Goal: Information Seeking & Learning: Learn about a topic

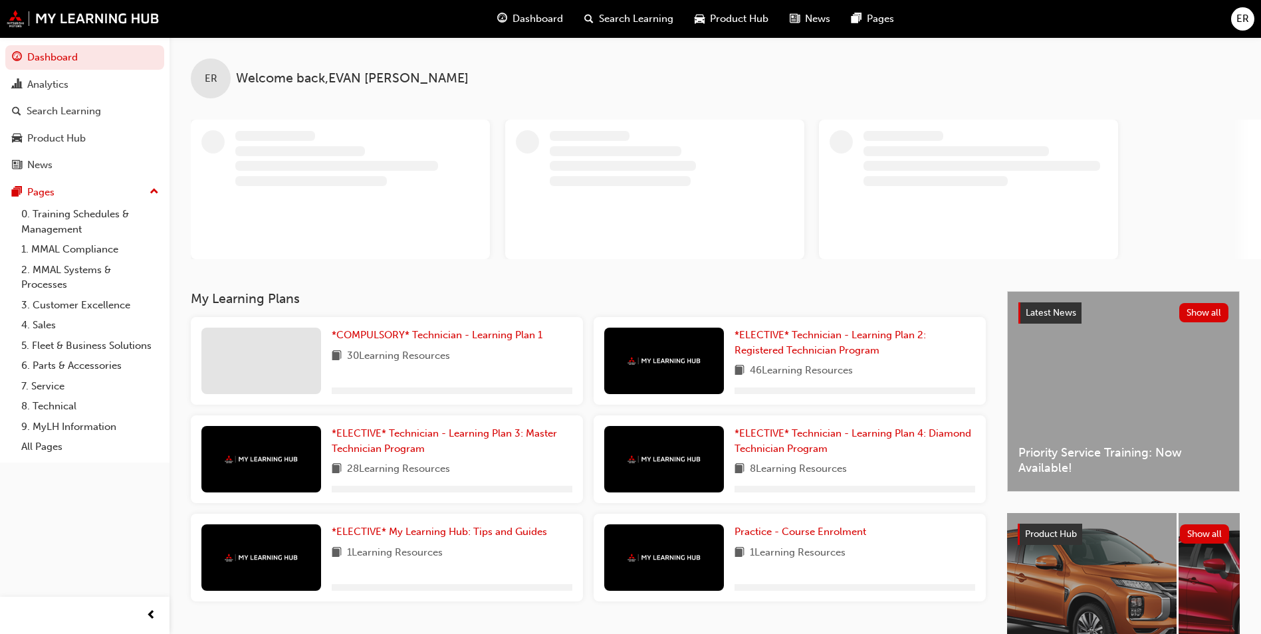
click at [525, 18] on span "Dashboard" at bounding box center [538, 18] width 51 height 15
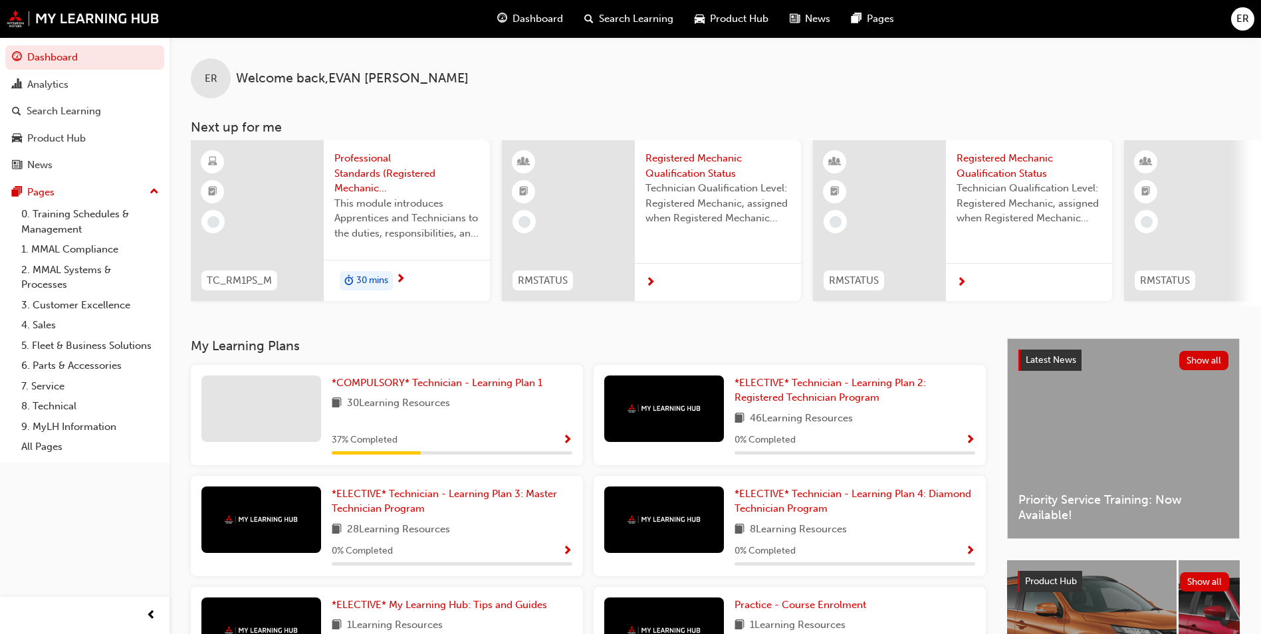
click at [563, 17] on div "Dashboard" at bounding box center [530, 18] width 87 height 27
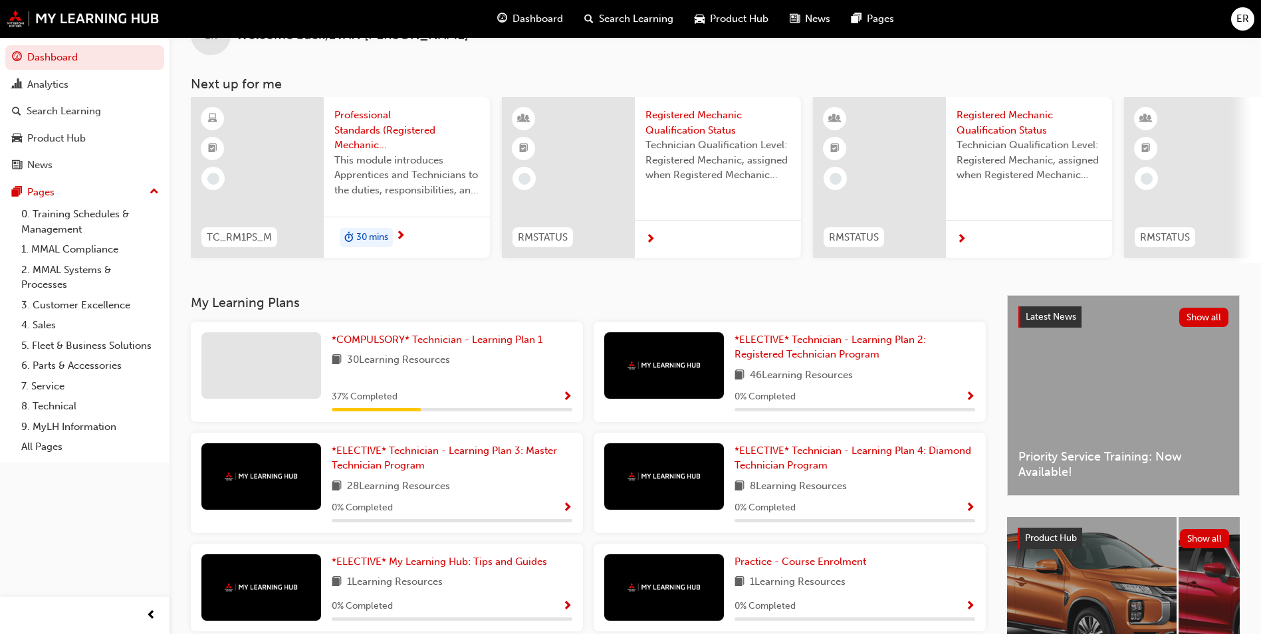
scroll to position [66, 0]
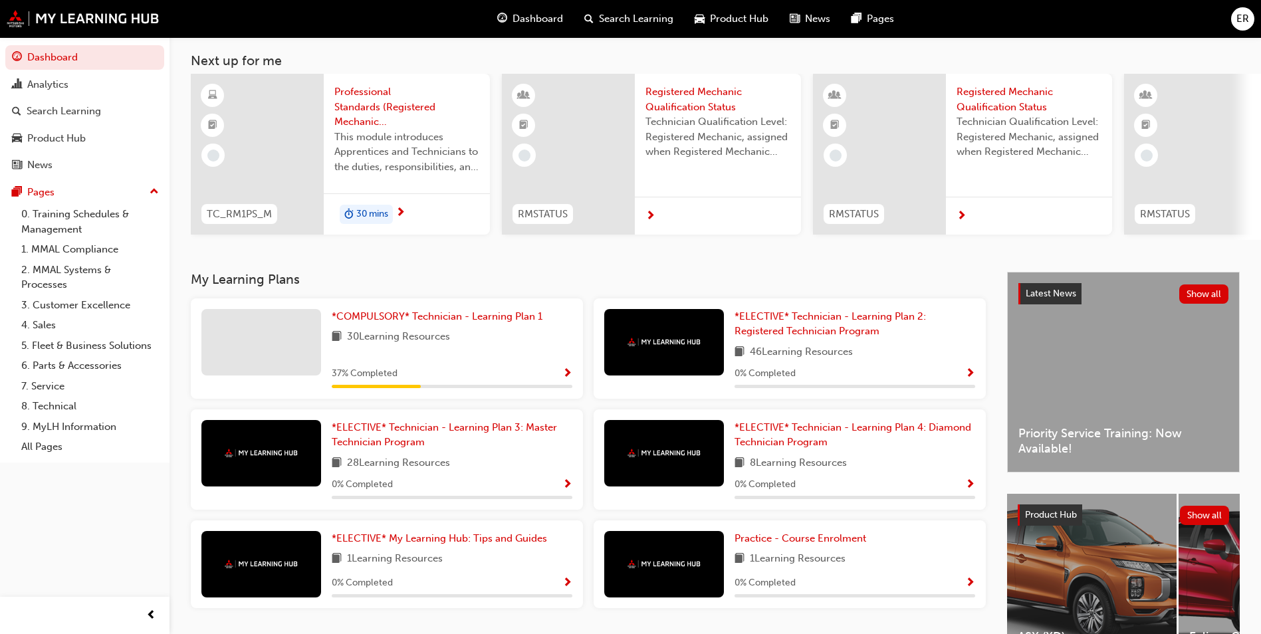
click at [566, 378] on span "Show Progress" at bounding box center [567, 374] width 10 height 12
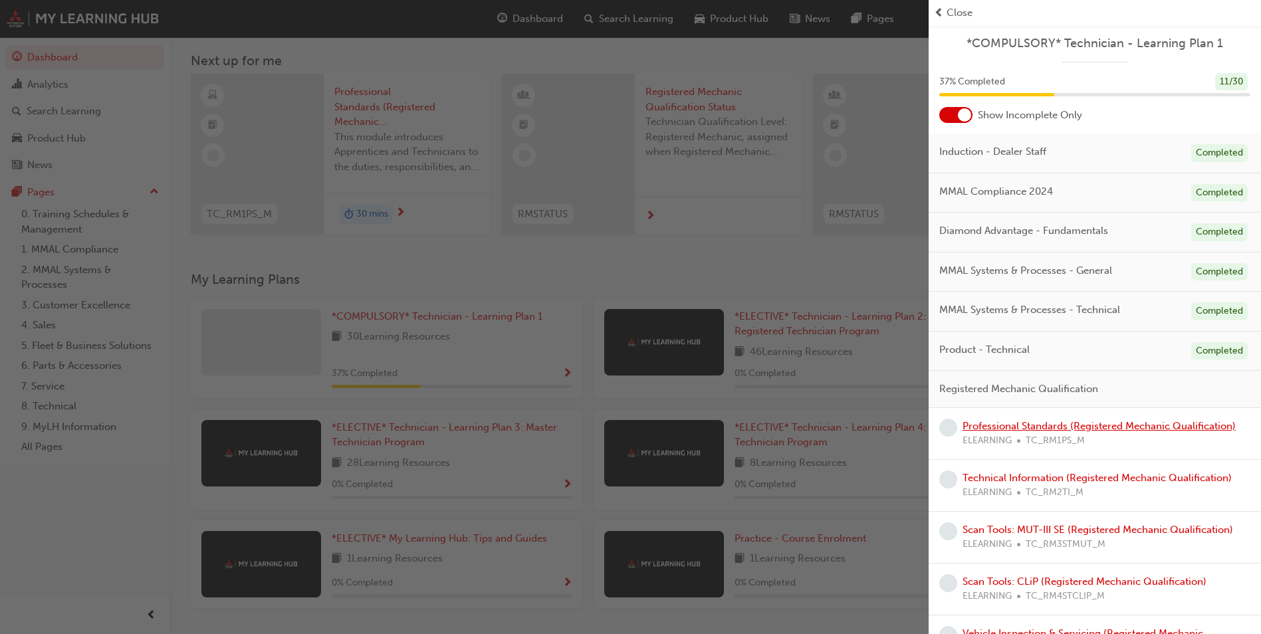
click at [1063, 428] on link "Professional Standards (Registered Mechanic Qualification)" at bounding box center [1099, 426] width 273 height 12
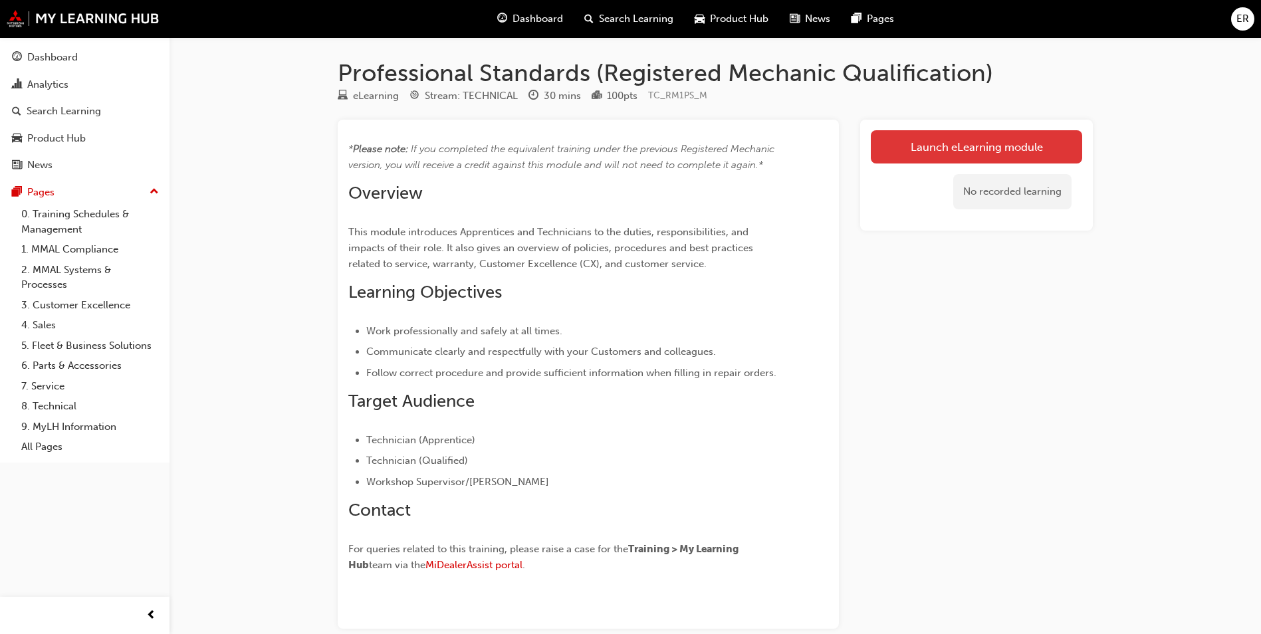
click at [904, 142] on link "Launch eLearning module" at bounding box center [976, 146] width 211 height 33
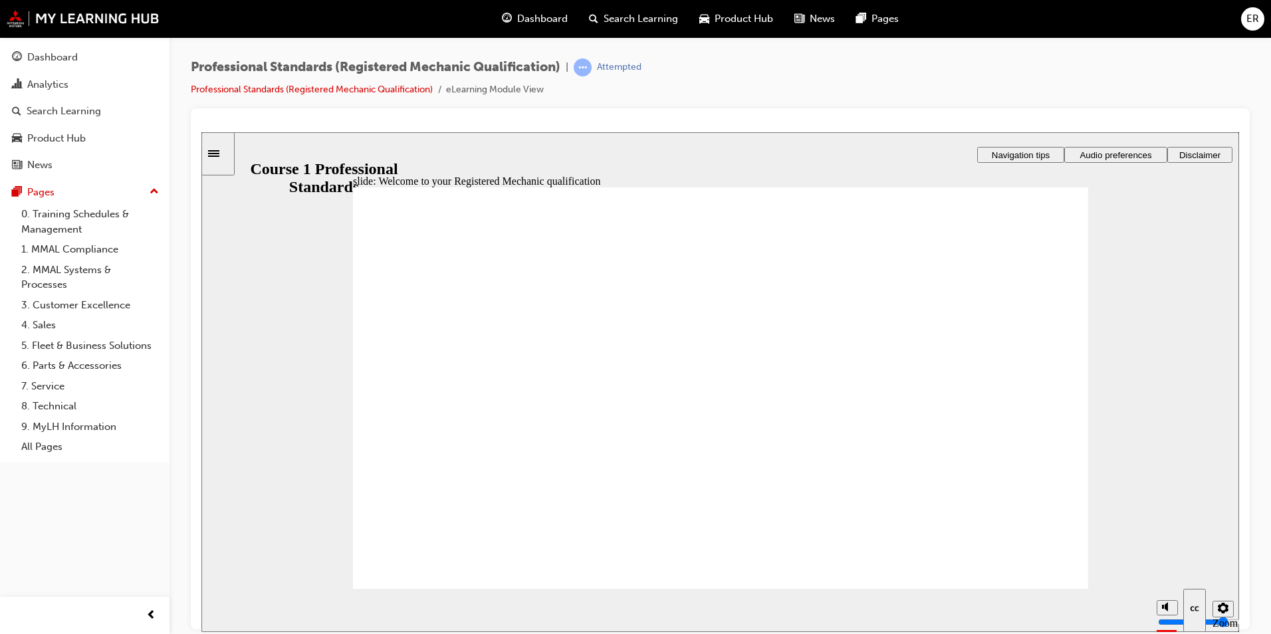
click at [1224, 608] on icon "Settings" at bounding box center [1223, 607] width 11 height 11
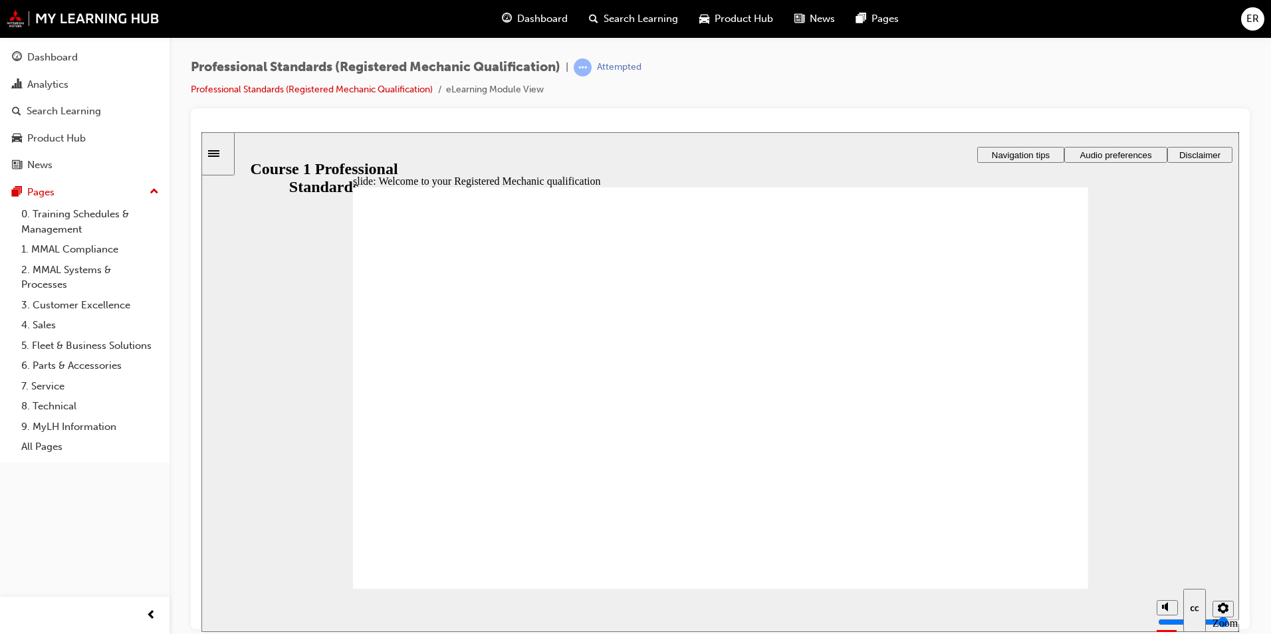
click at [1136, 426] on div "slide: Welcome to your Registered Mechanic qualification You must watch the vid…" at bounding box center [720, 382] width 1038 height 500
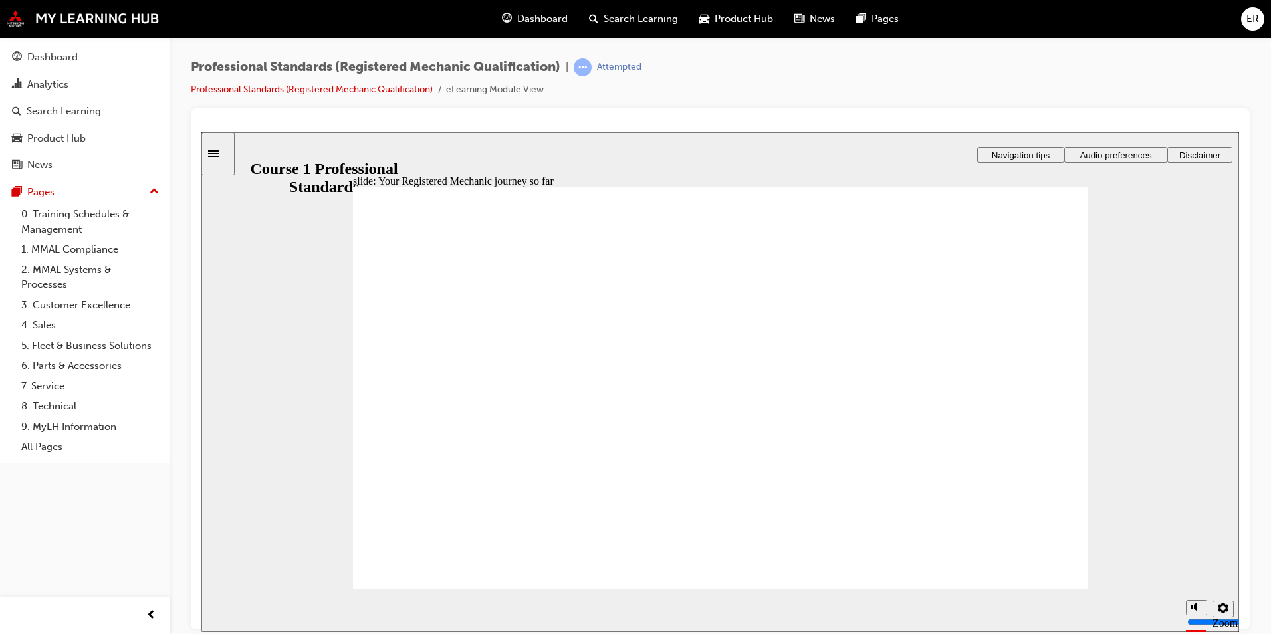
drag, startPoint x: 478, startPoint y: 334, endPoint x: 543, endPoint y: 347, distance: 66.4
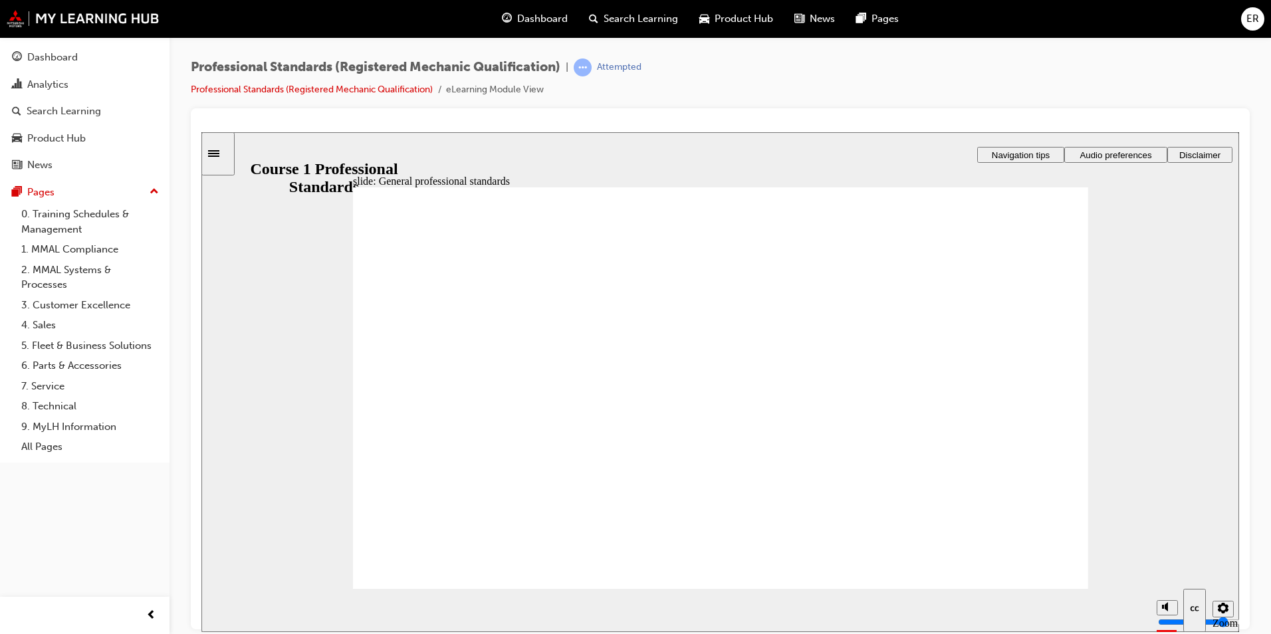
drag, startPoint x: 675, startPoint y: 392, endPoint x: 691, endPoint y: 397, distance: 16.6
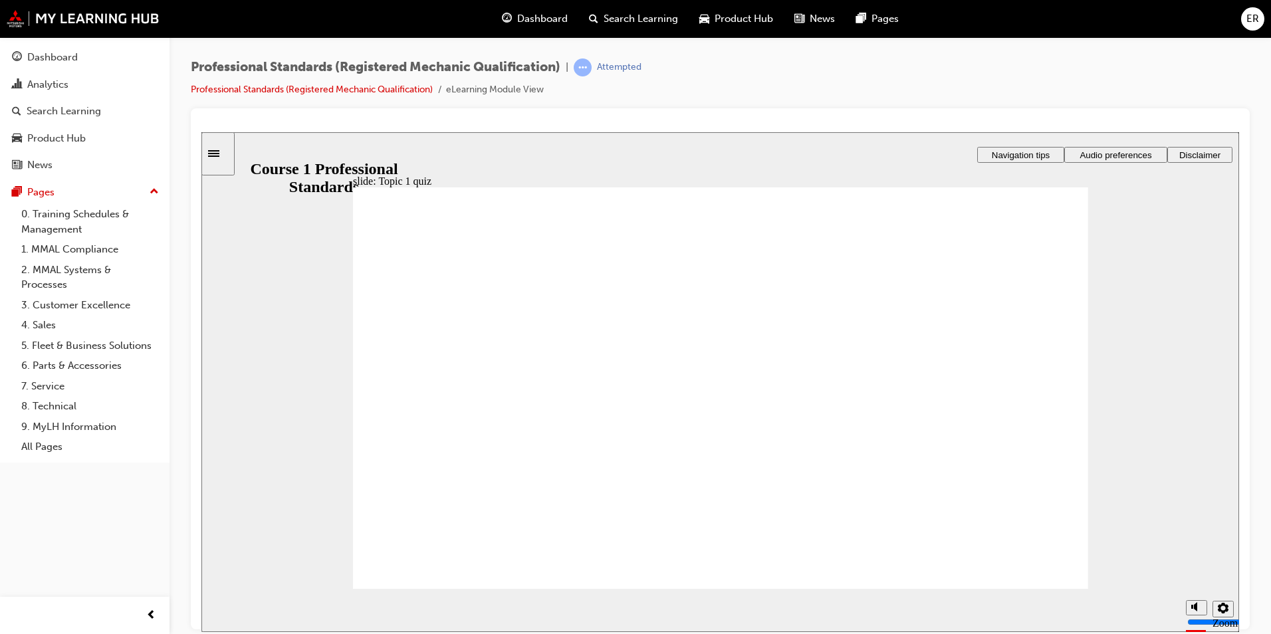
radio input "true"
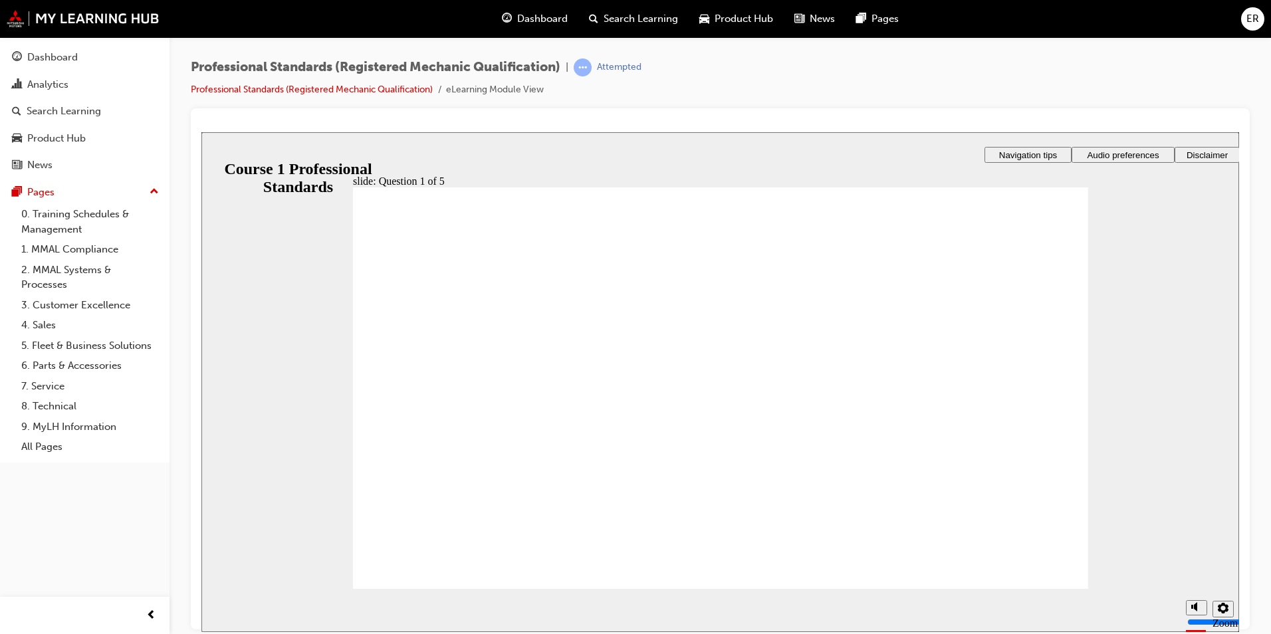
radio input "true"
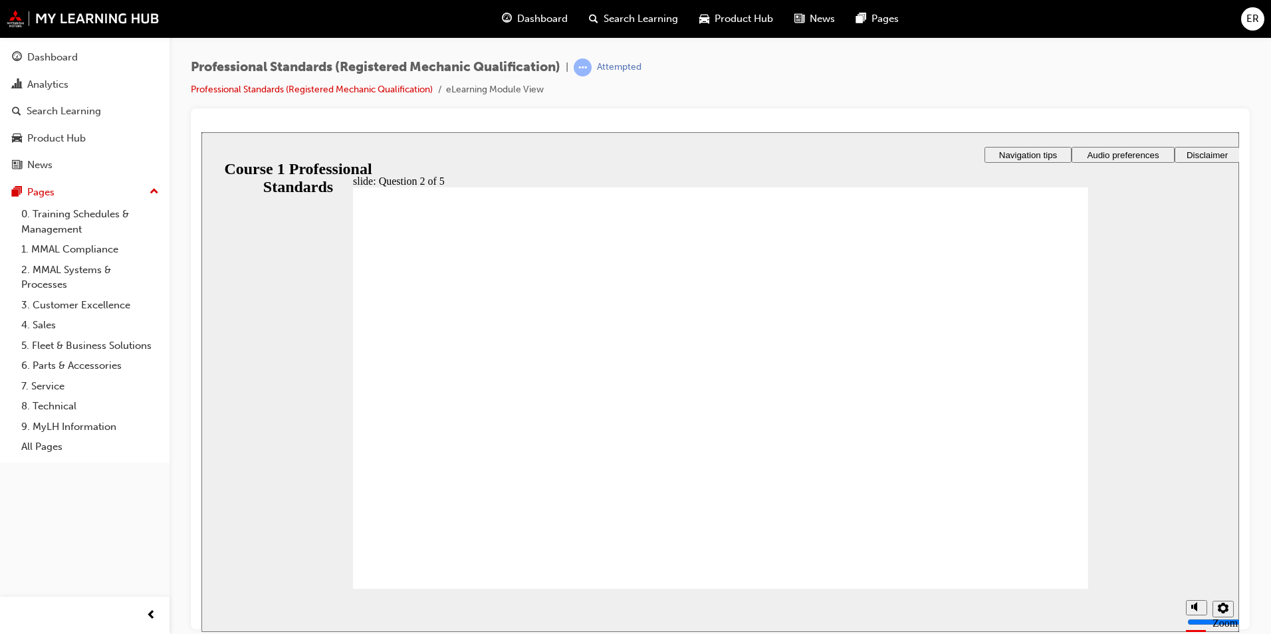
radio input "true"
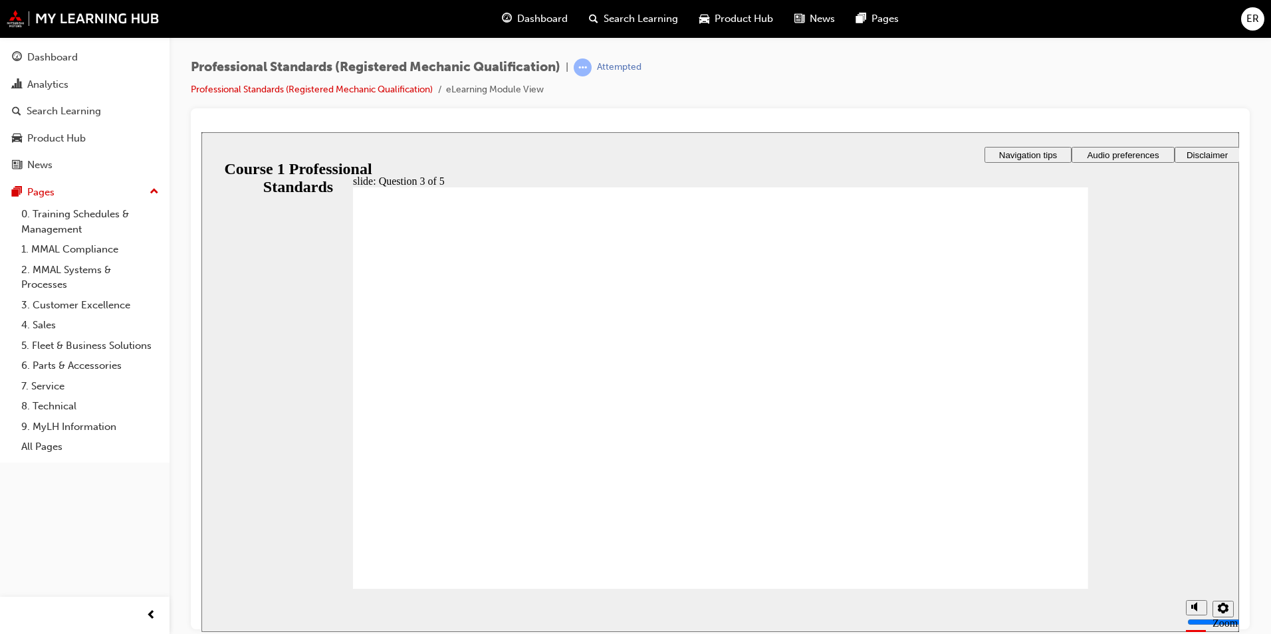
radio input "false"
radio input "true"
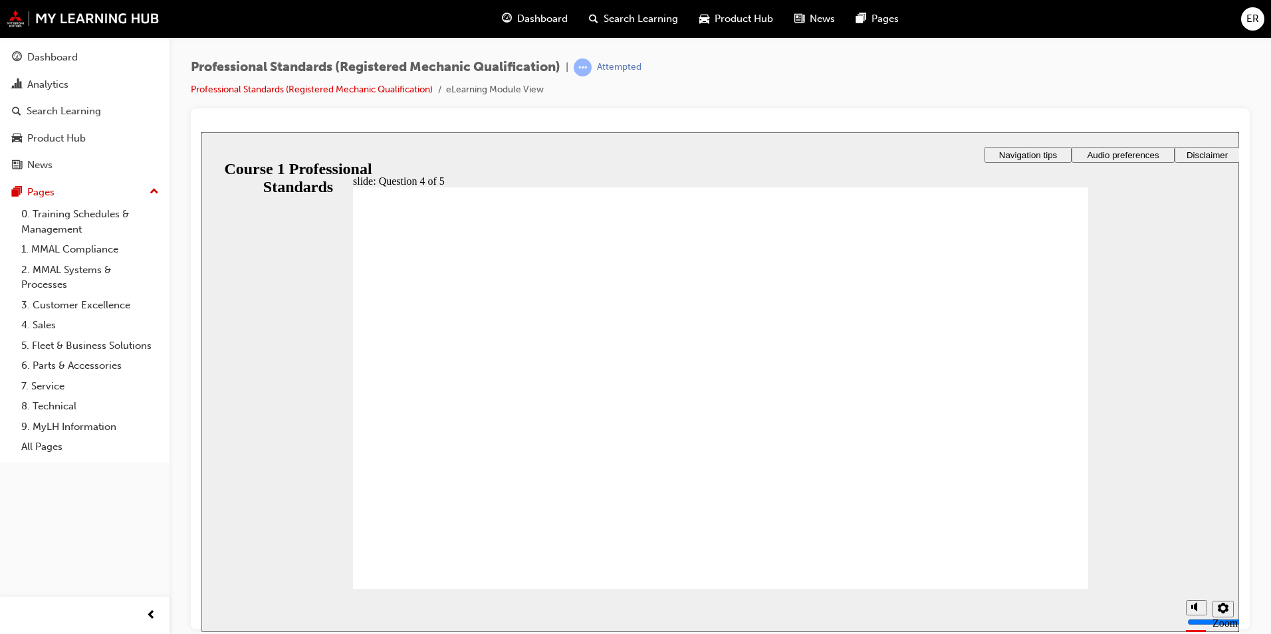
checkbox input "true"
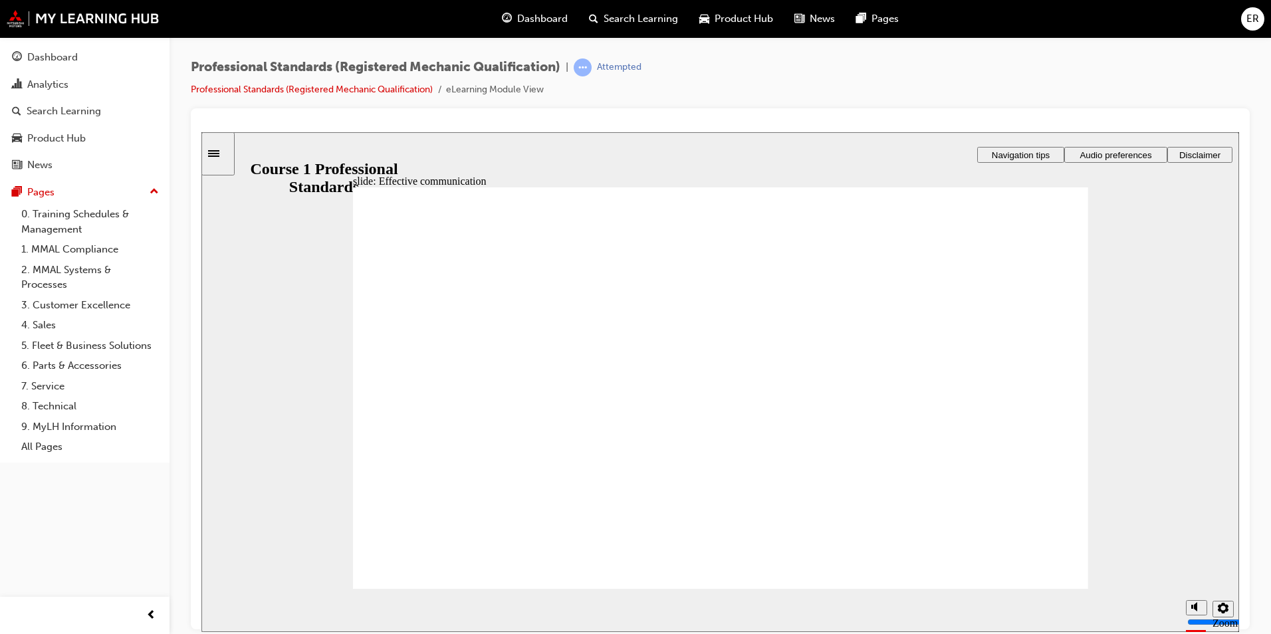
drag, startPoint x: 725, startPoint y: 443, endPoint x: 749, endPoint y: 443, distance: 23.9
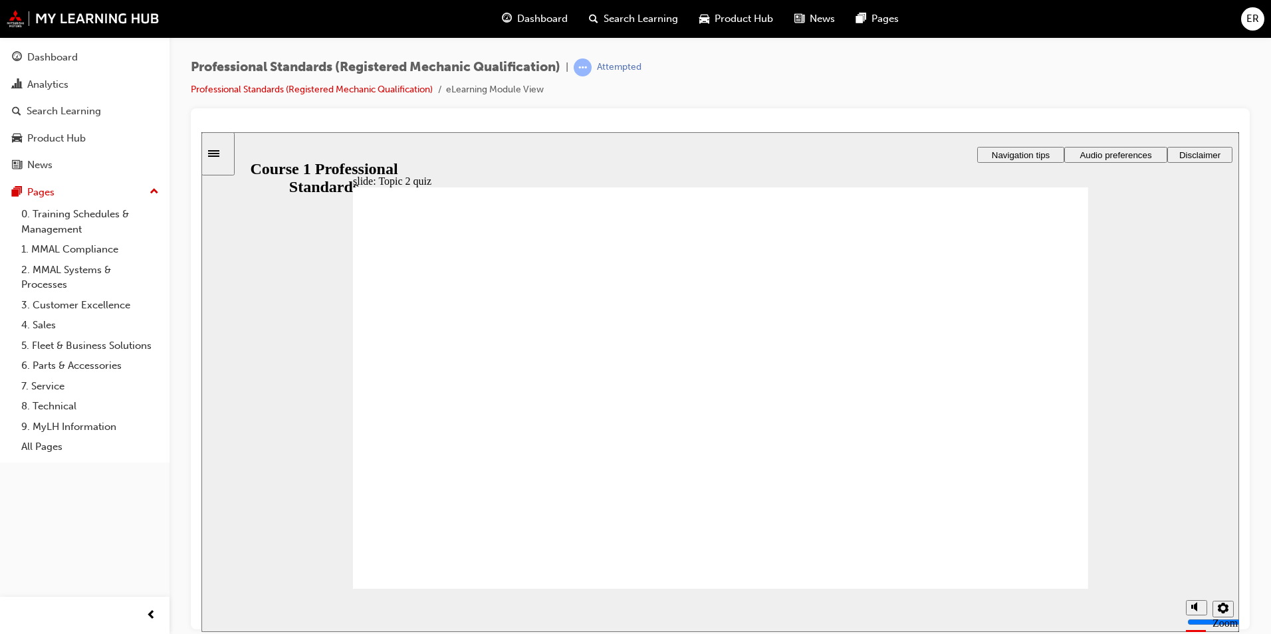
drag, startPoint x: 800, startPoint y: 481, endPoint x: 992, endPoint y: 511, distance: 194.6
drag, startPoint x: 928, startPoint y: 510, endPoint x: 812, endPoint y: 517, distance: 115.9
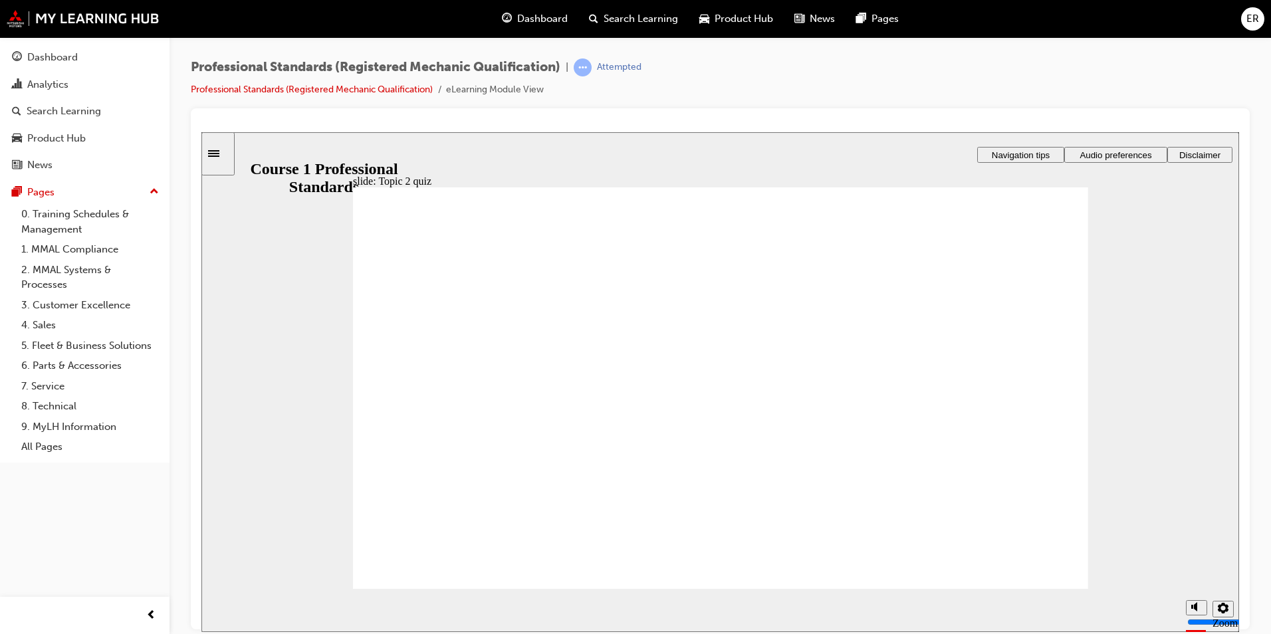
radio input "true"
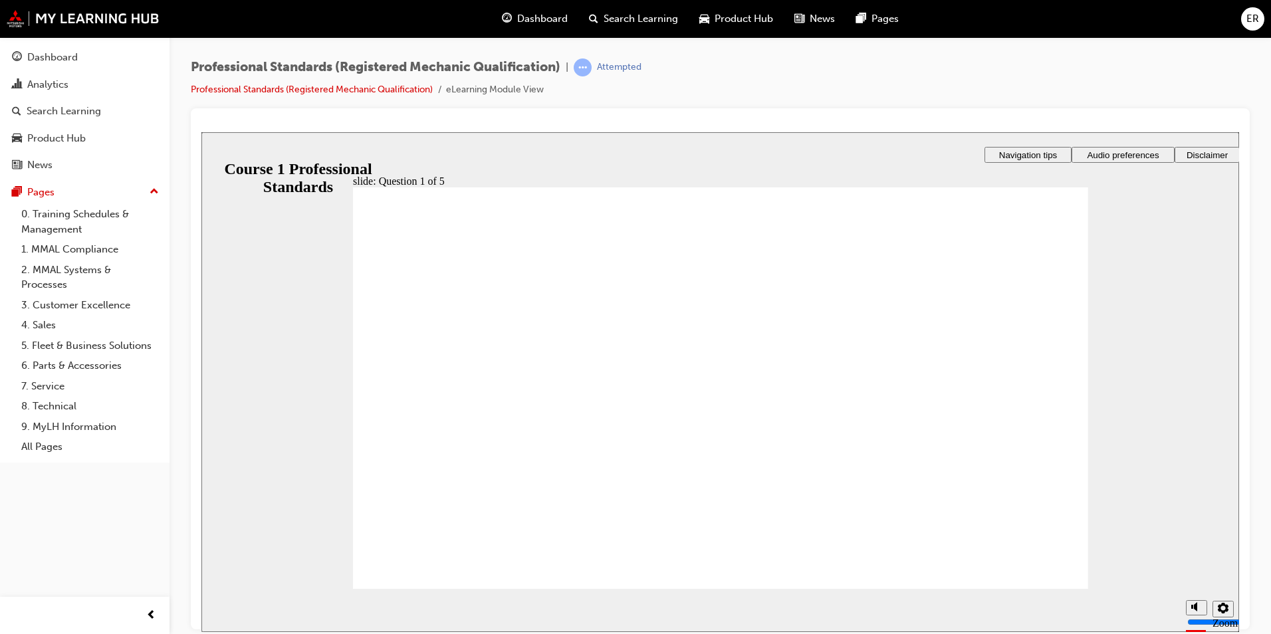
radio input "true"
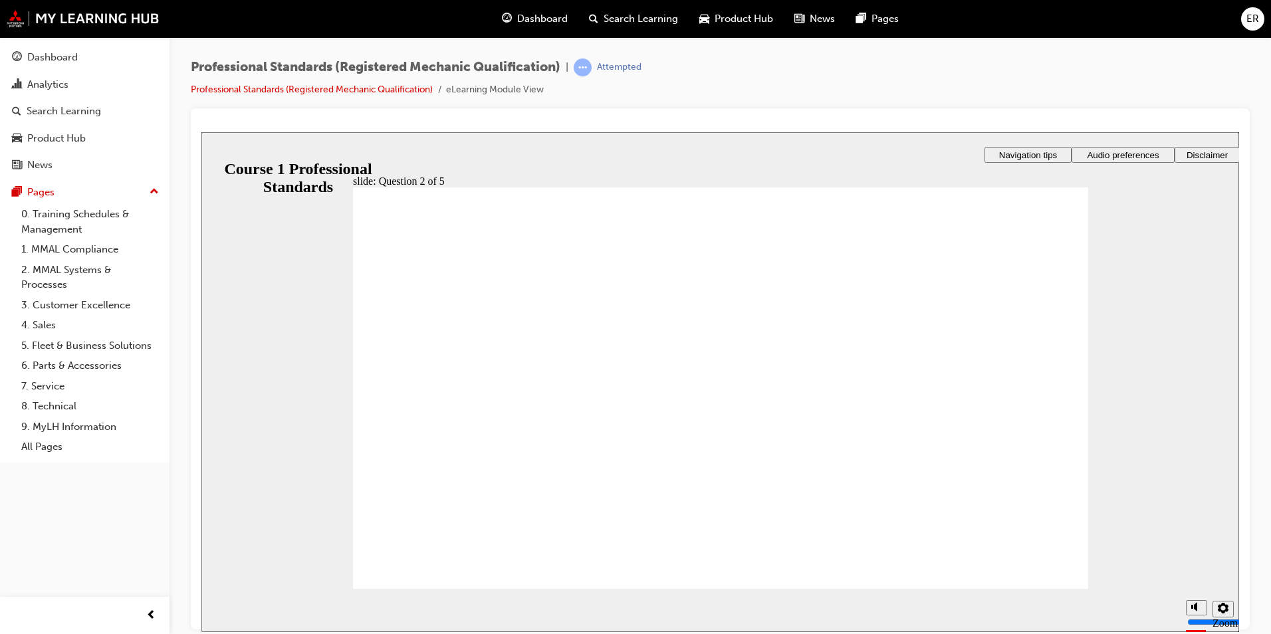
checkbox input "true"
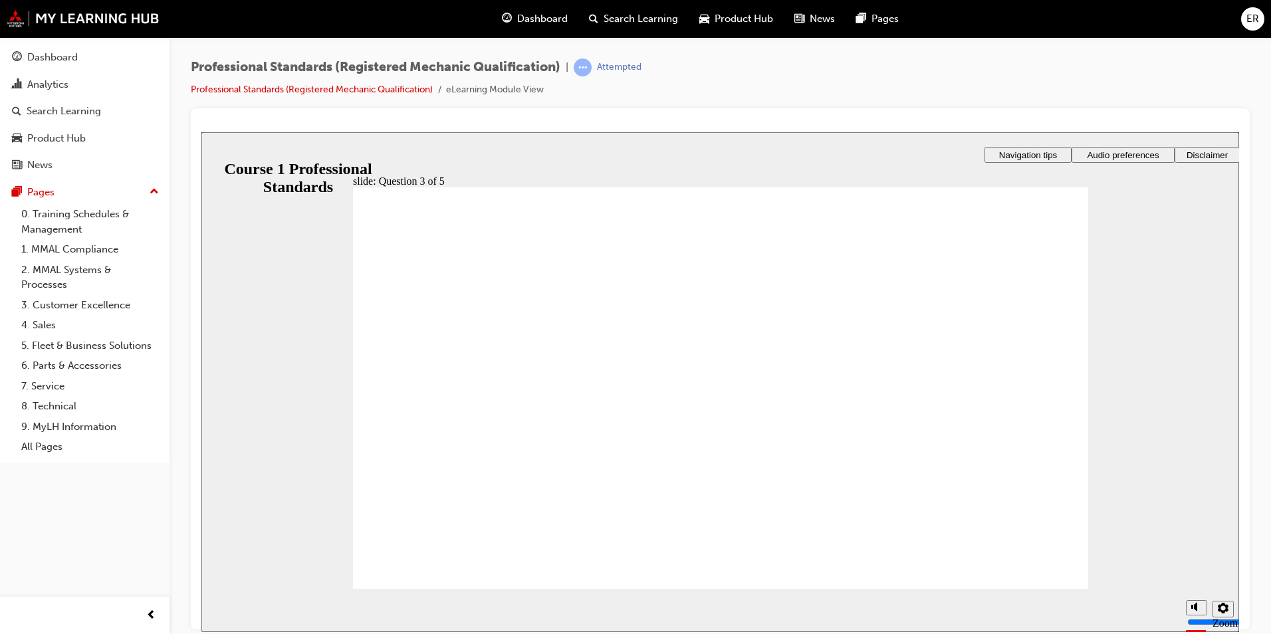
radio input "true"
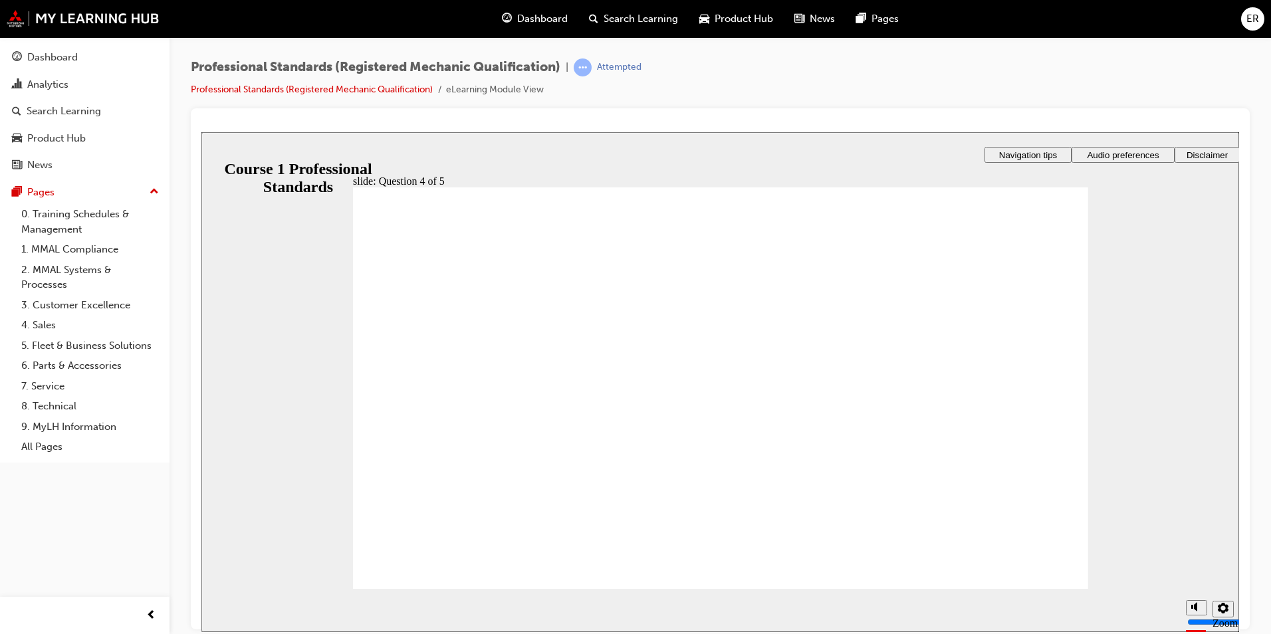
radio input "true"
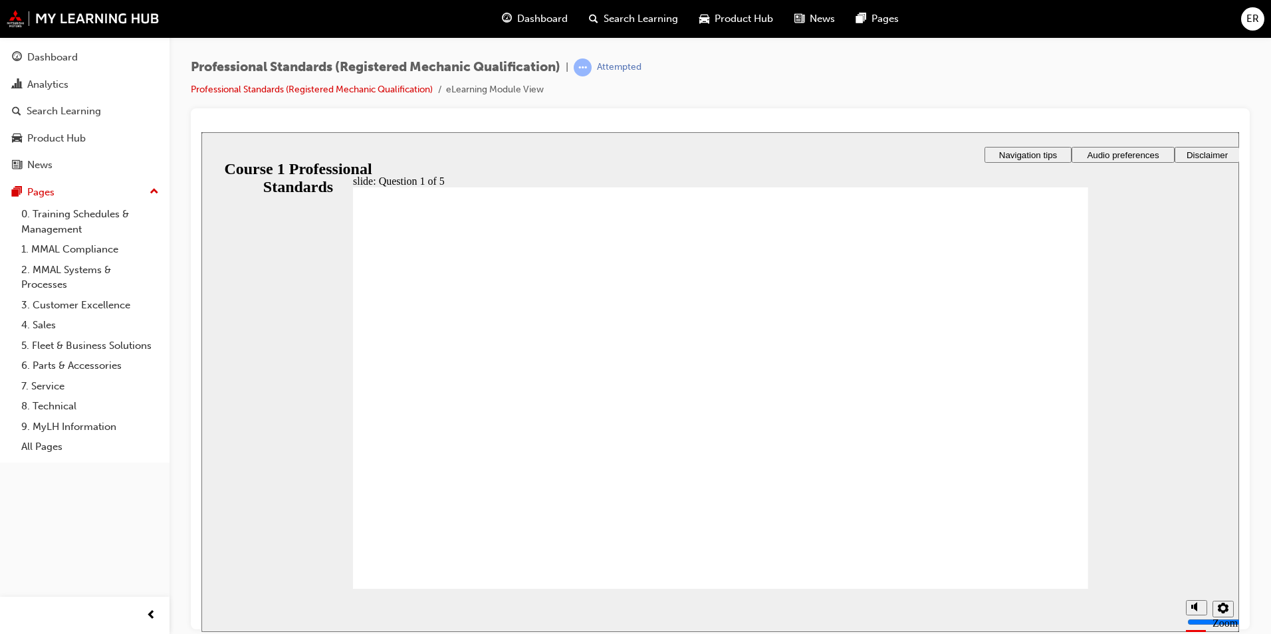
checkbox input "true"
drag, startPoint x: 404, startPoint y: 389, endPoint x: 400, endPoint y: 417, distance: 28.3
checkbox input "true"
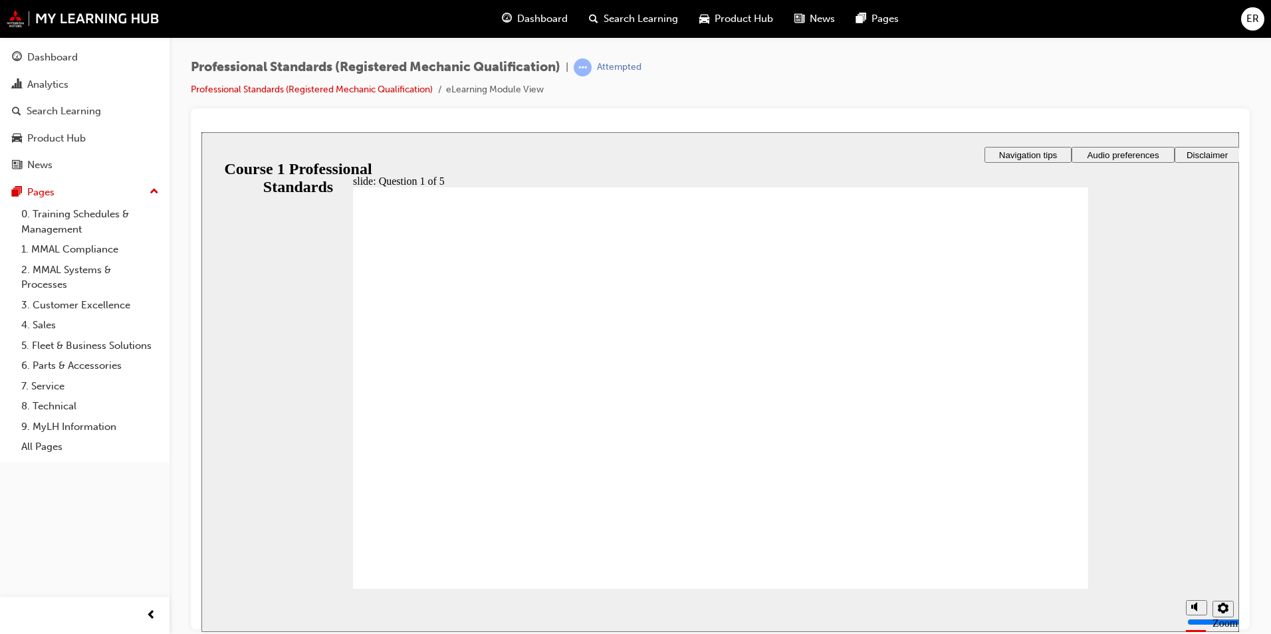
radio input "true"
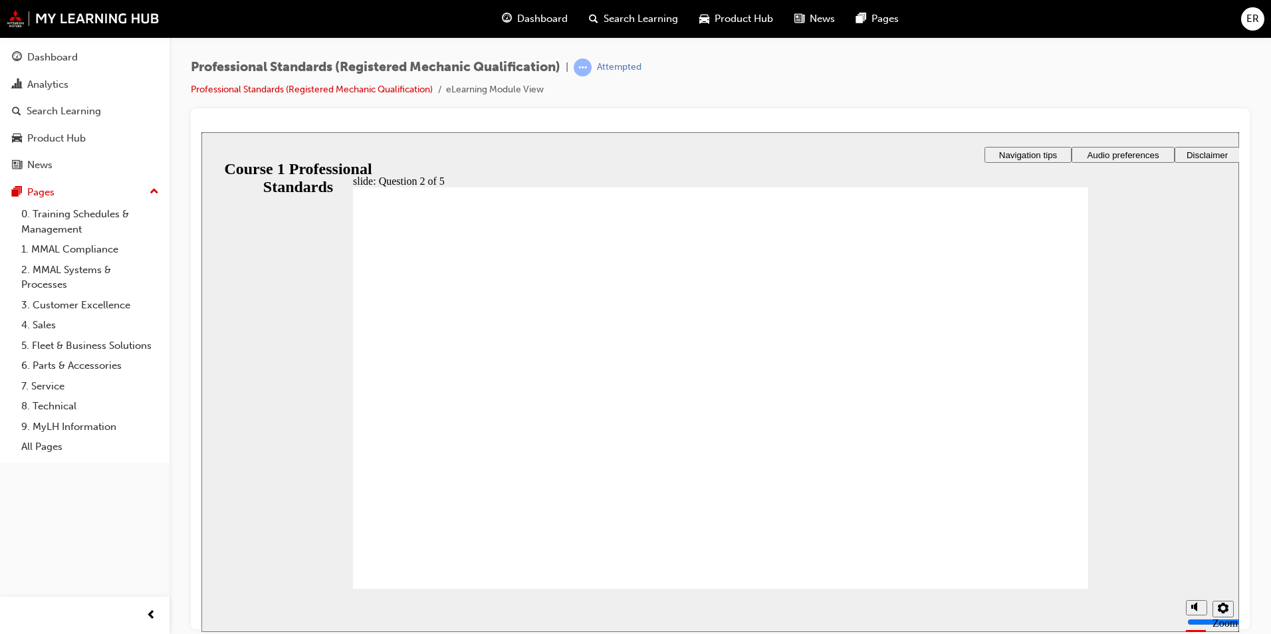
radio input "true"
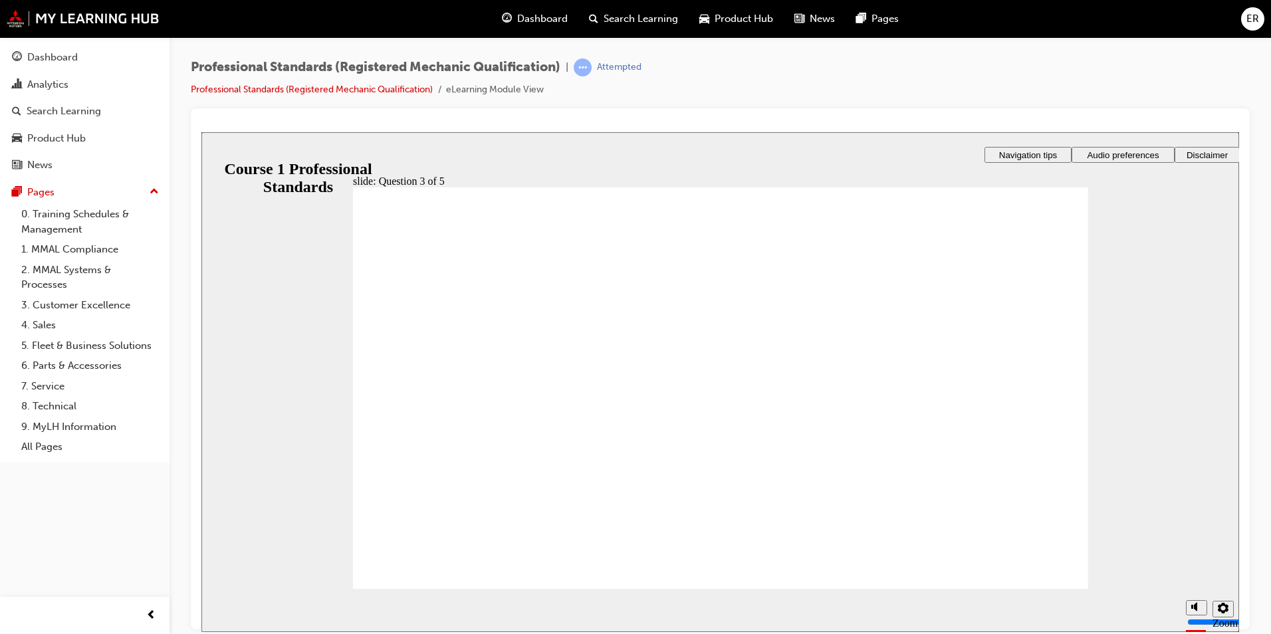
radio input "true"
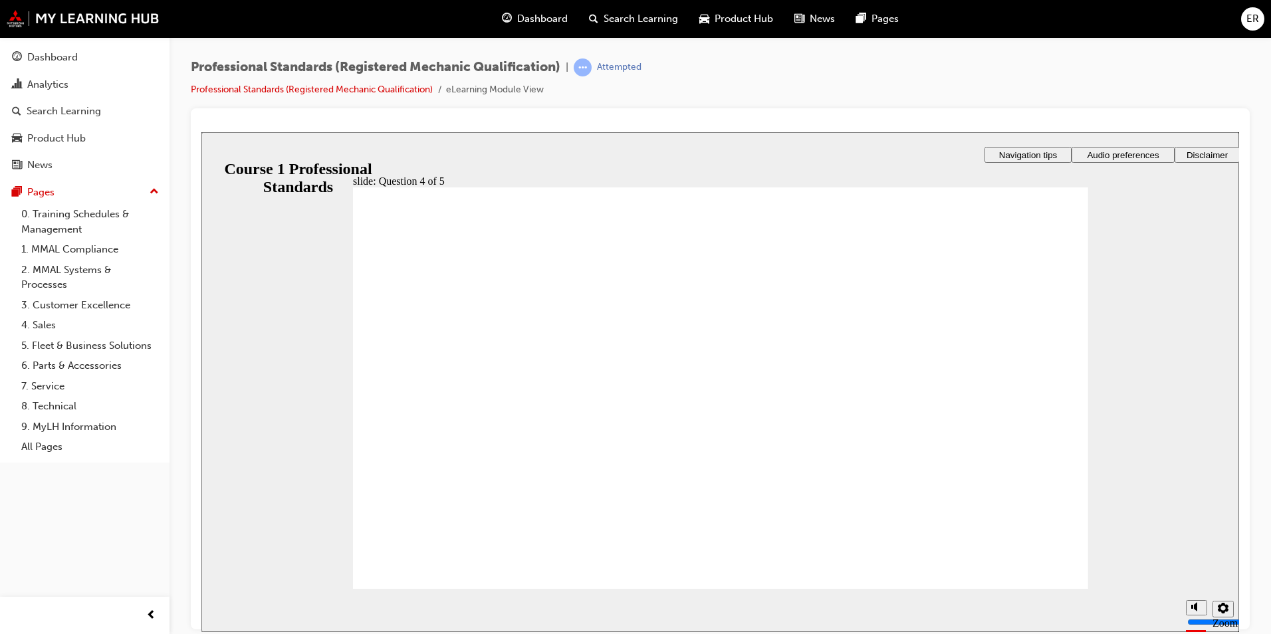
checkbox input "true"
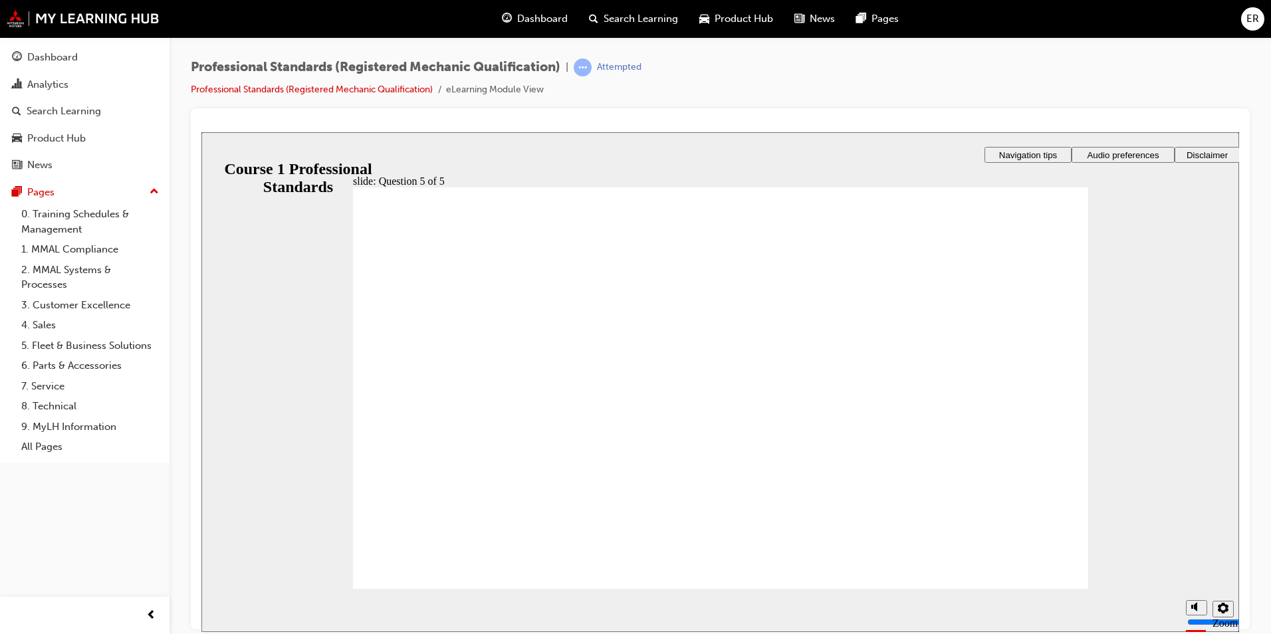
checkbox input "true"
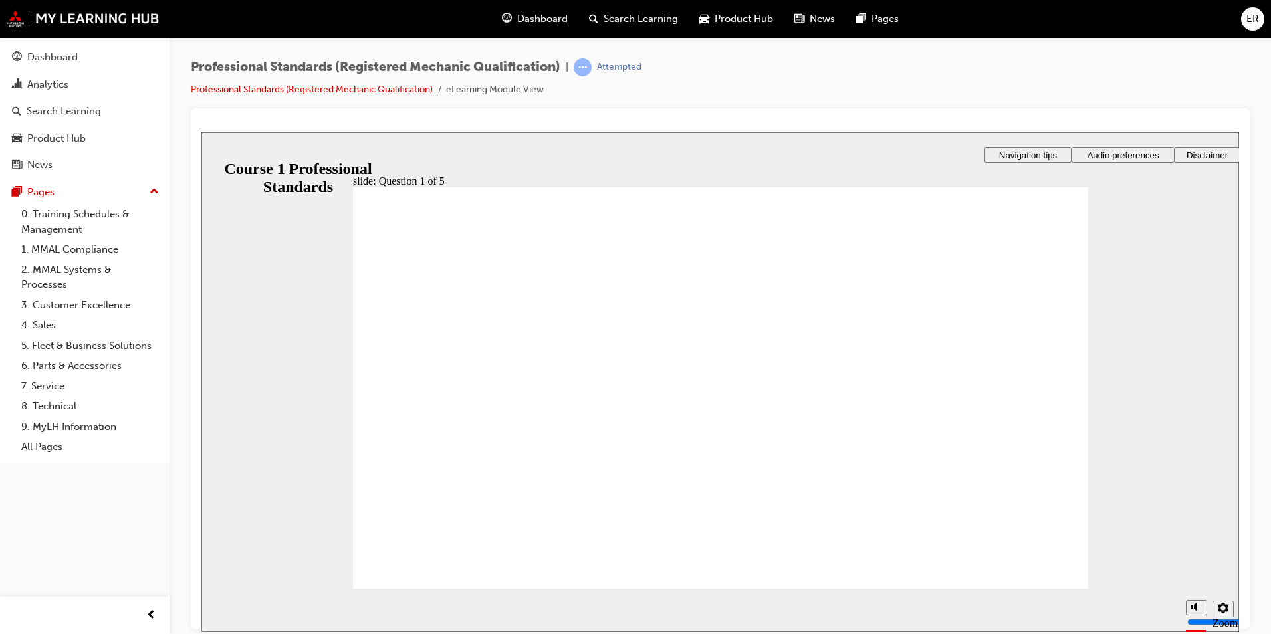
radio input "true"
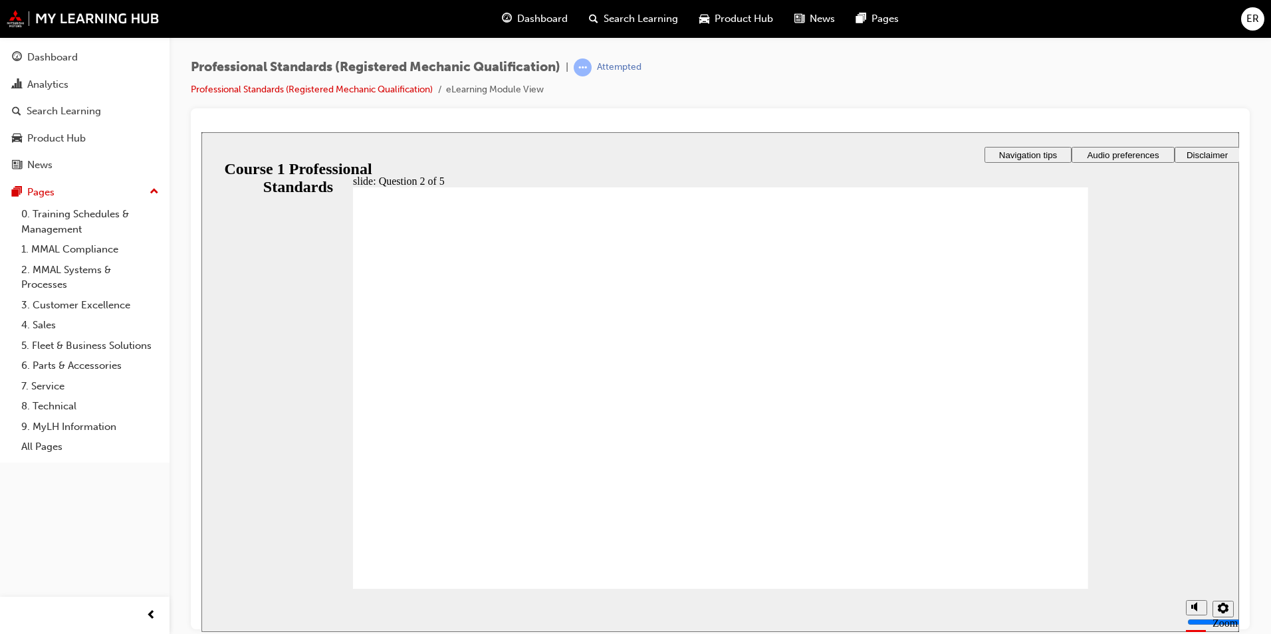
radio input "true"
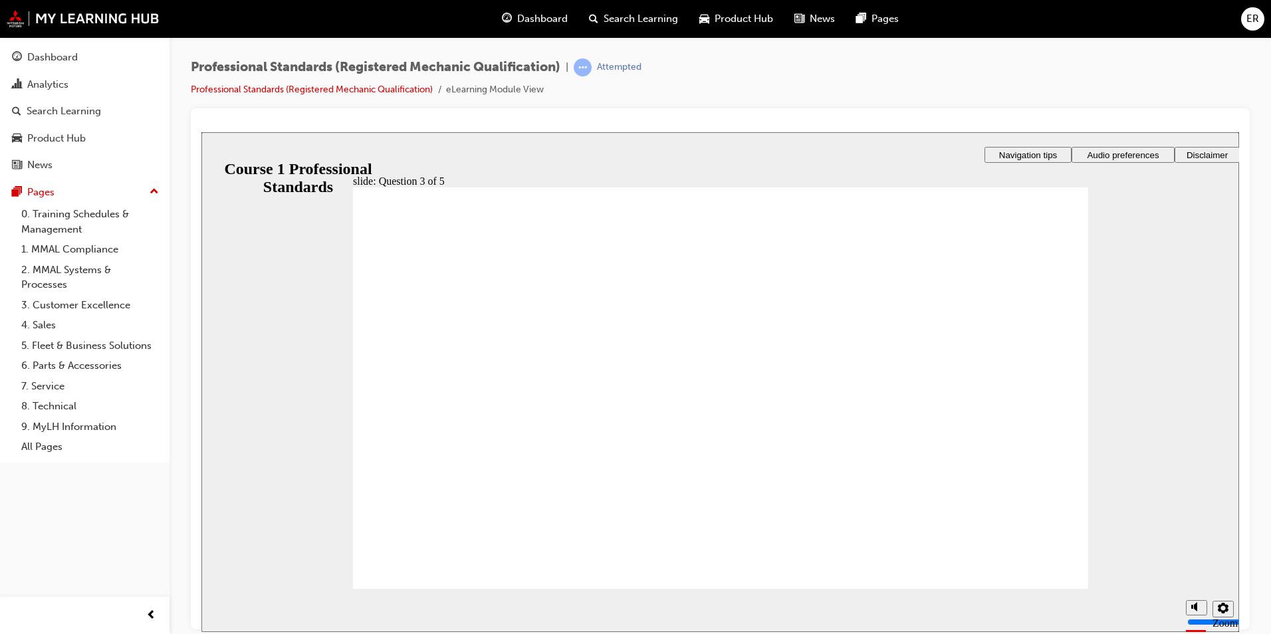
radio input "true"
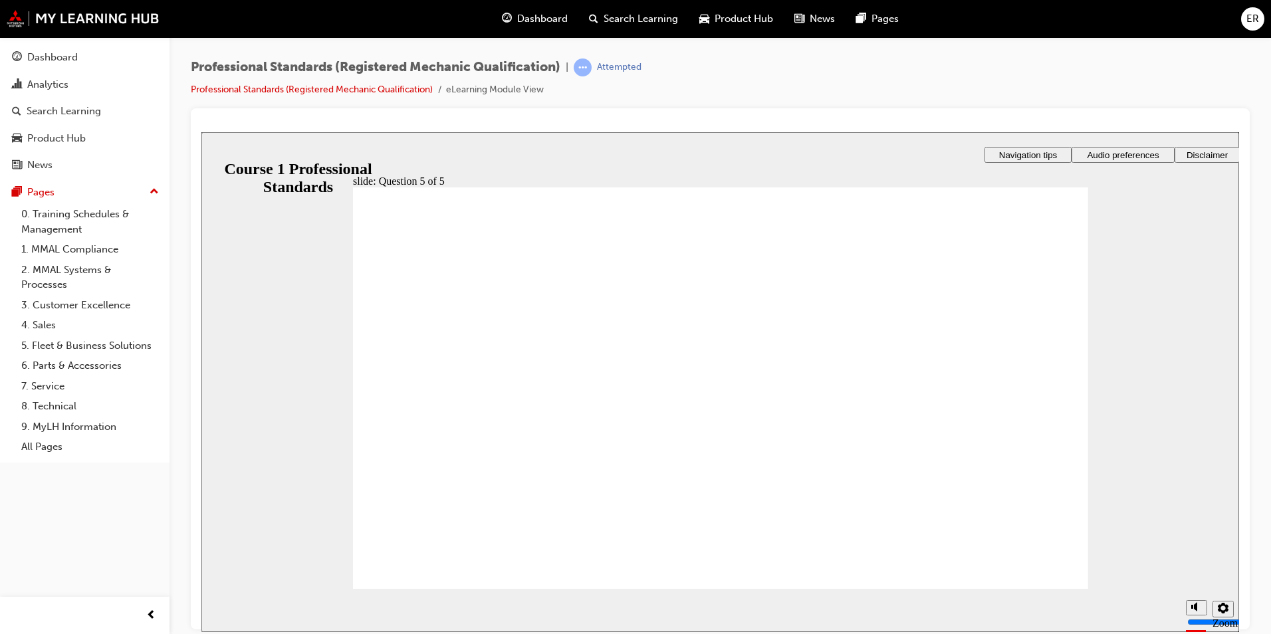
checkbox input "true"
drag, startPoint x: 734, startPoint y: 496, endPoint x: 701, endPoint y: 490, distance: 33.1
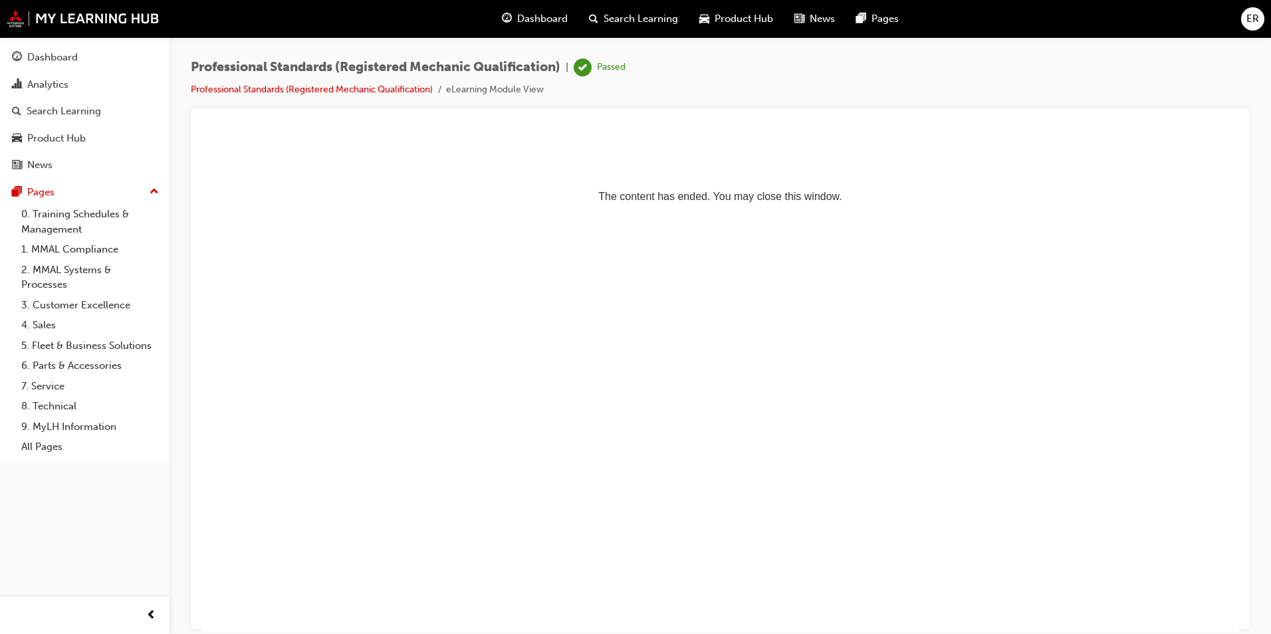
click at [545, 19] on span "Dashboard" at bounding box center [542, 18] width 51 height 15
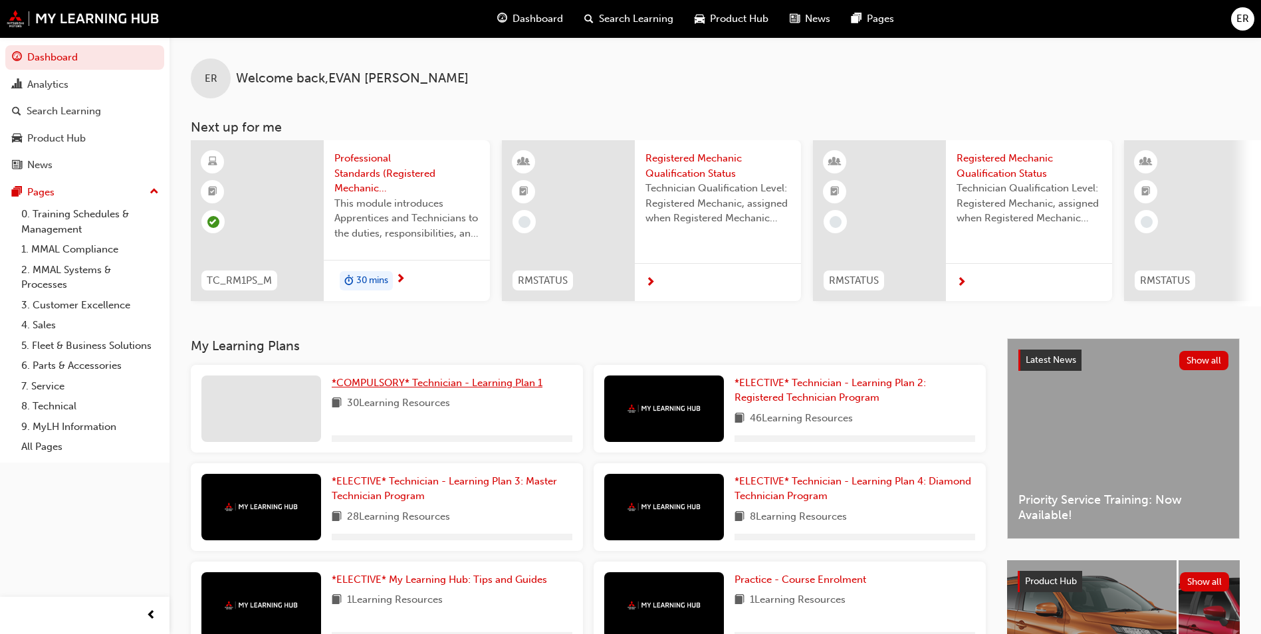
click at [507, 391] on link "*COMPULSORY* Technician - Learning Plan 1" at bounding box center [440, 383] width 216 height 15
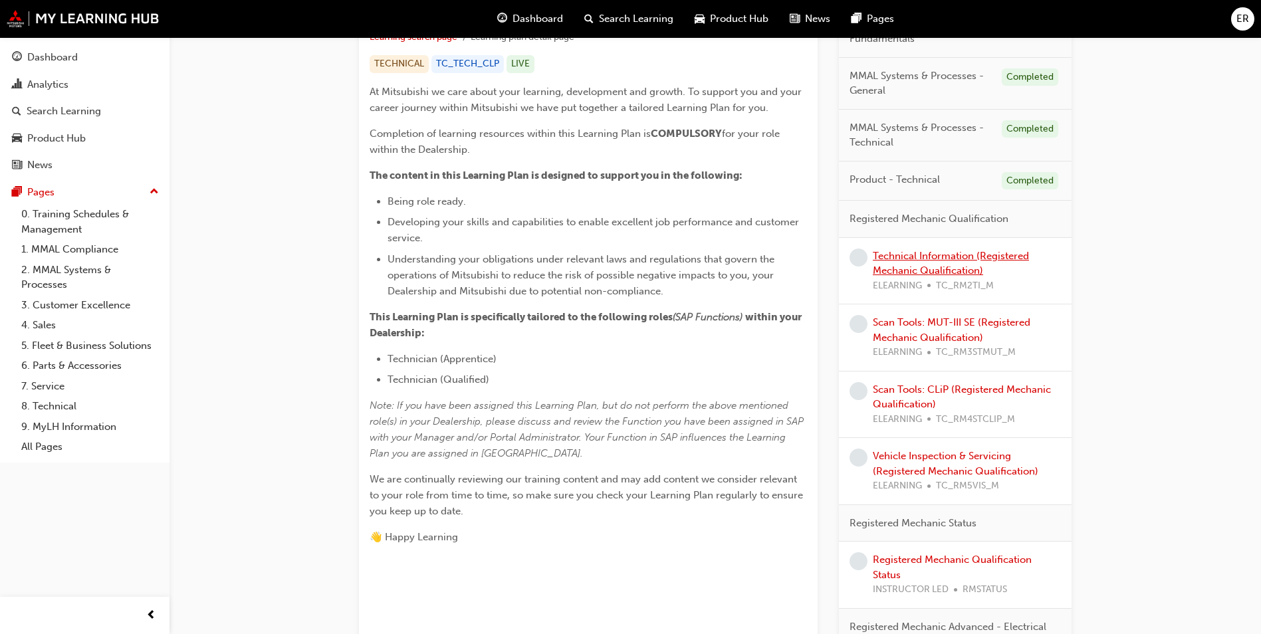
scroll to position [199, 0]
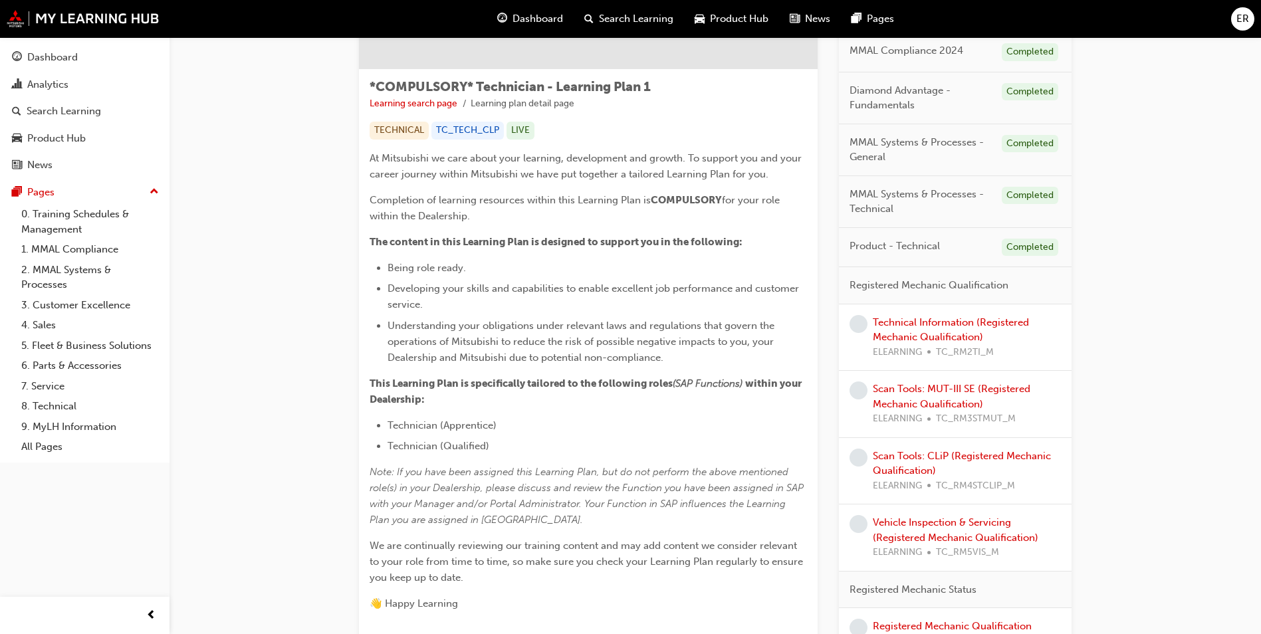
click at [951, 280] on span "Registered Mechanic Qualification" at bounding box center [929, 285] width 159 height 15
click at [946, 336] on link "Technical Information (Registered Mechanic Qualification)" at bounding box center [951, 329] width 156 height 27
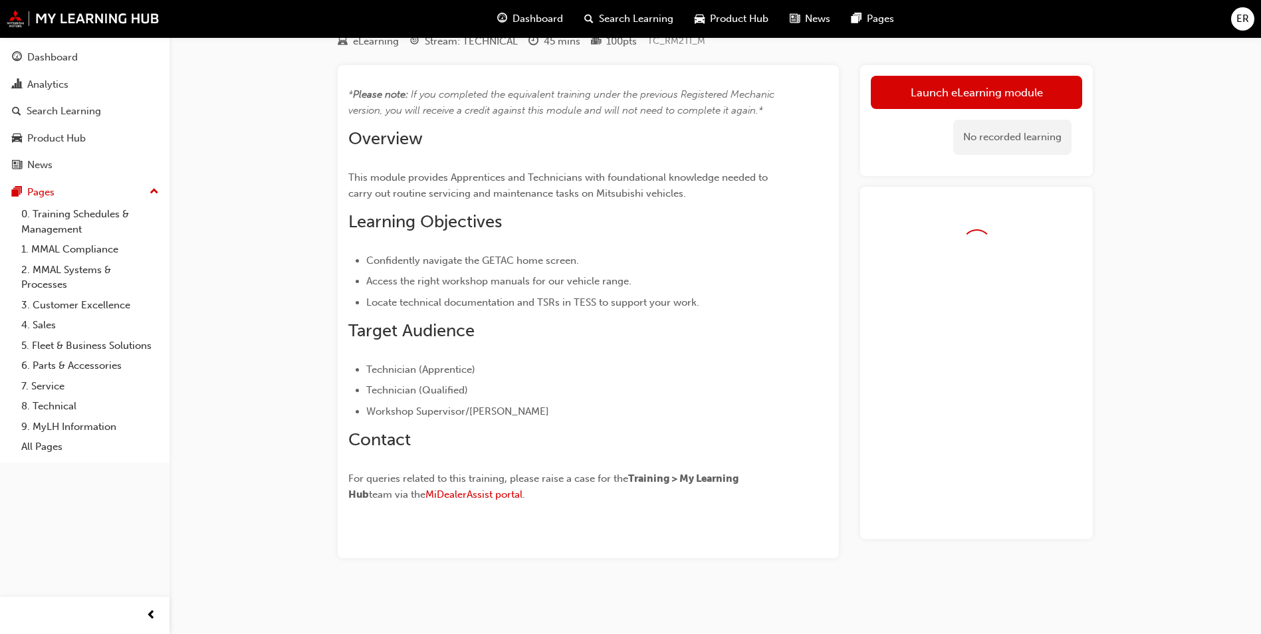
scroll to position [72, 0]
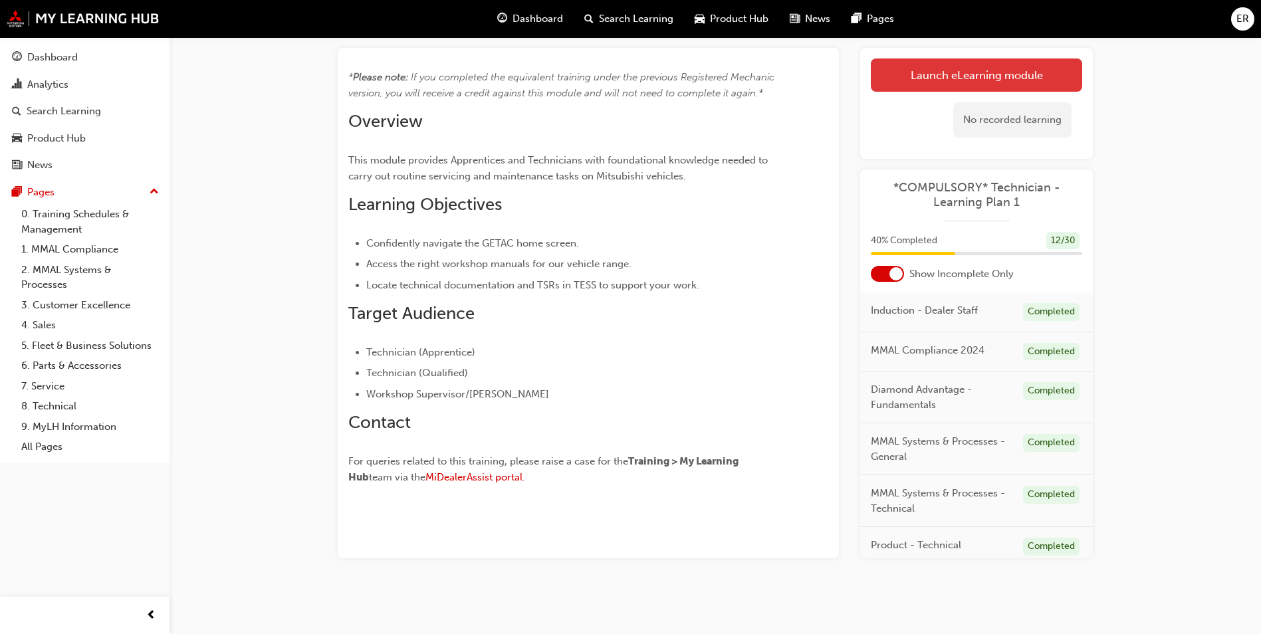
click at [978, 68] on link "Launch eLearning module" at bounding box center [976, 75] width 211 height 33
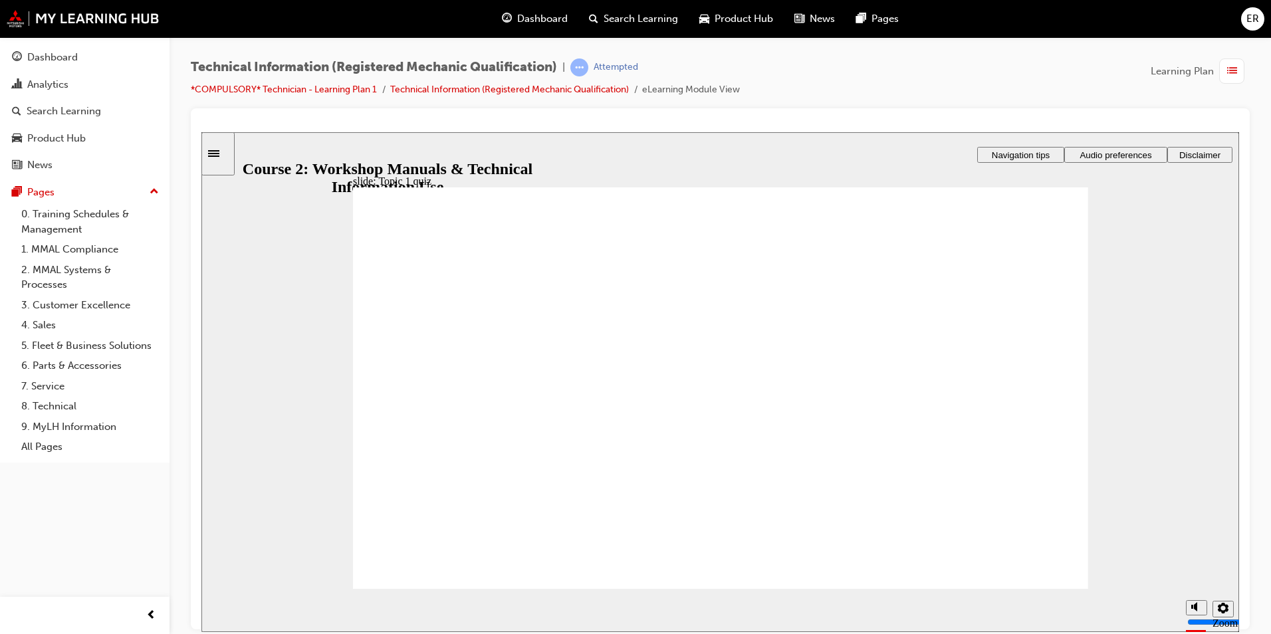
drag, startPoint x: 612, startPoint y: 499, endPoint x: 941, endPoint y: 348, distance: 362.1
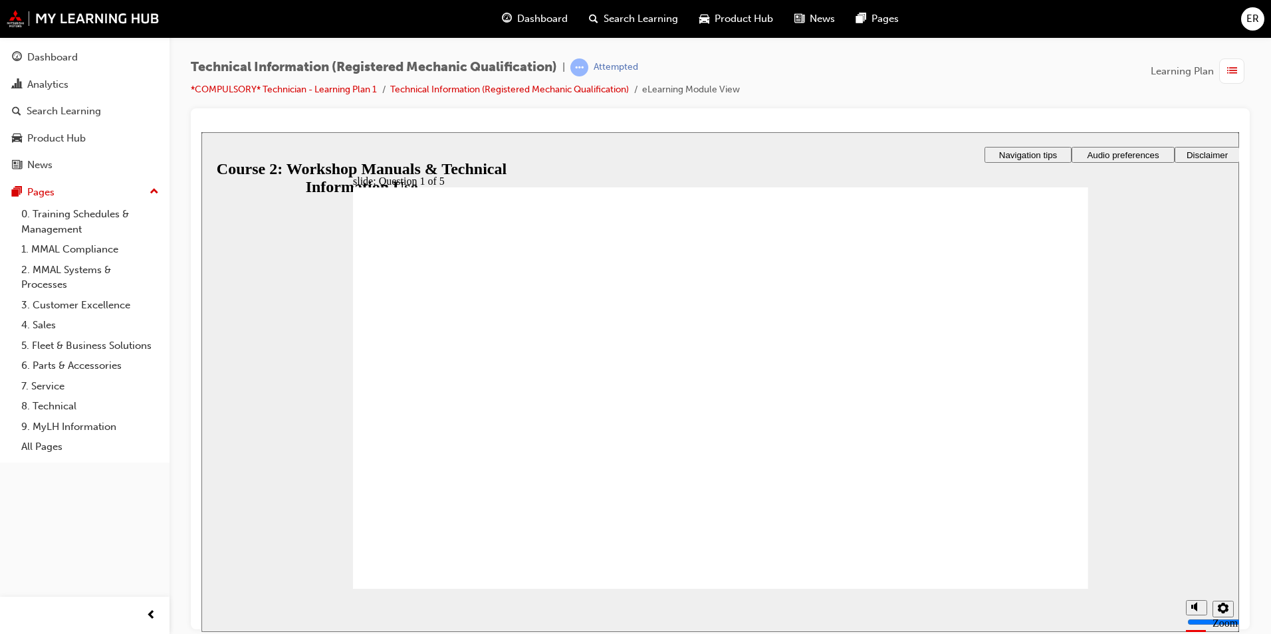
drag, startPoint x: 759, startPoint y: 505, endPoint x: 935, endPoint y: 433, distance: 191.1
drag, startPoint x: 690, startPoint y: 501, endPoint x: 696, endPoint y: 336, distance: 165.0
drag, startPoint x: 834, startPoint y: 497, endPoint x: 690, endPoint y: 426, distance: 160.6
drag, startPoint x: 920, startPoint y: 439, endPoint x: 855, endPoint y: 440, distance: 65.2
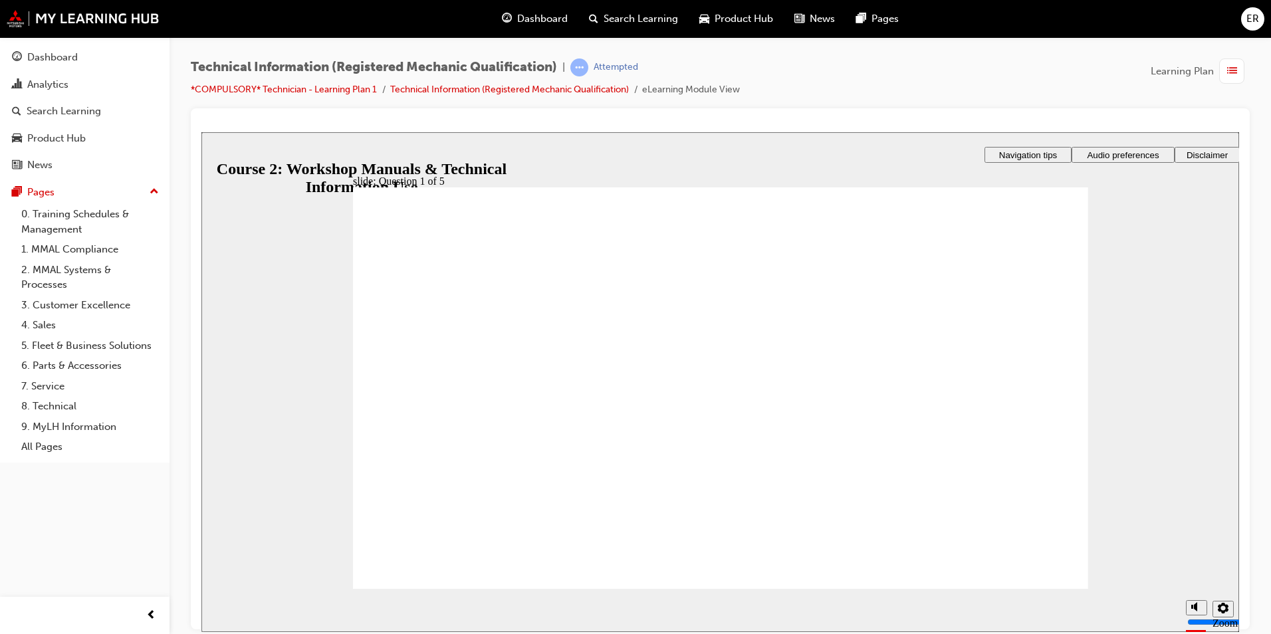
drag, startPoint x: 933, startPoint y: 349, endPoint x: 695, endPoint y: 422, distance: 249.0
drag, startPoint x: 827, startPoint y: 513, endPoint x: 934, endPoint y: 357, distance: 188.9
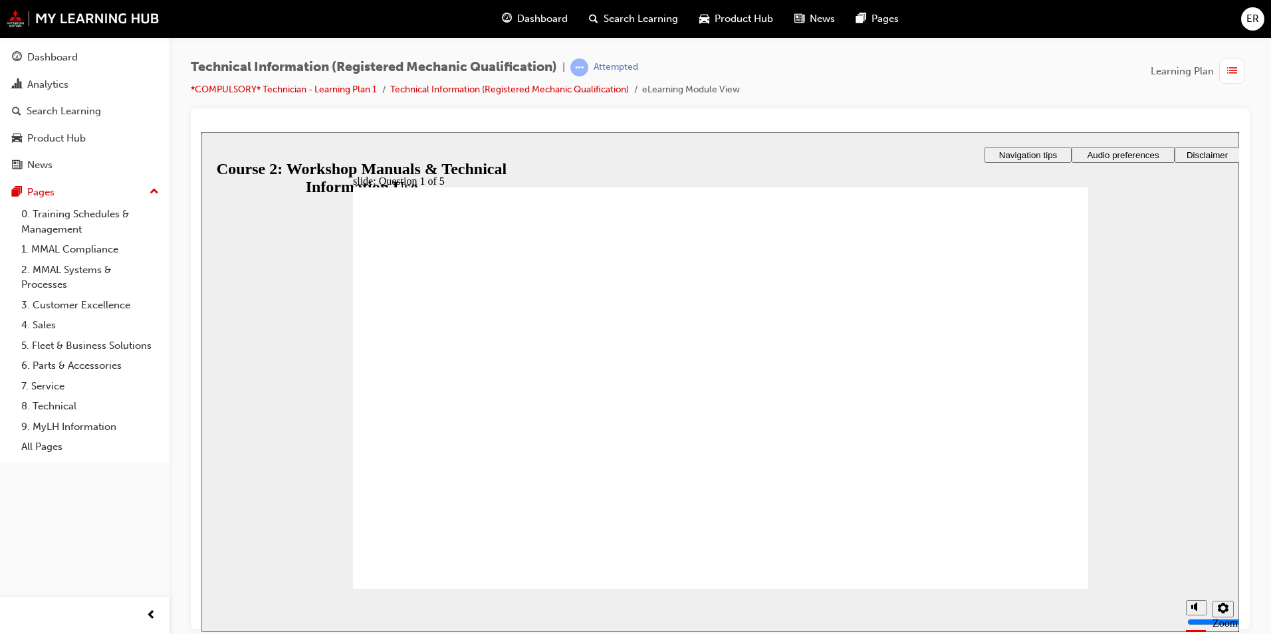
radio input "true"
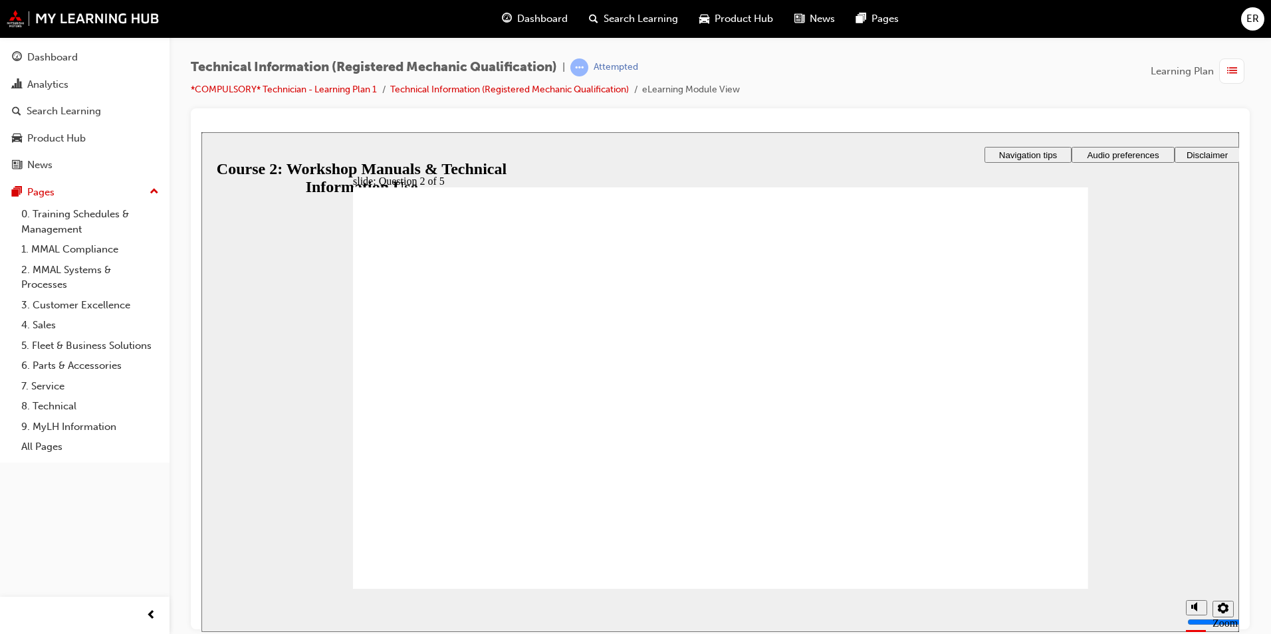
radio input "true"
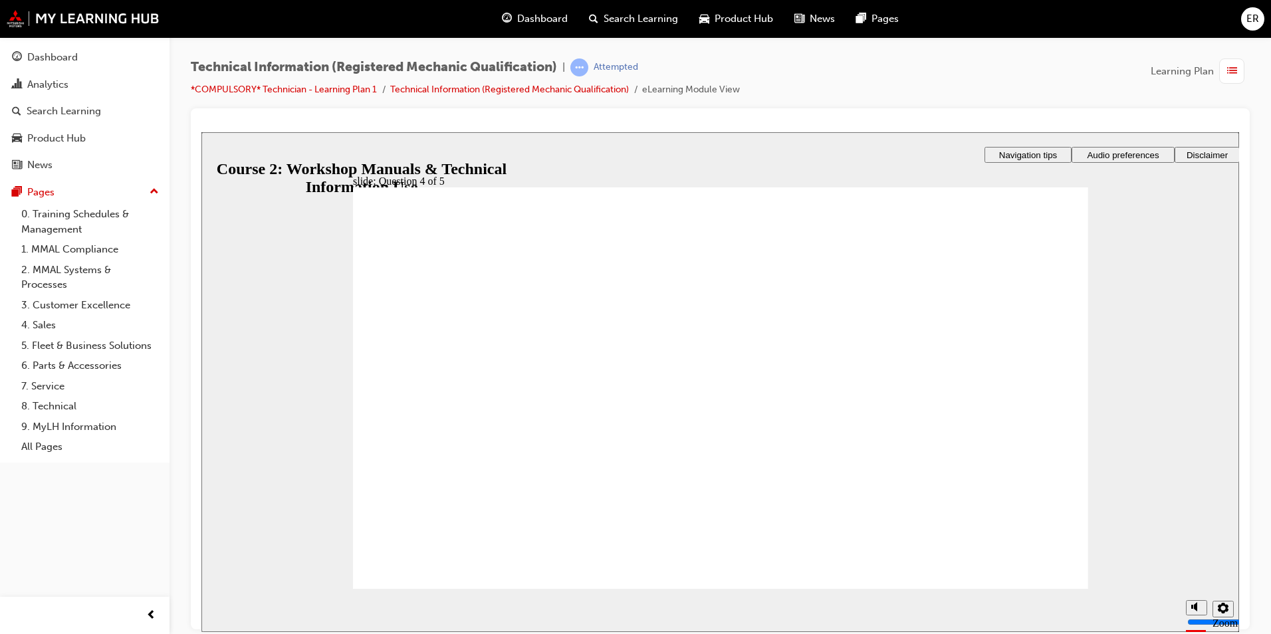
radio input "true"
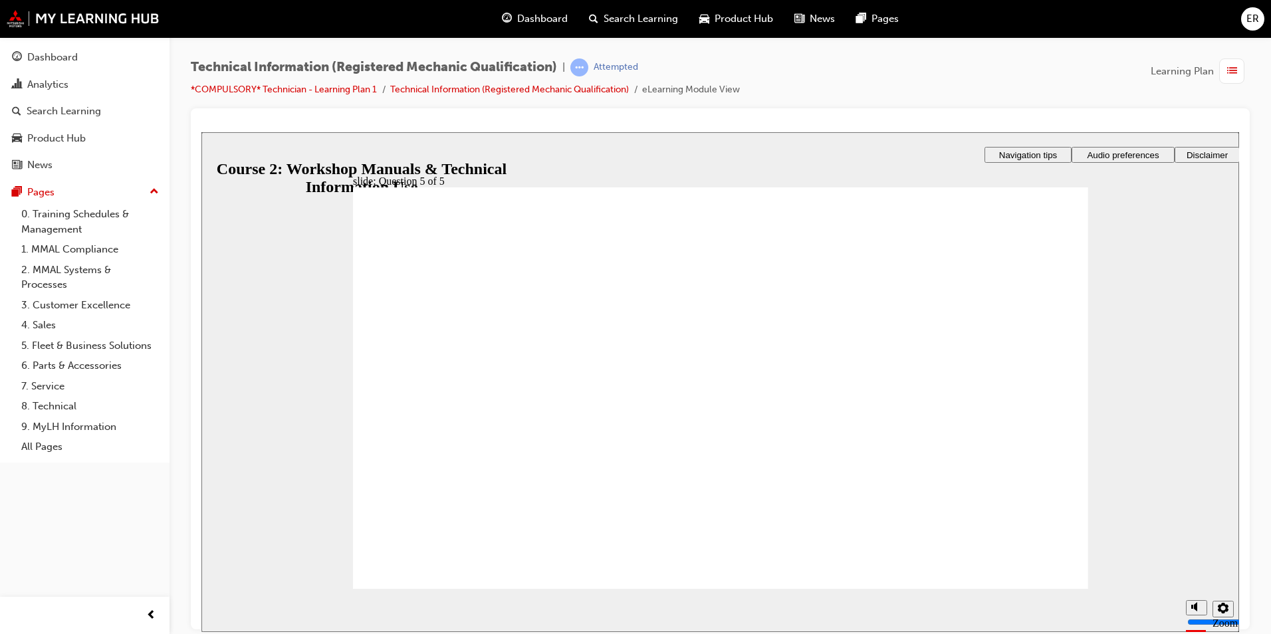
drag, startPoint x: 1091, startPoint y: 580, endPoint x: 1049, endPoint y: 588, distance: 42.6
click at [1092, 580] on div "slide: Question 5 of 5 Rectangle 1 That’s right! You selected the correct respo…" at bounding box center [720, 382] width 1038 height 500
click at [1038, 588] on section "Playback Speed 2 1.75 1.5 1.25 0.75" at bounding box center [720, 609] width 1038 height 43
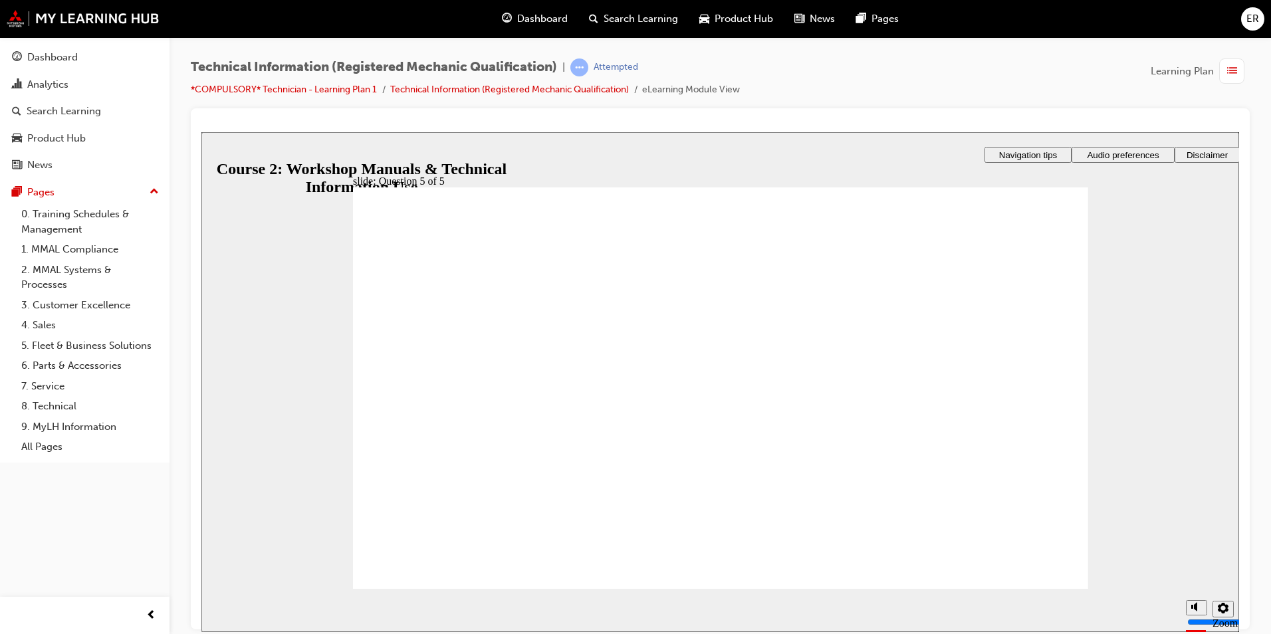
drag, startPoint x: 622, startPoint y: 493, endPoint x: 688, endPoint y: 430, distance: 91.7
drag, startPoint x: 813, startPoint y: 495, endPoint x: 914, endPoint y: 348, distance: 178.9
drag, startPoint x: 743, startPoint y: 495, endPoint x: 896, endPoint y: 420, distance: 170.7
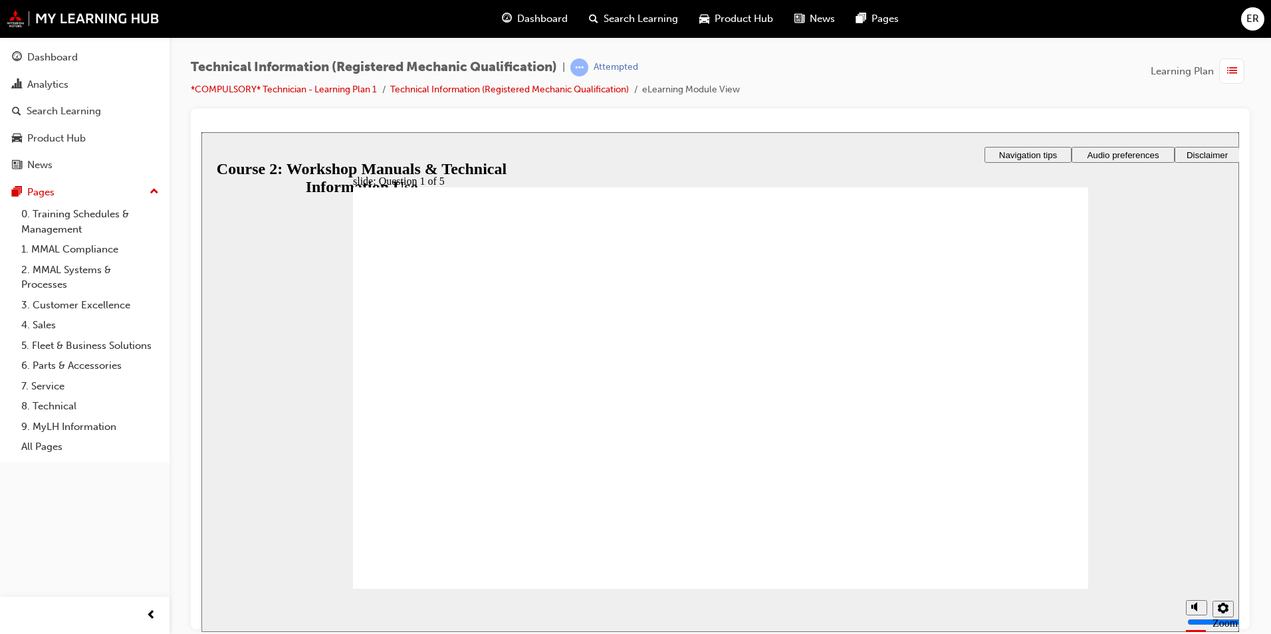
drag, startPoint x: 658, startPoint y: 493, endPoint x: 612, endPoint y: 380, distance: 121.7
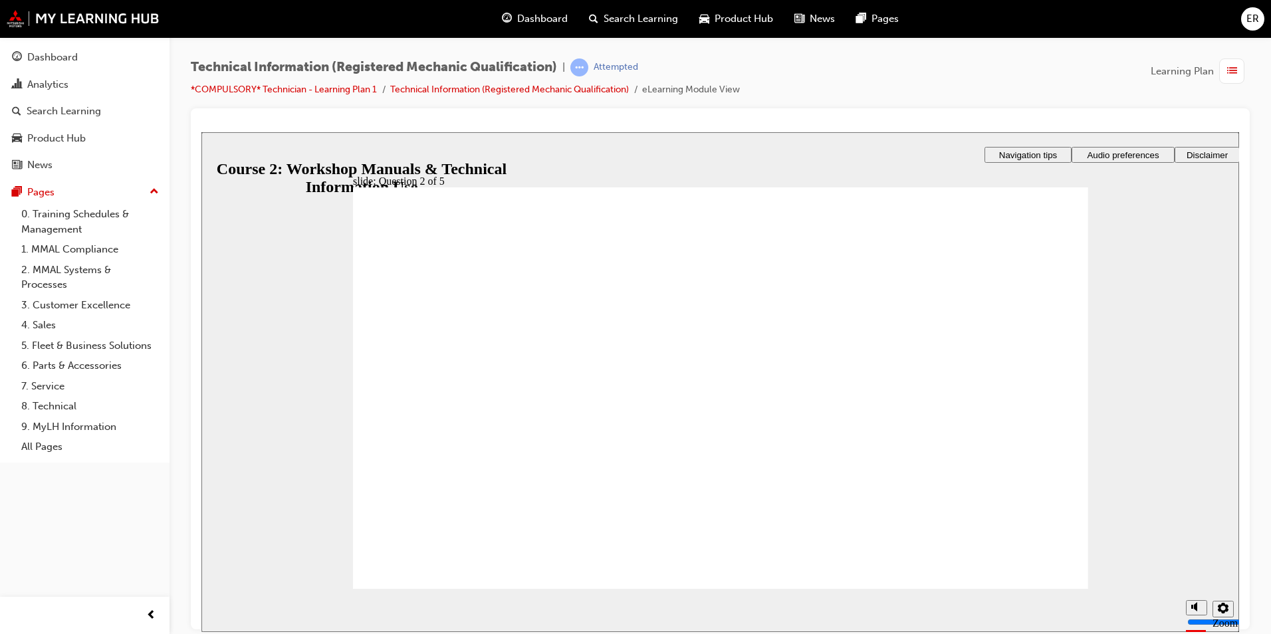
radio input "true"
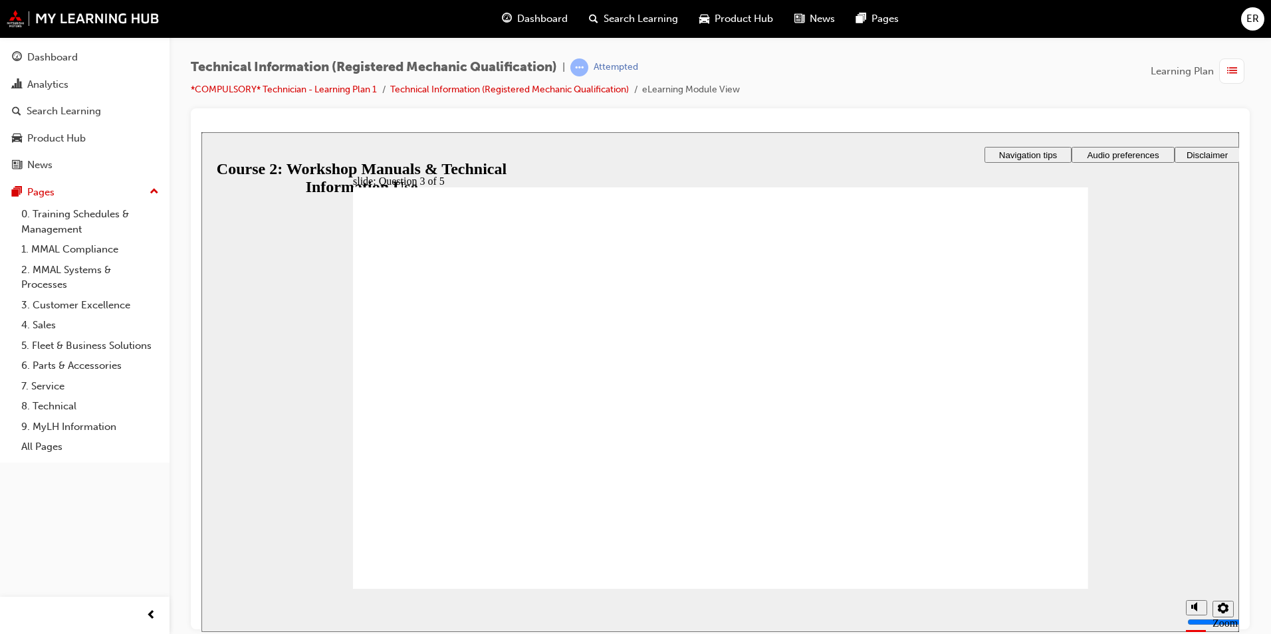
radio input "true"
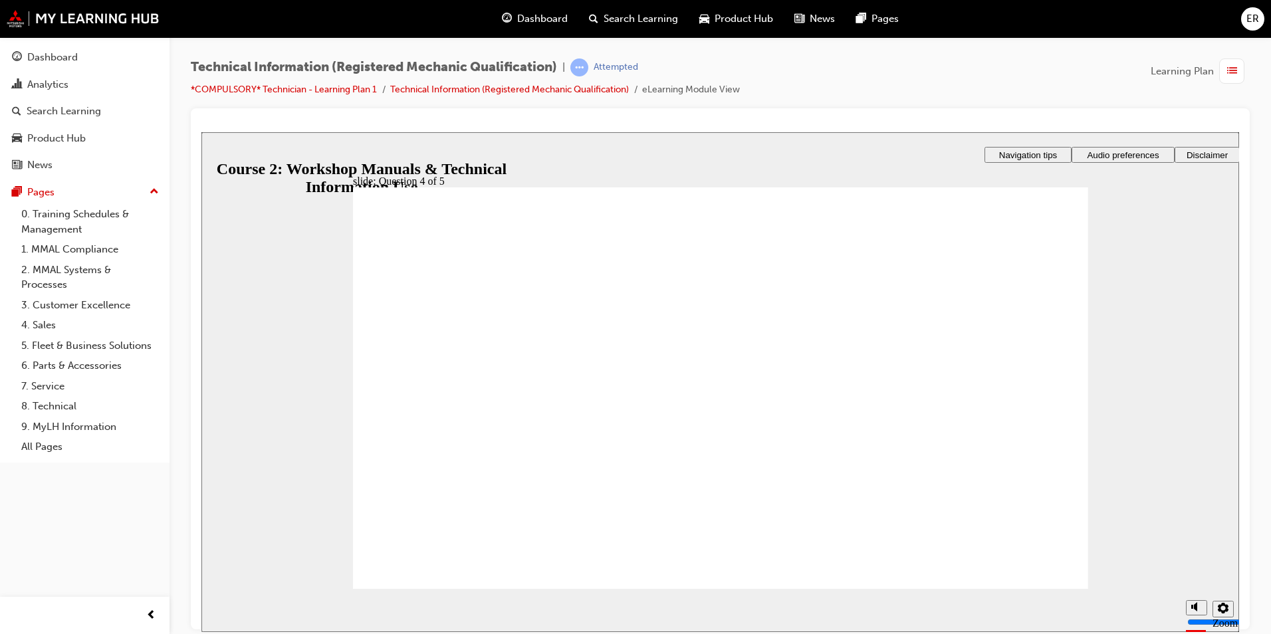
radio input "true"
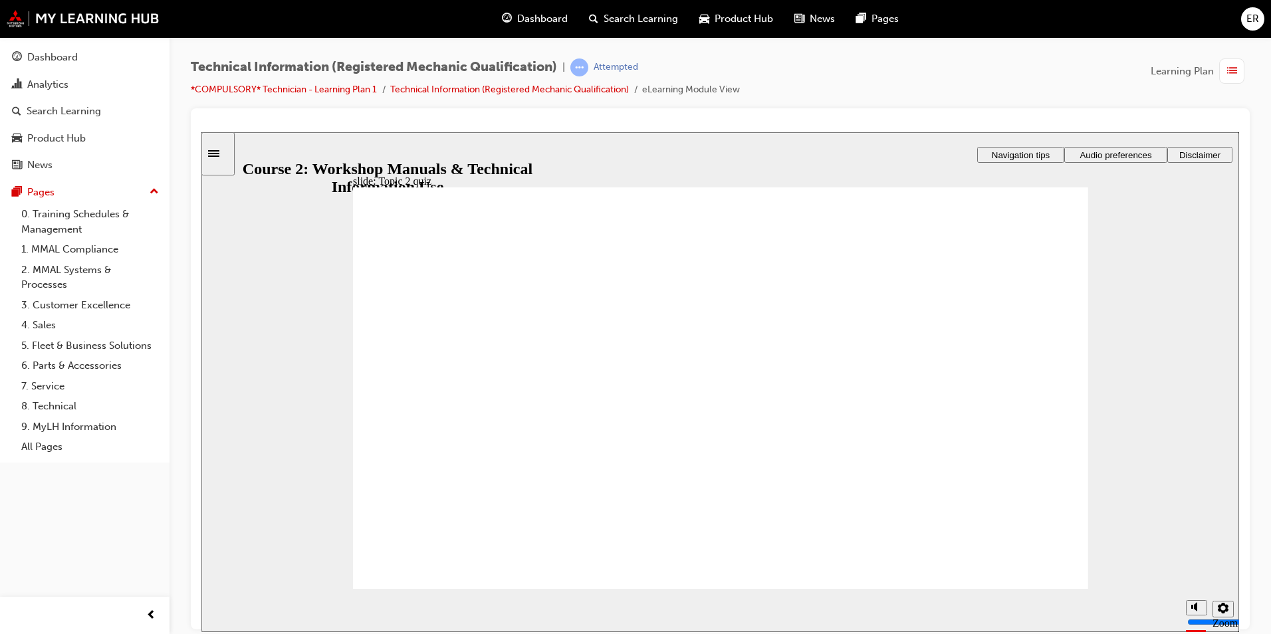
checkbox input "true"
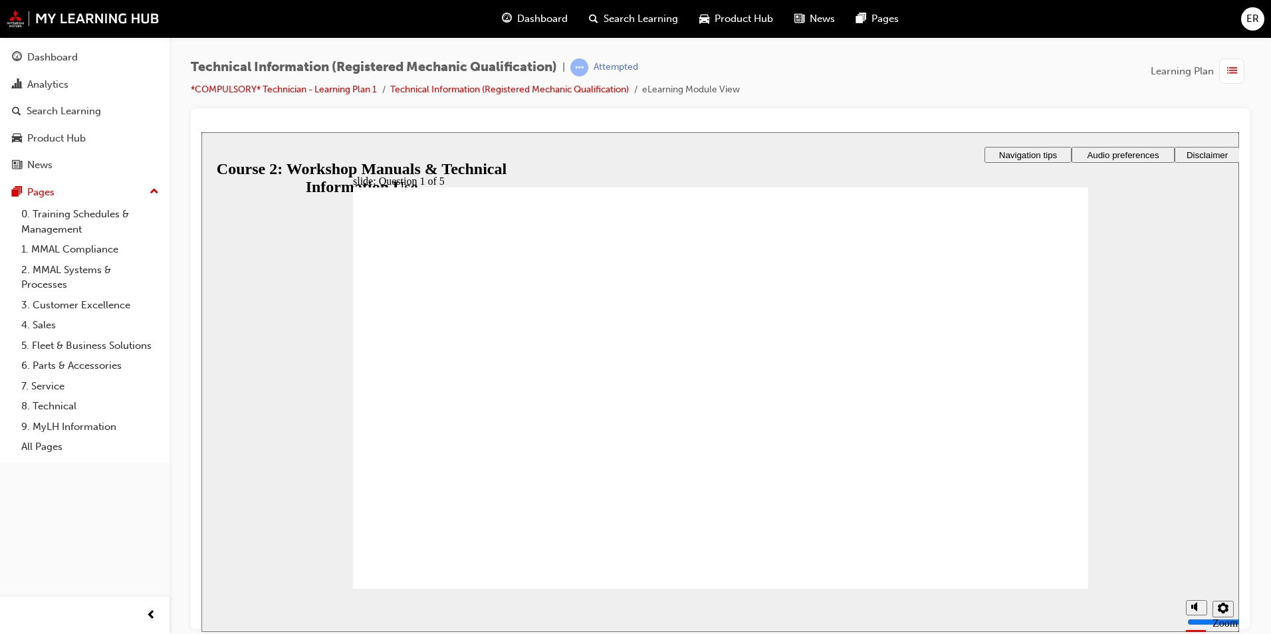
drag, startPoint x: 664, startPoint y: 493, endPoint x: 758, endPoint y: 507, distance: 94.9
checkbox input "true"
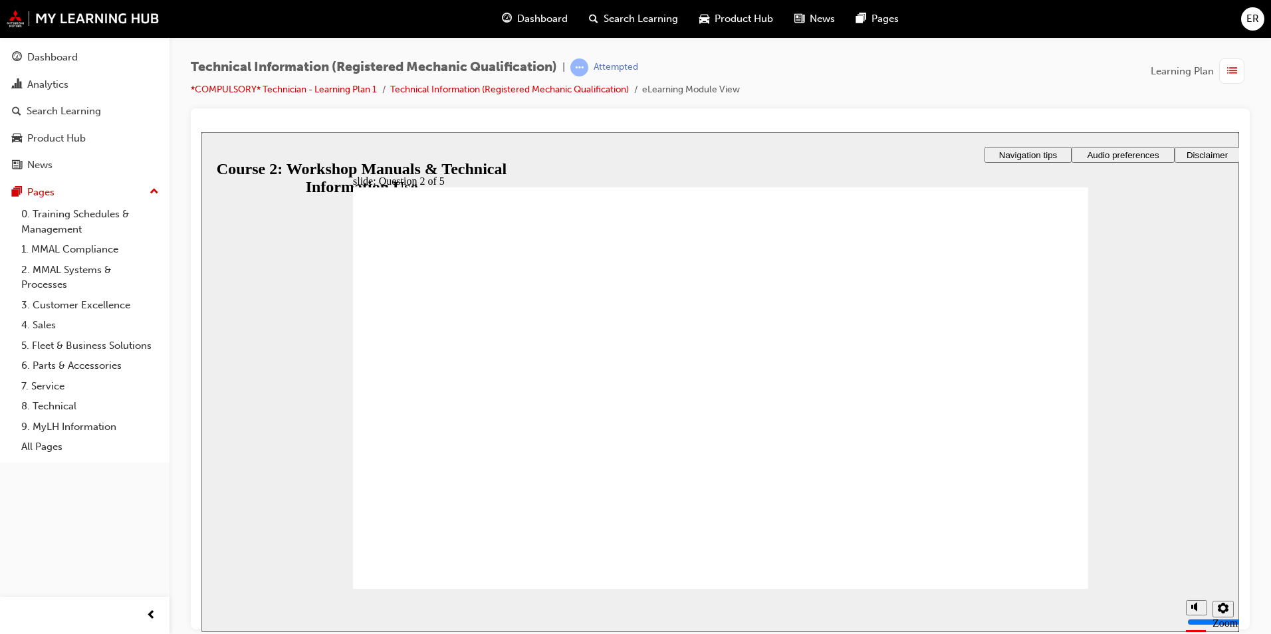
checkbox input "true"
radio input "true"
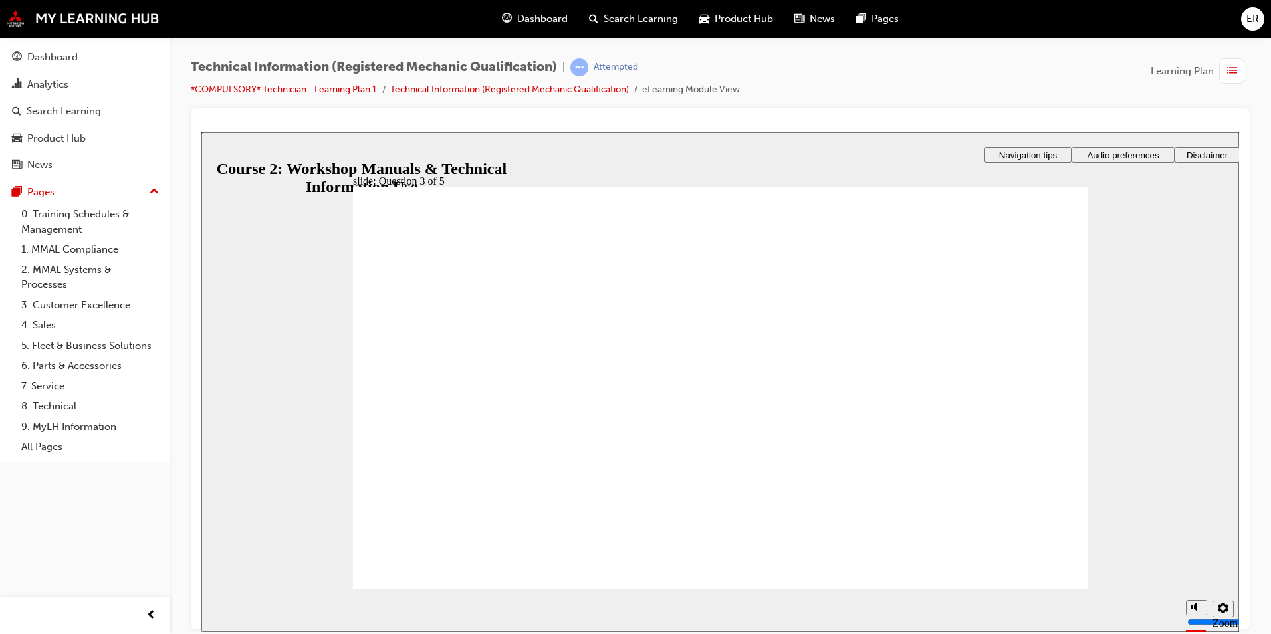
radio input "true"
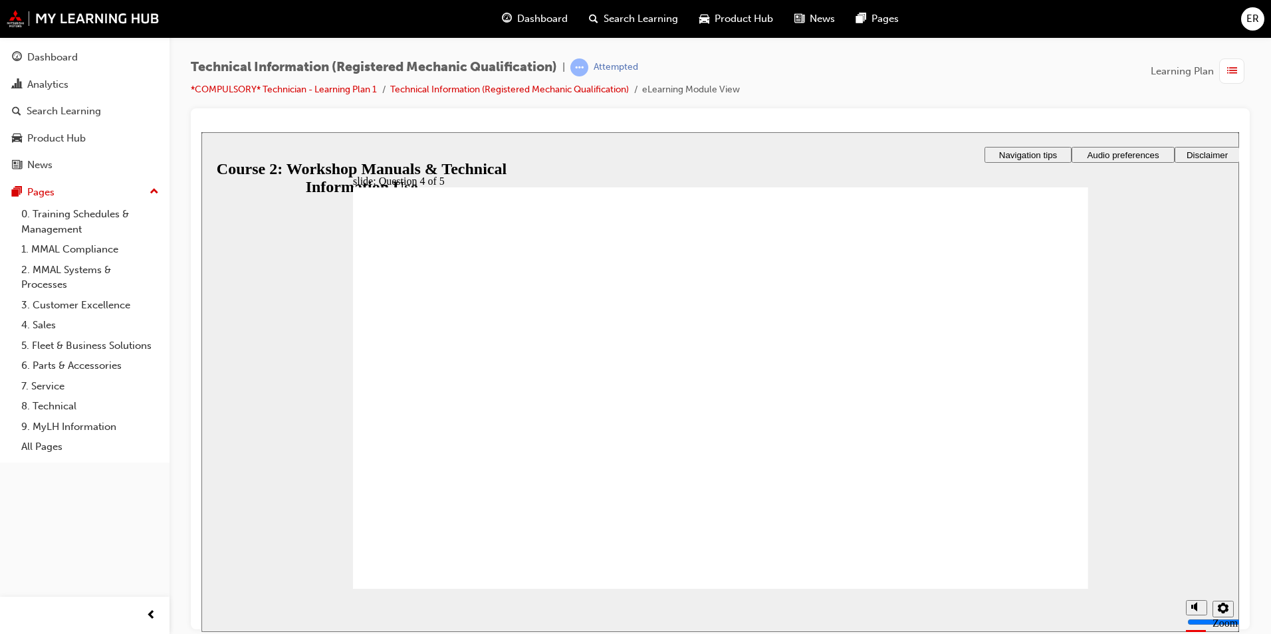
drag, startPoint x: 784, startPoint y: 414, endPoint x: 784, endPoint y: 438, distance: 24.6
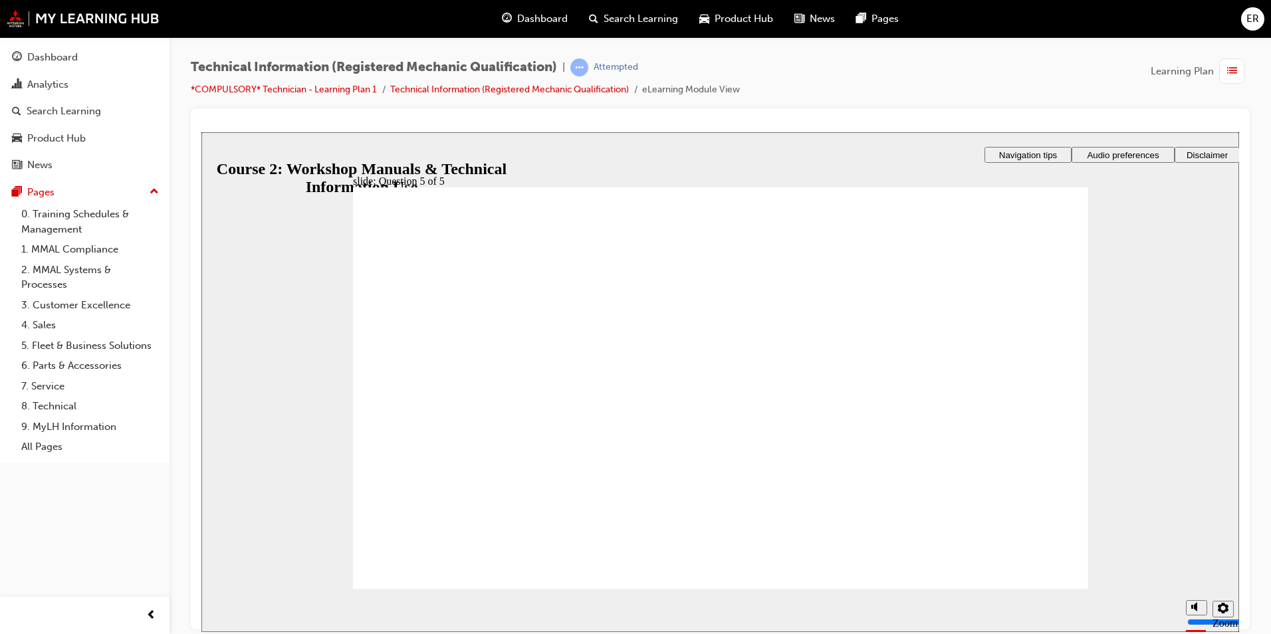
drag, startPoint x: 509, startPoint y: 509, endPoint x: 515, endPoint y: 507, distance: 6.8
drag, startPoint x: 532, startPoint y: 507, endPoint x: 539, endPoint y: 507, distance: 7.3
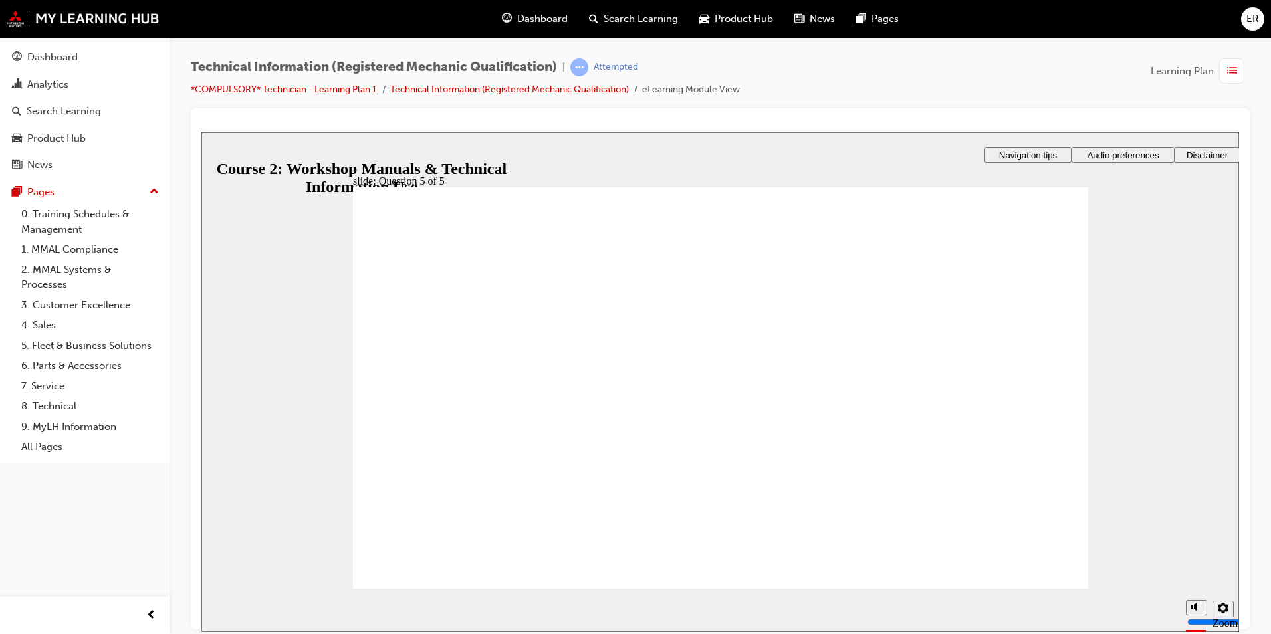
drag, startPoint x: 543, startPoint y: 507, endPoint x: 574, endPoint y: 504, distance: 30.7
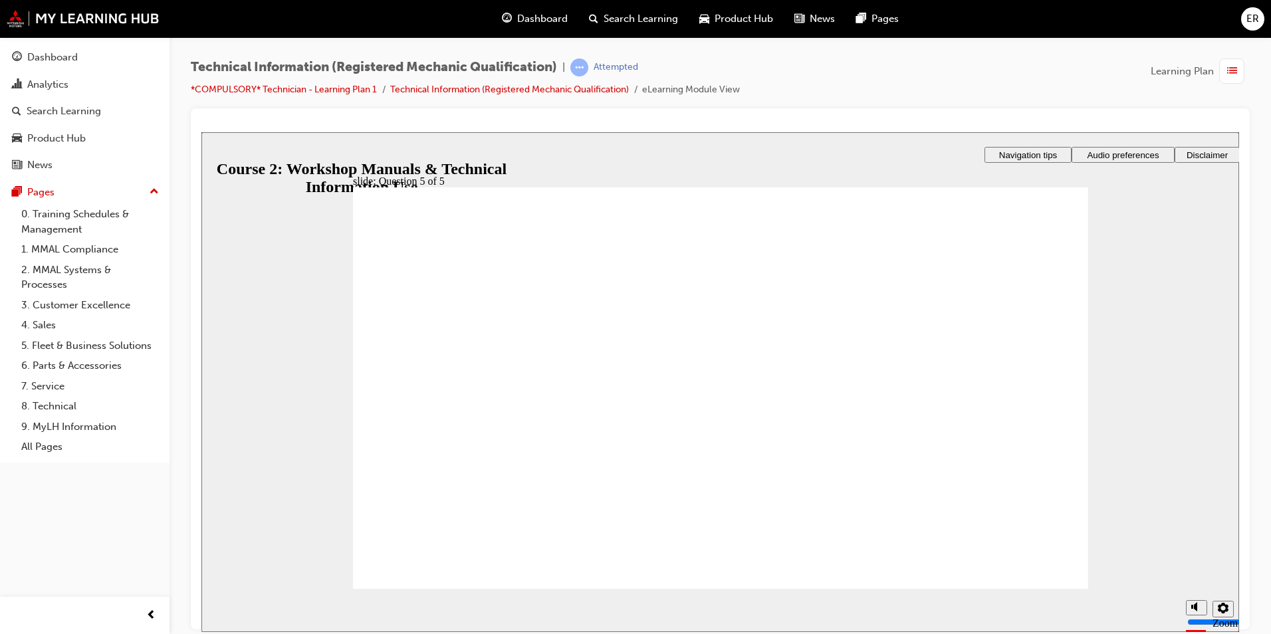
drag, startPoint x: 788, startPoint y: 461, endPoint x: 783, endPoint y: 483, distance: 22.4
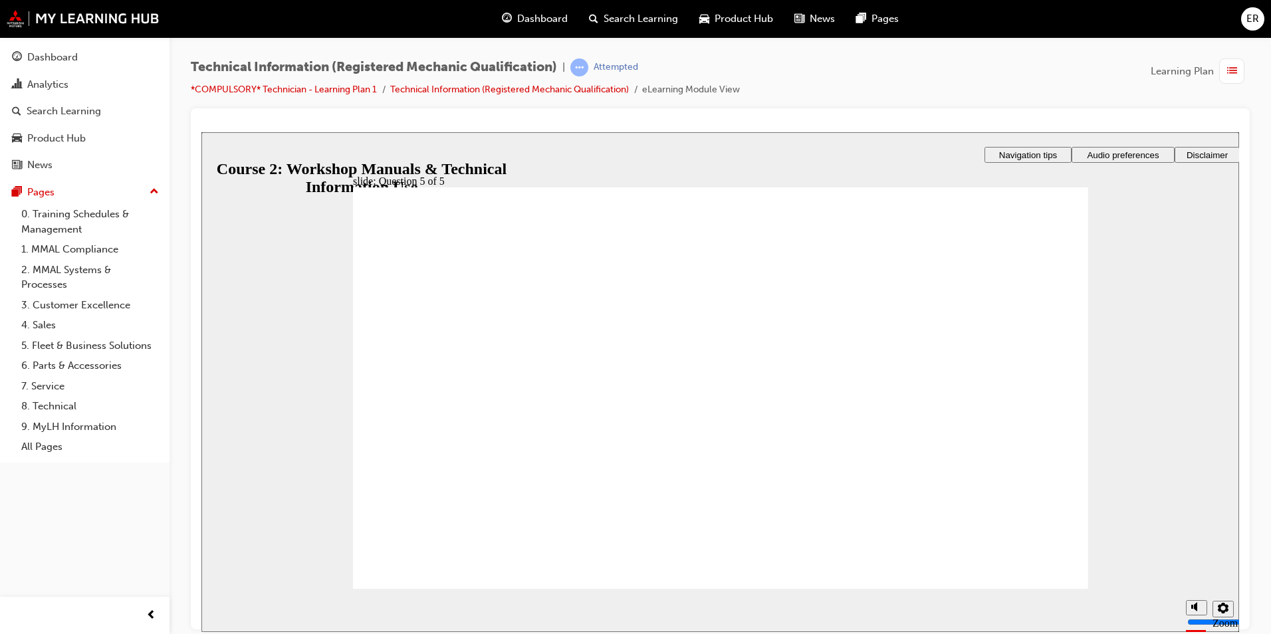
drag, startPoint x: 390, startPoint y: 560, endPoint x: 426, endPoint y: 561, distance: 35.2
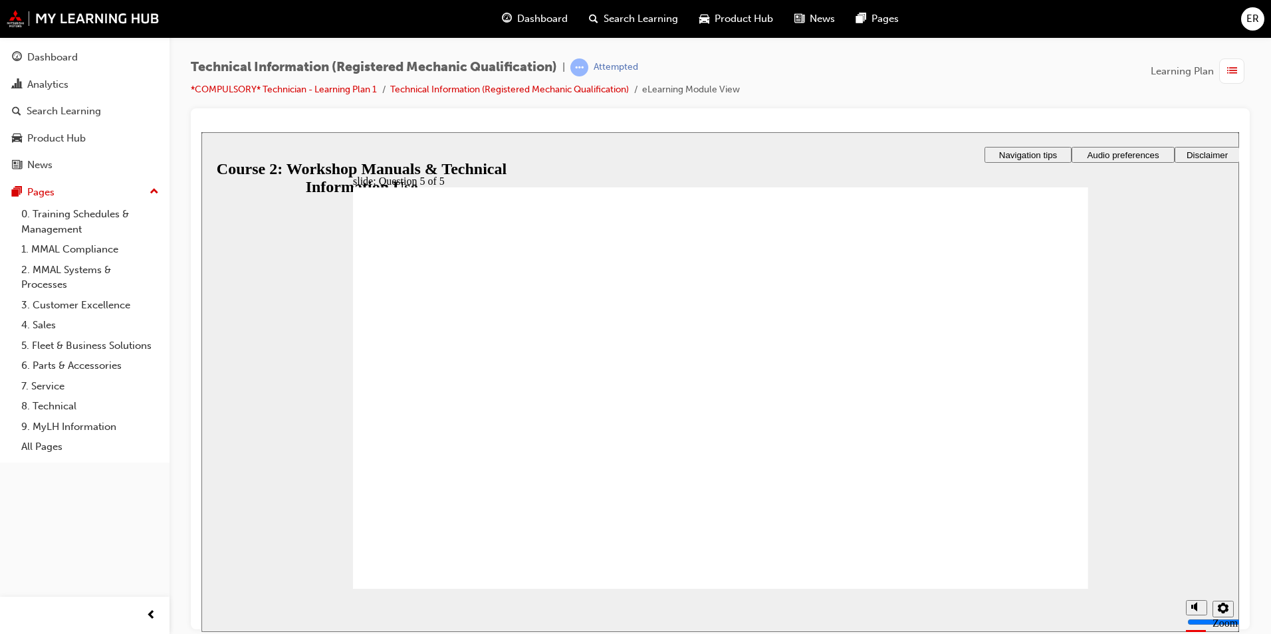
drag, startPoint x: 687, startPoint y: 528, endPoint x: 699, endPoint y: 522, distance: 13.4
drag, startPoint x: 737, startPoint y: 514, endPoint x: 745, endPoint y: 512, distance: 7.6
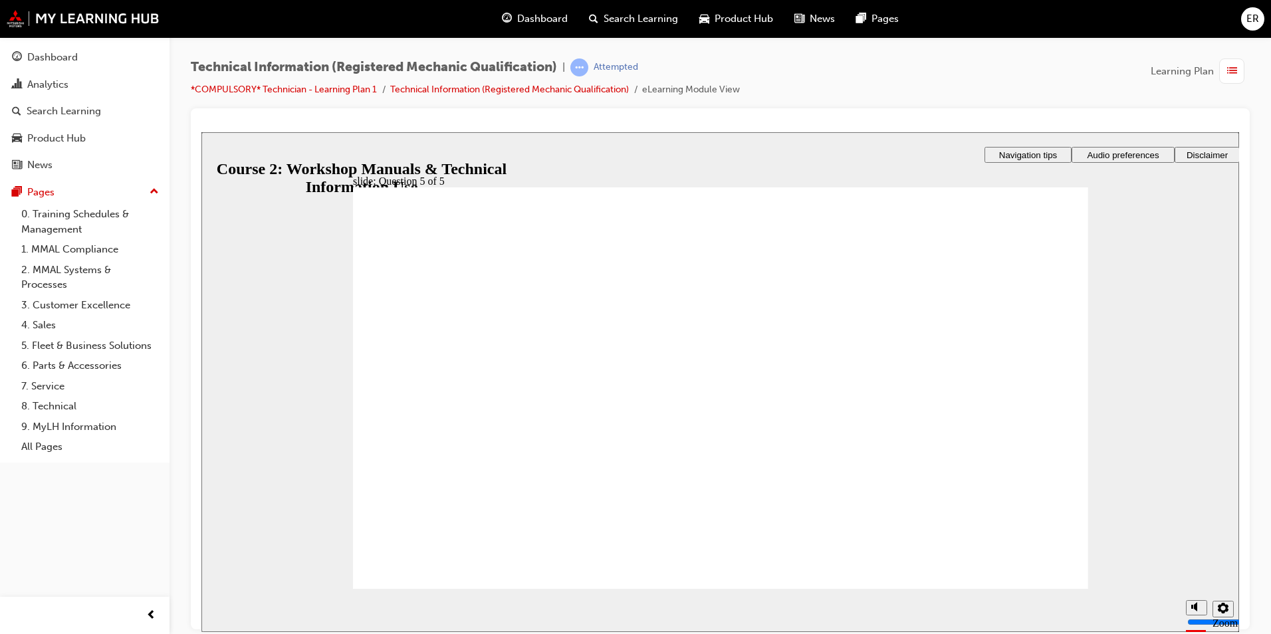
drag, startPoint x: 745, startPoint y: 512, endPoint x: 751, endPoint y: 527, distance: 16.4
drag, startPoint x: 751, startPoint y: 527, endPoint x: 777, endPoint y: 497, distance: 40.0
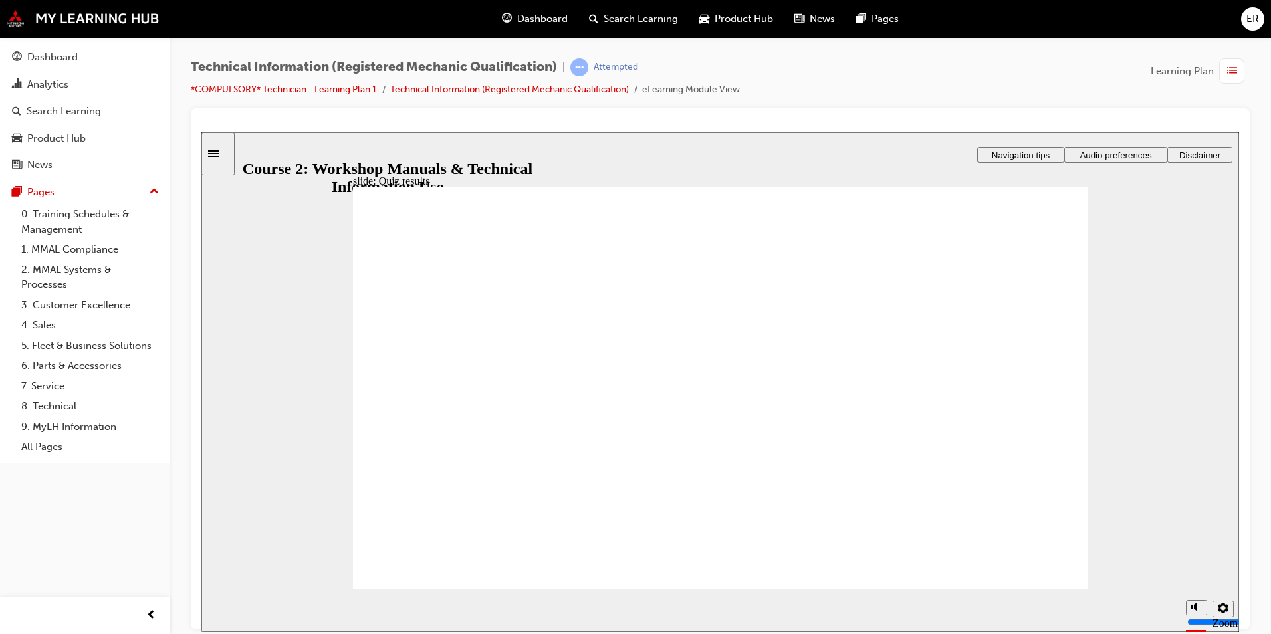
checkbox input "true"
drag, startPoint x: 423, startPoint y: 333, endPoint x: 422, endPoint y: 384, distance: 51.2
checkbox input "true"
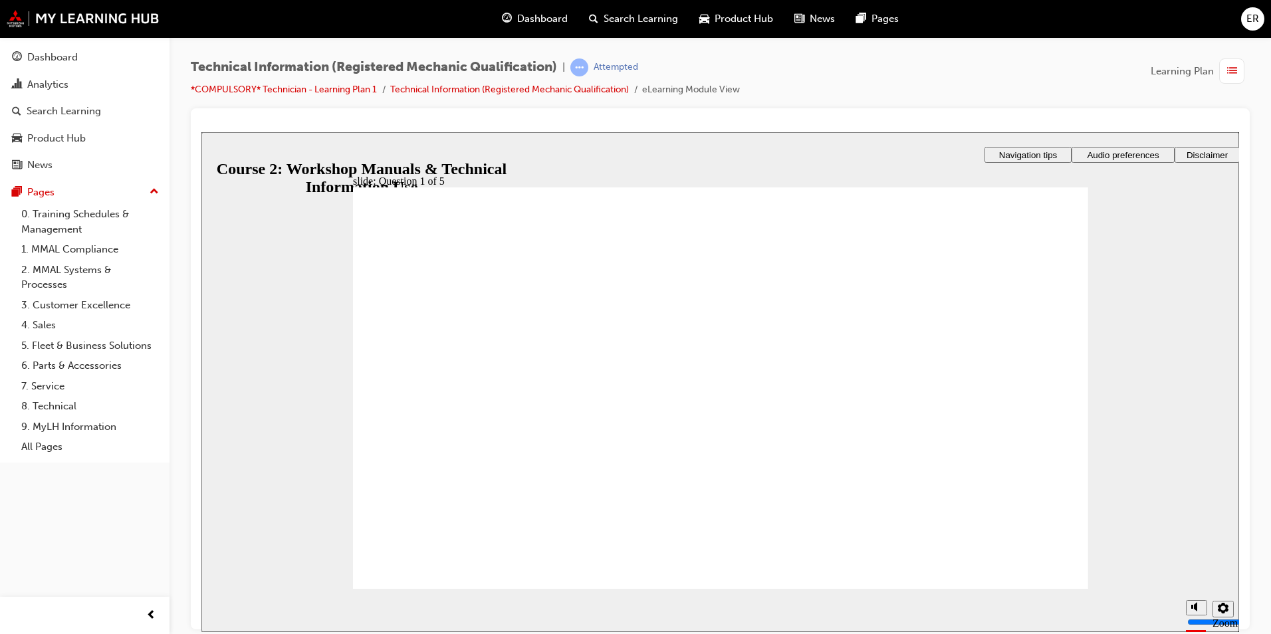
checkbox input "true"
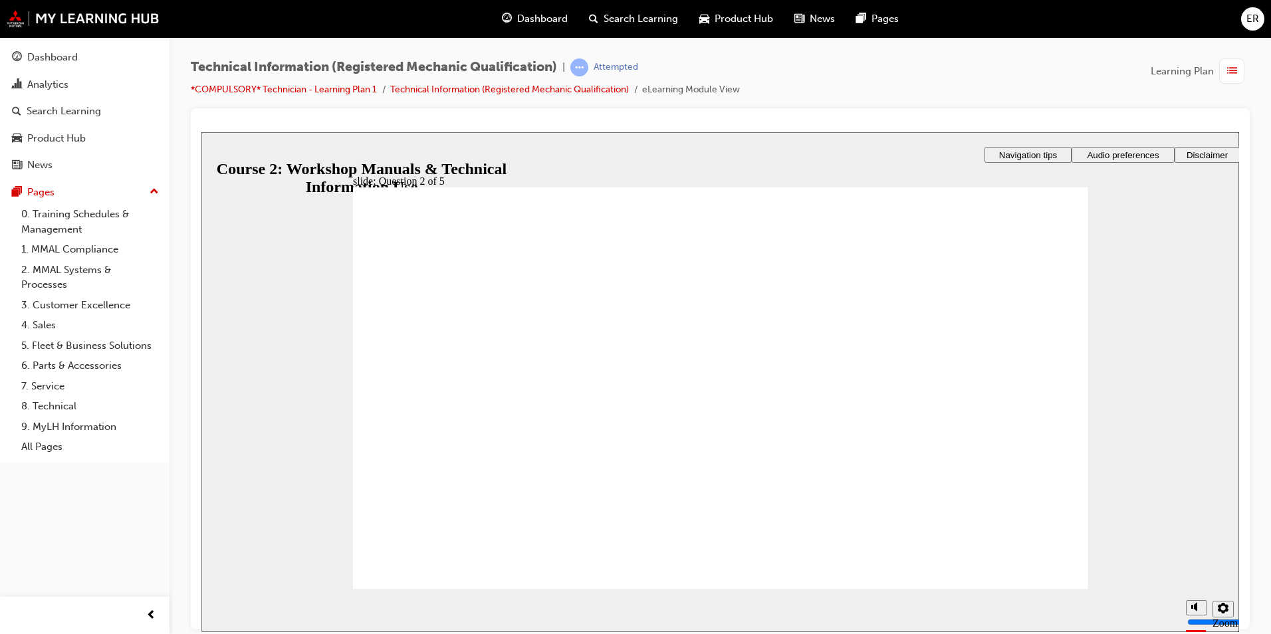
radio input "true"
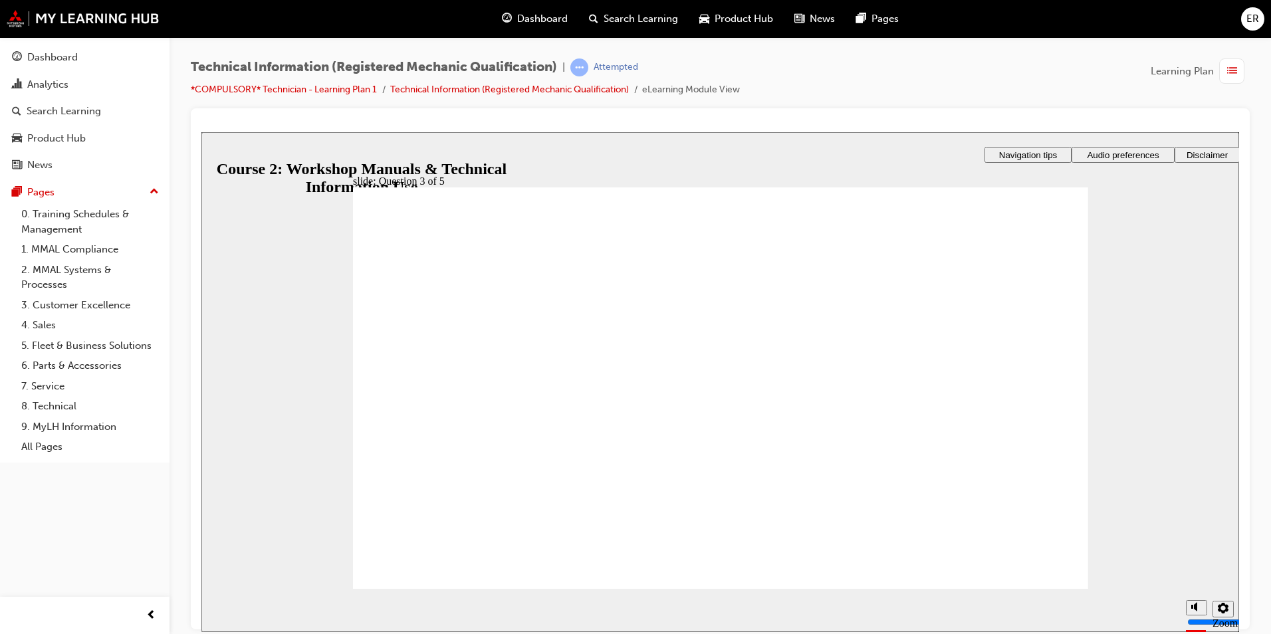
radio input "true"
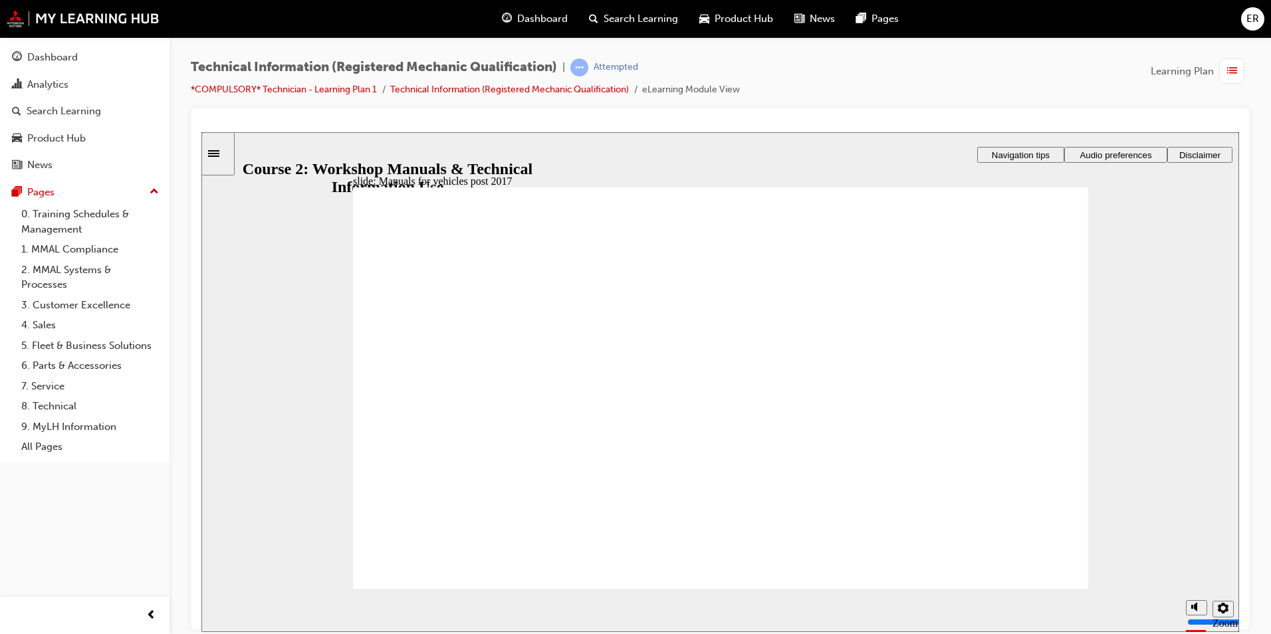
drag, startPoint x: 1046, startPoint y: 568, endPoint x: 1034, endPoint y: 549, distance: 22.7
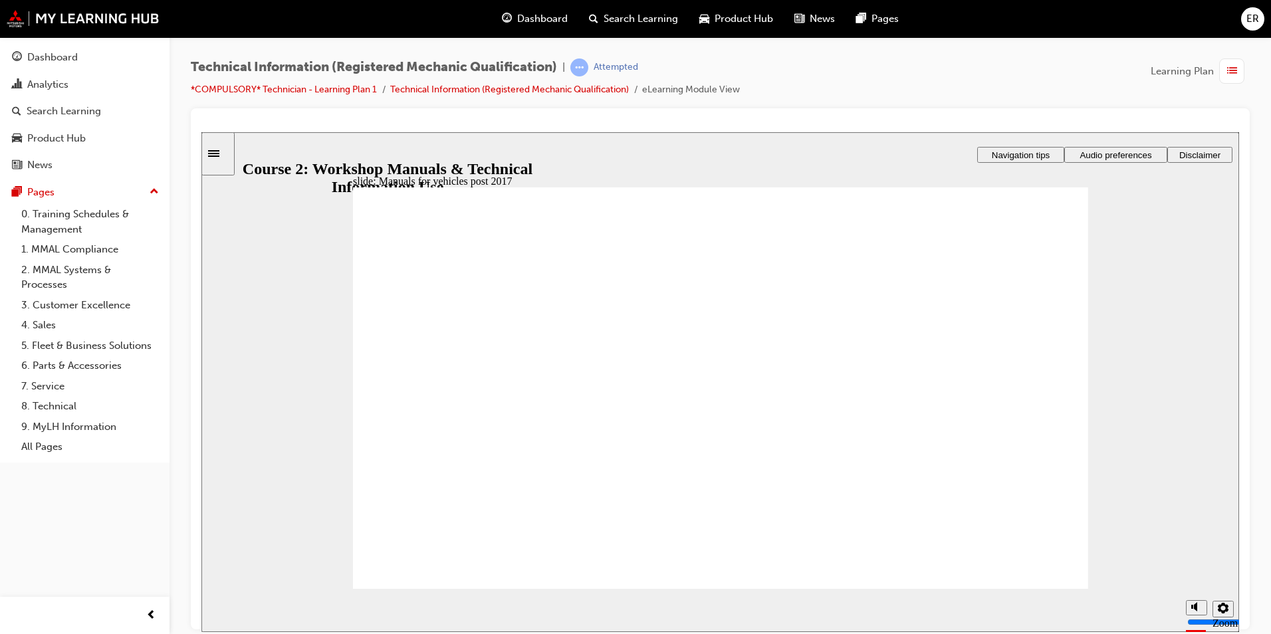
drag, startPoint x: 443, startPoint y: 570, endPoint x: 445, endPoint y: 561, distance: 9.5
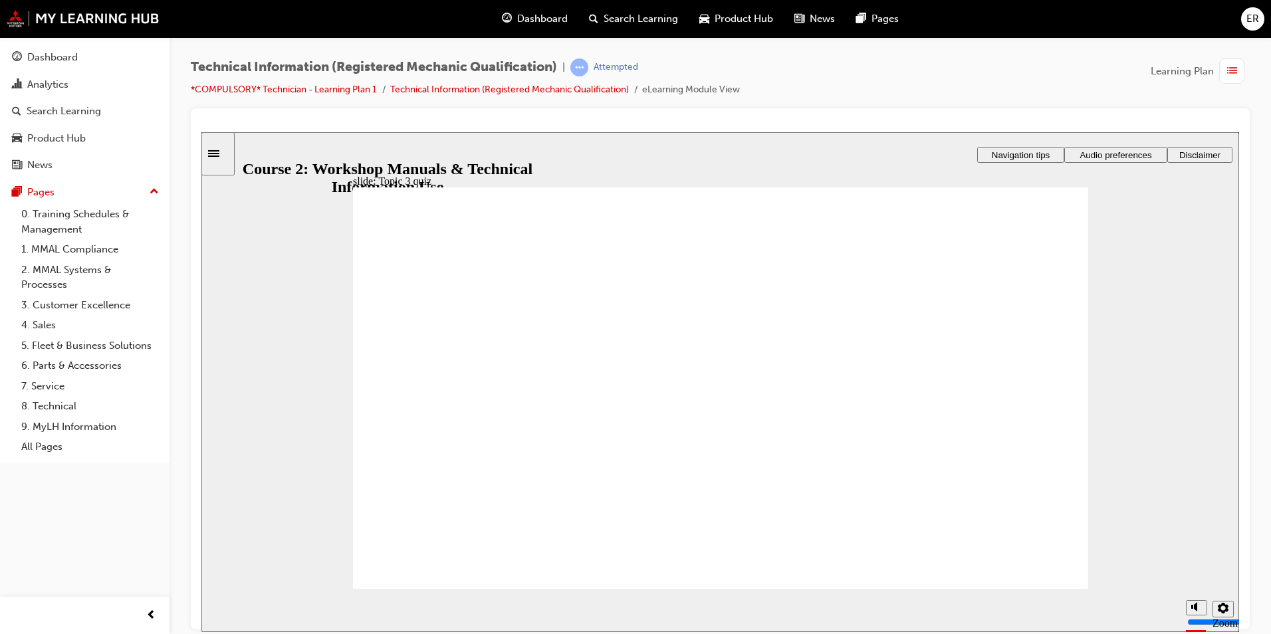
radio input "true"
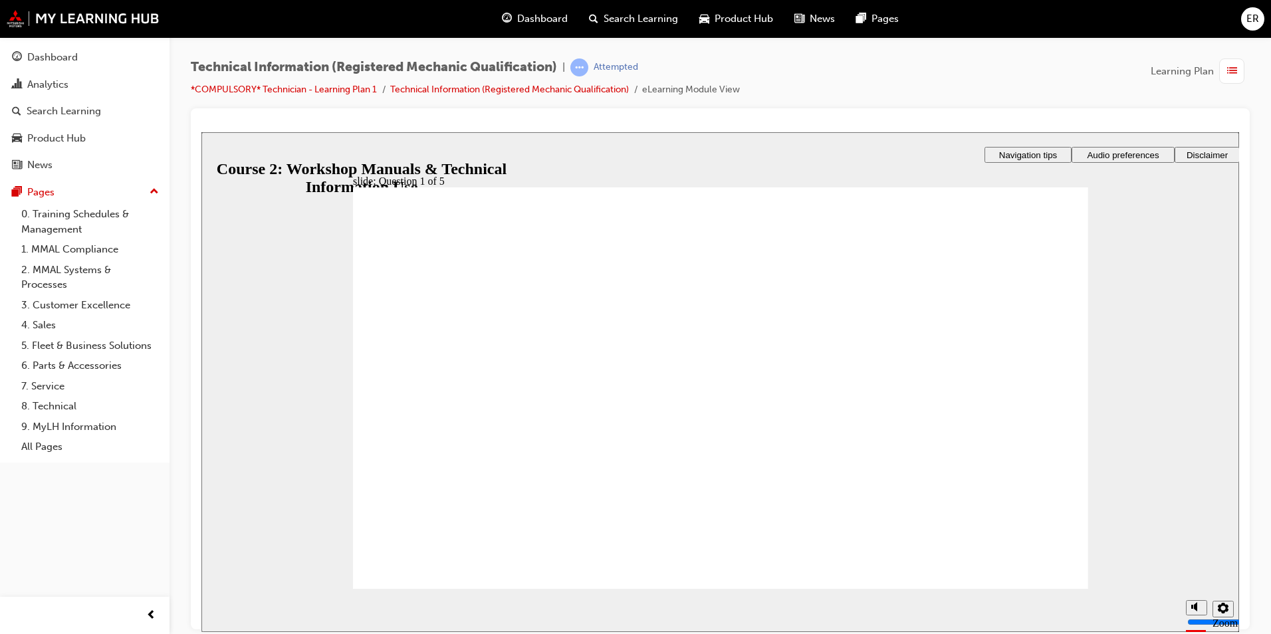
radio input "true"
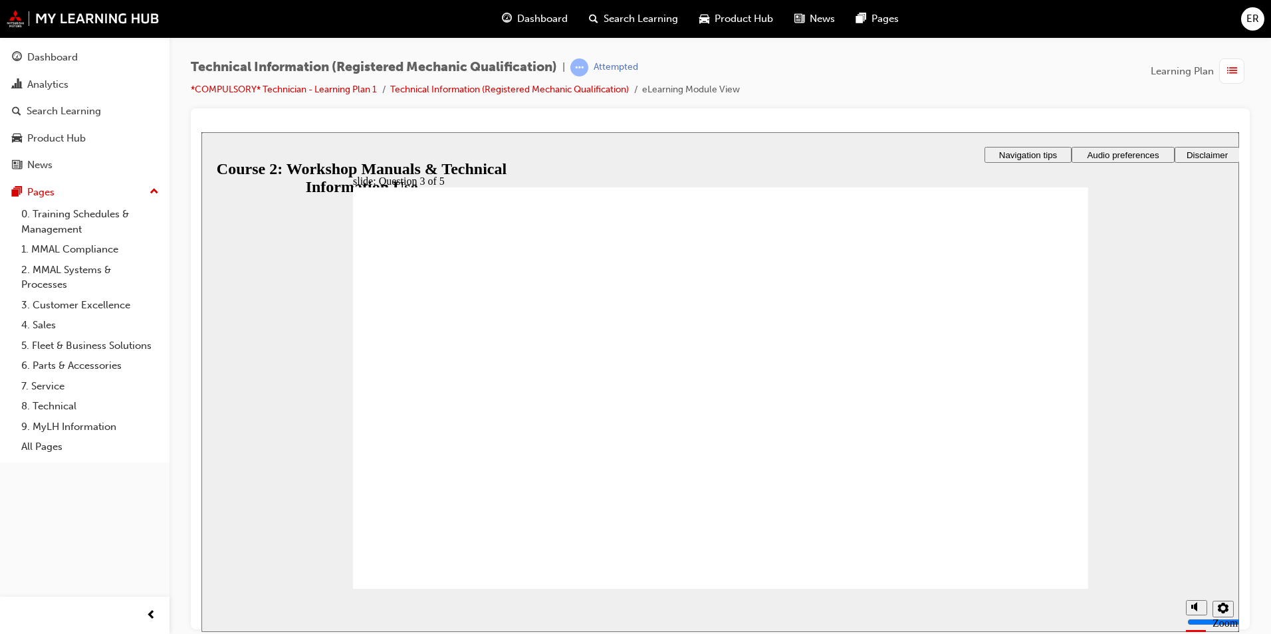
radio input "true"
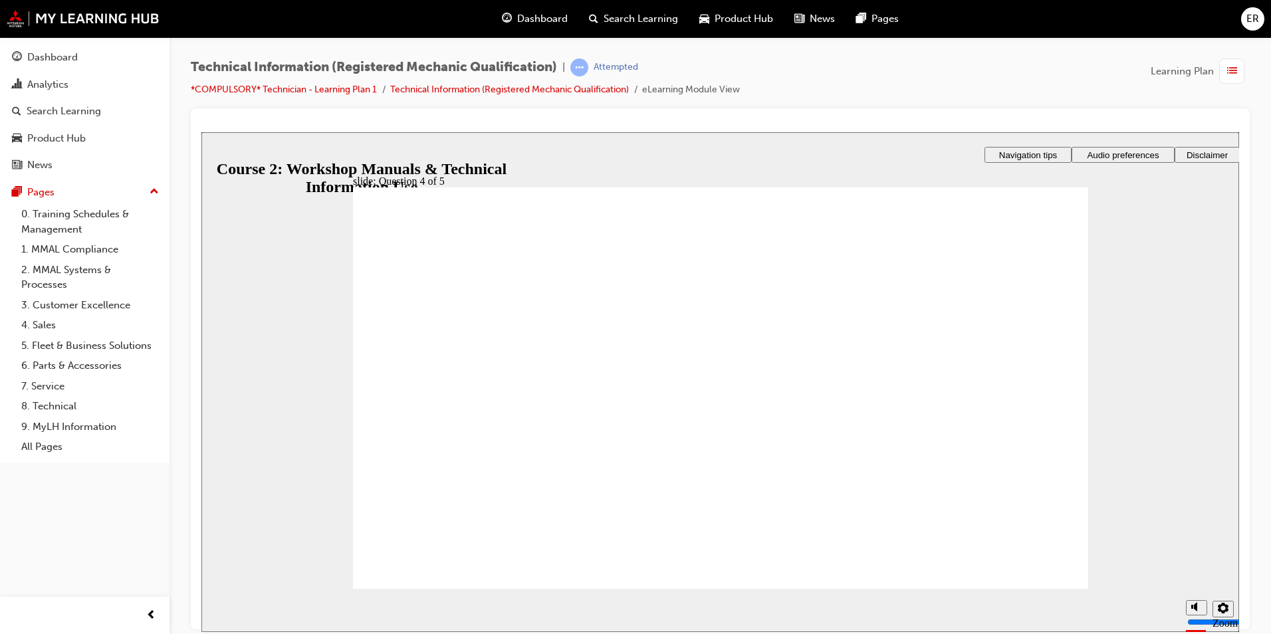
radio input "true"
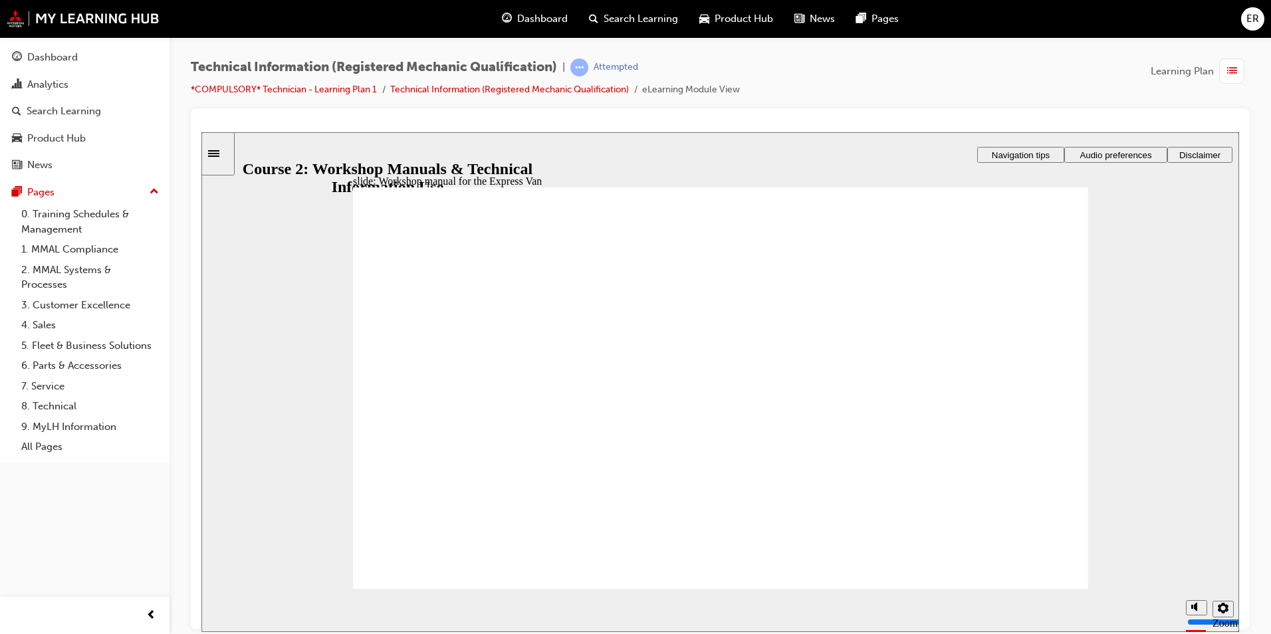
click at [1227, 613] on icon "Settings" at bounding box center [1223, 607] width 11 height 11
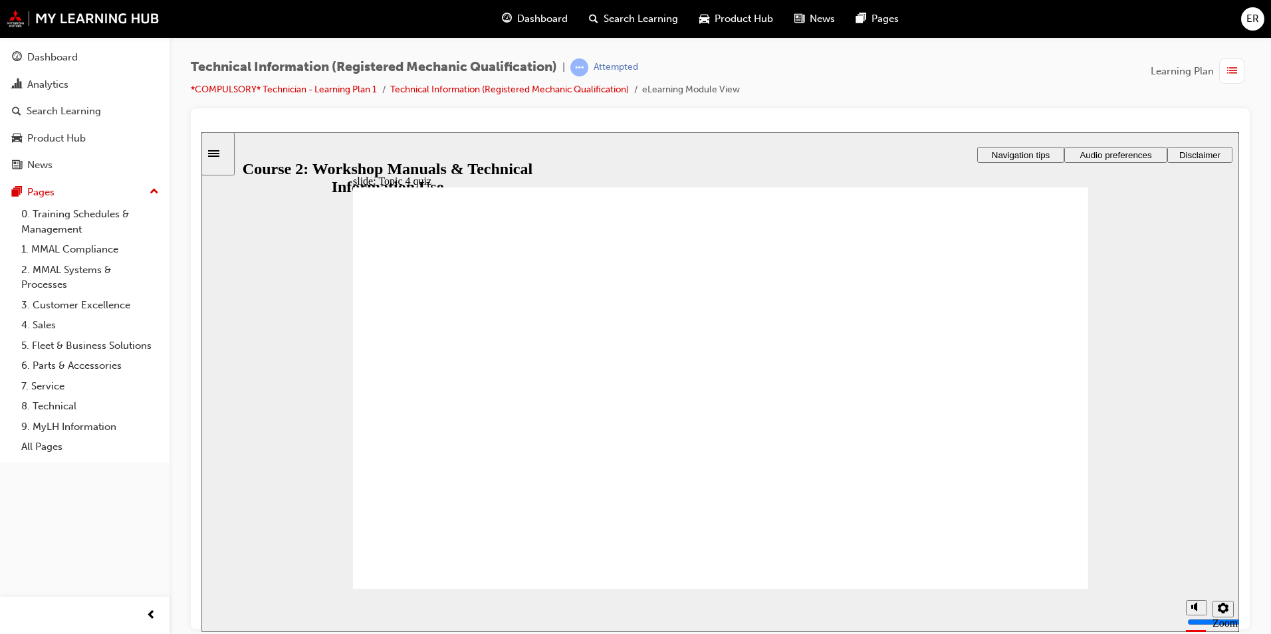
radio input "true"
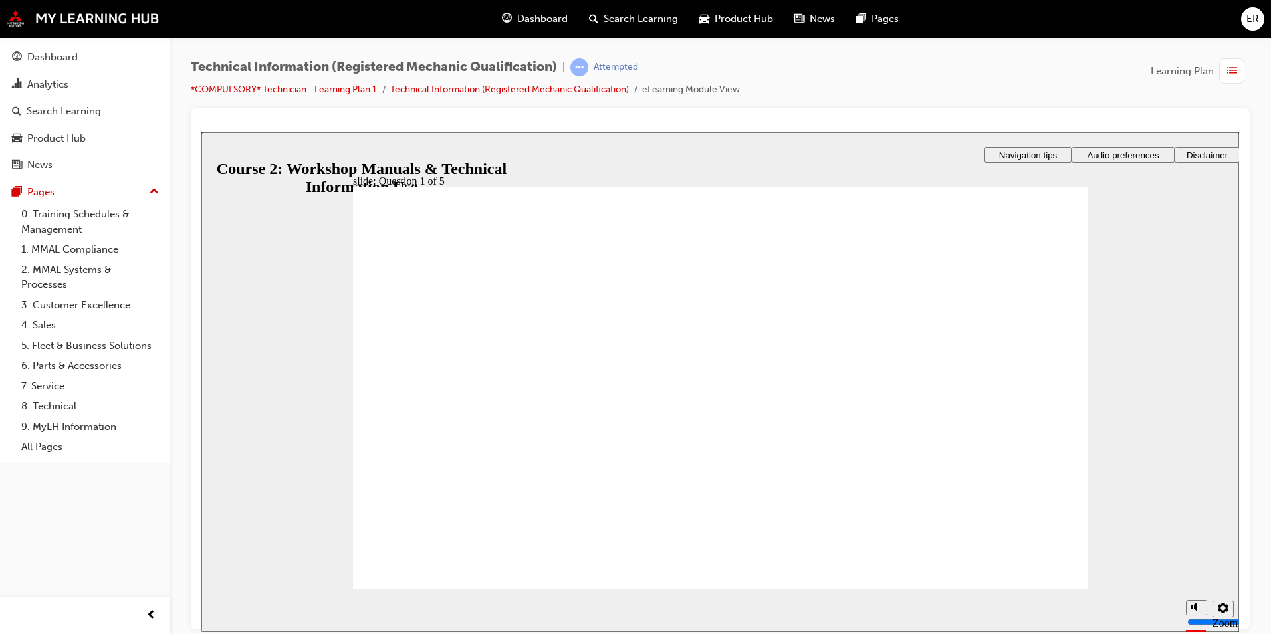
drag, startPoint x: 1009, startPoint y: 567, endPoint x: 991, endPoint y: 562, distance: 18.5
radio input "true"
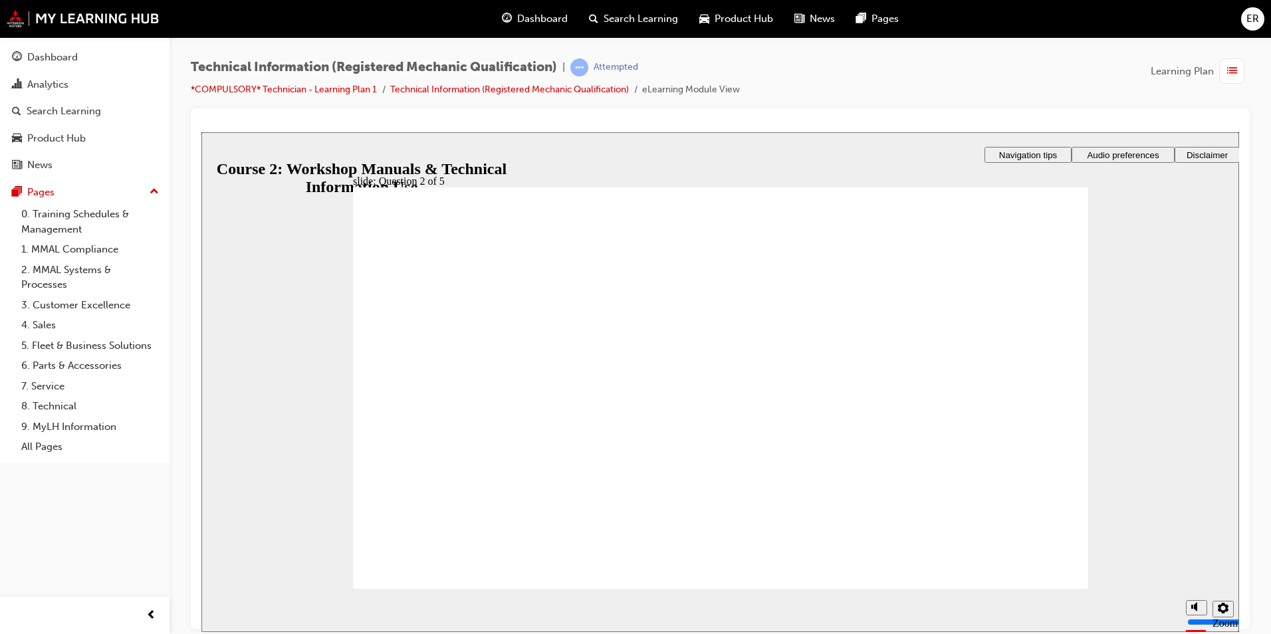
radio input "false"
radio input "true"
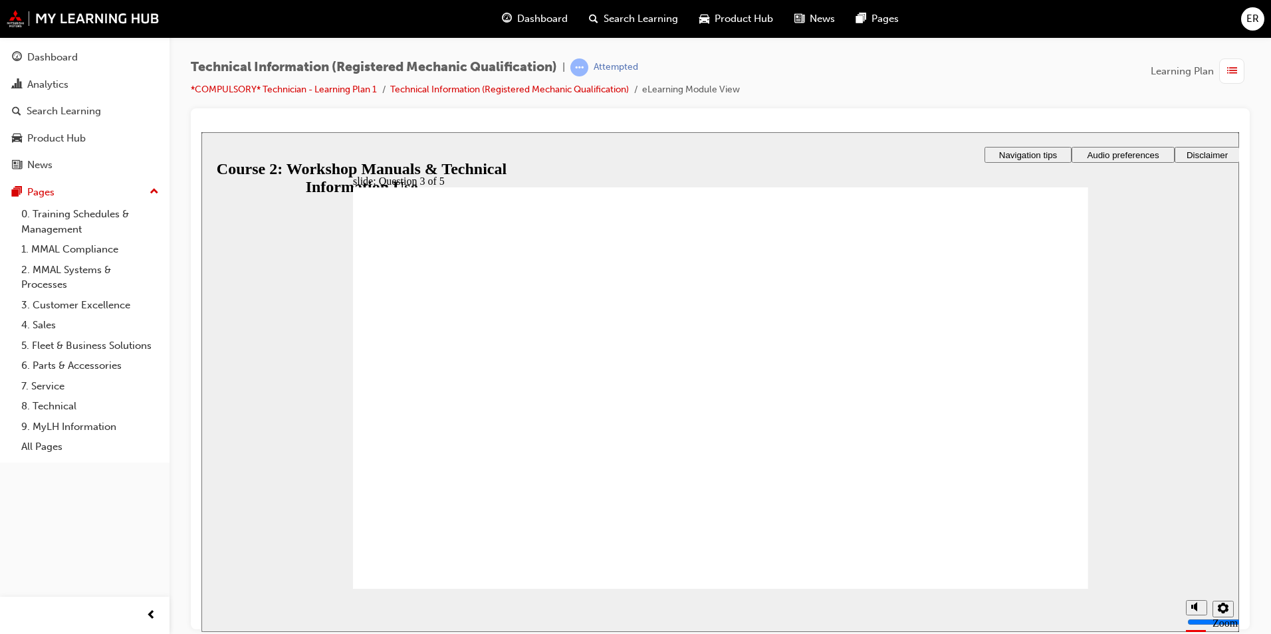
drag, startPoint x: 595, startPoint y: 431, endPoint x: 610, endPoint y: 424, distance: 16.7
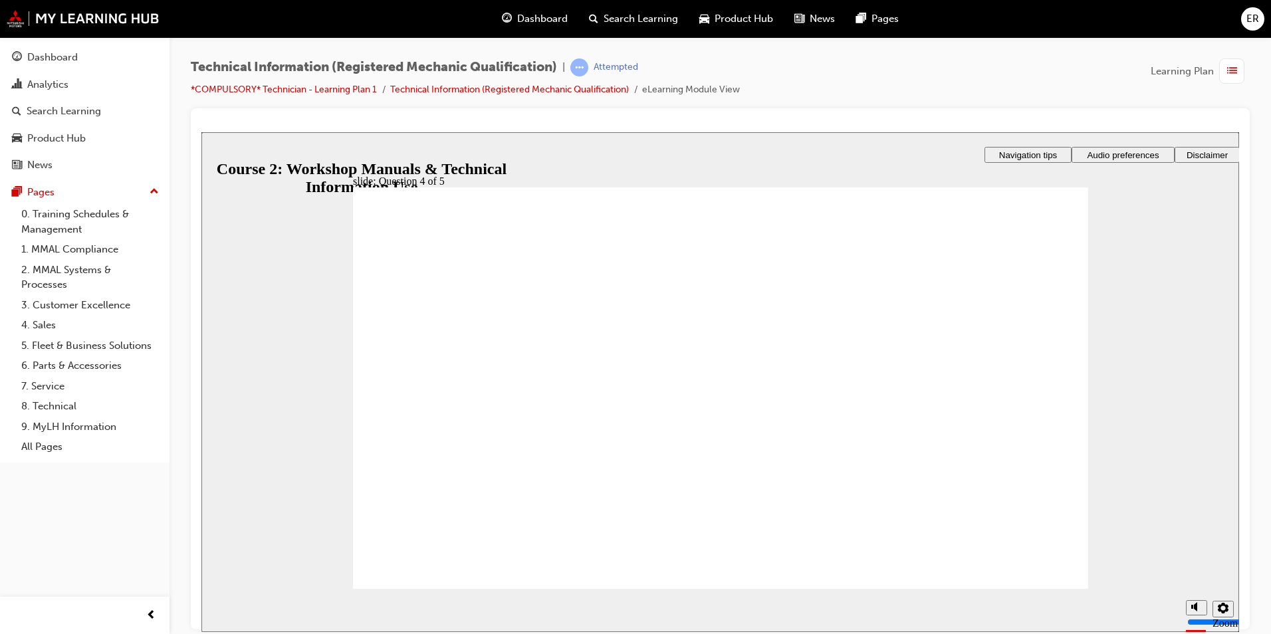
drag, startPoint x: 735, startPoint y: 426, endPoint x: 744, endPoint y: 423, distance: 9.3
drag, startPoint x: 763, startPoint y: 420, endPoint x: 697, endPoint y: 374, distance: 80.8
drag, startPoint x: 835, startPoint y: 418, endPoint x: 762, endPoint y: 426, distance: 73.6
drag, startPoint x: 810, startPoint y: 470, endPoint x: 779, endPoint y: 464, distance: 31.8
drag, startPoint x: 771, startPoint y: 340, endPoint x: 715, endPoint y: 346, distance: 56.8
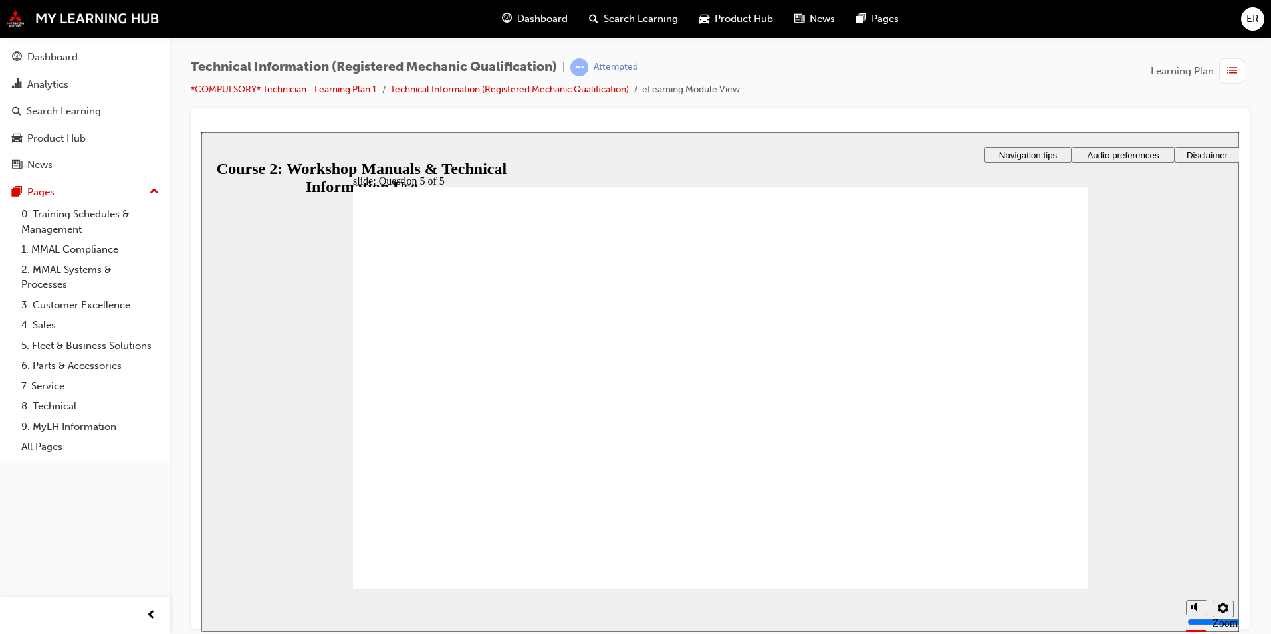
radio input "true"
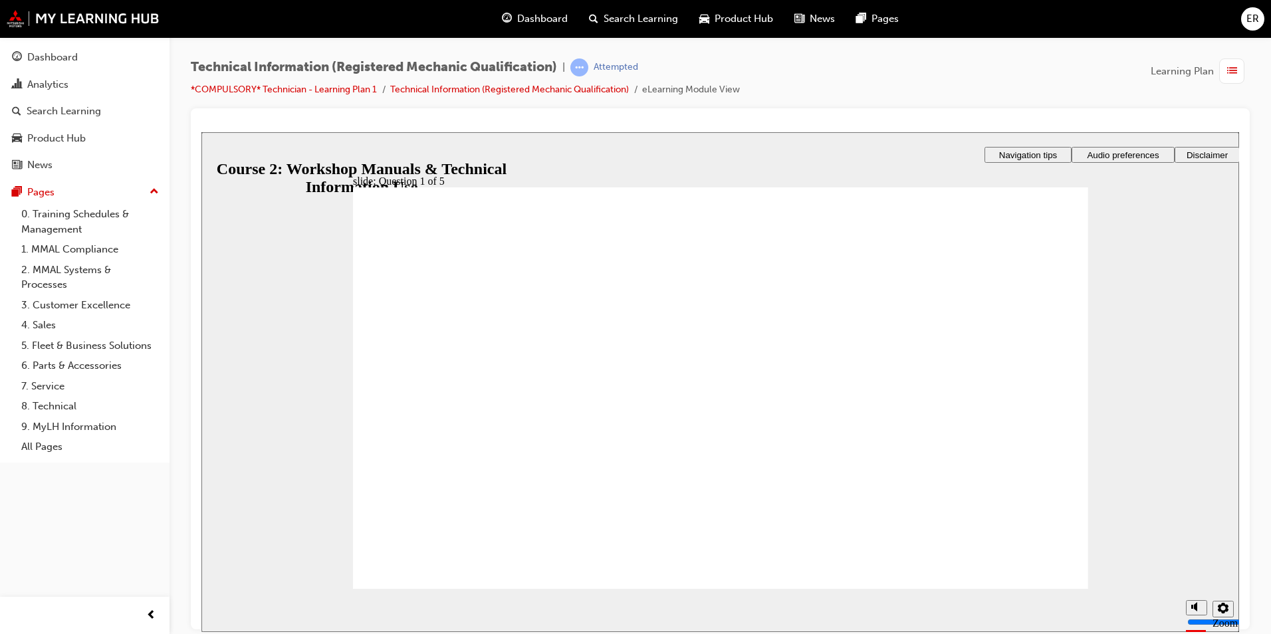
radio input "false"
radio input "true"
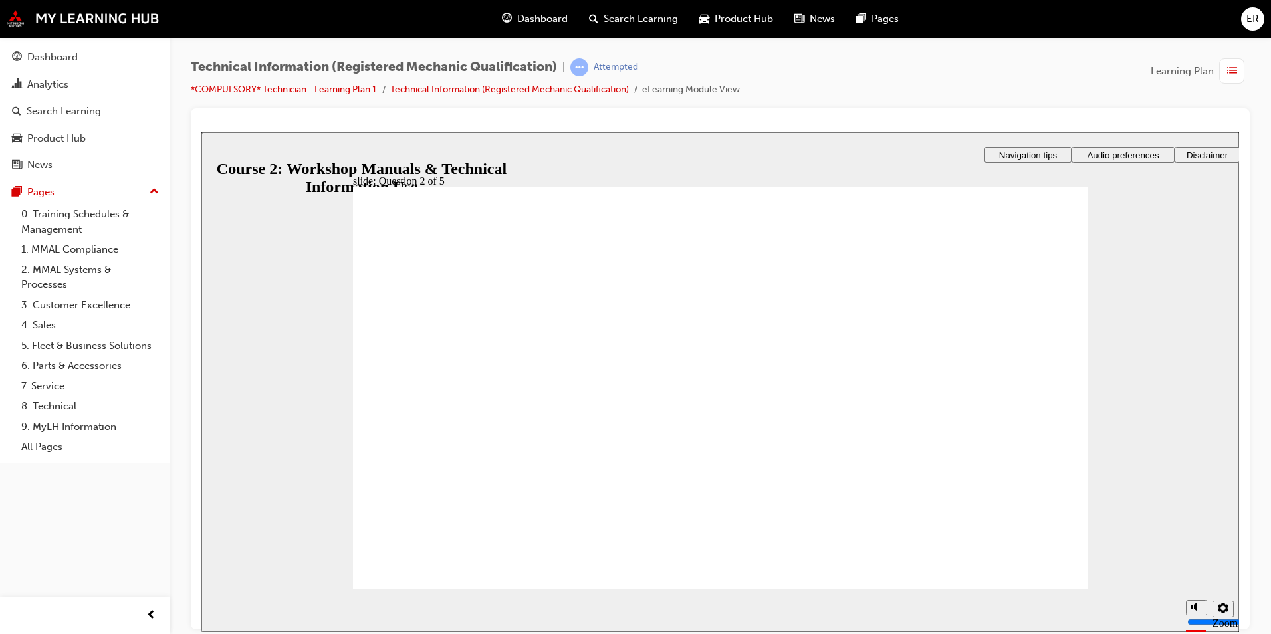
radio input "true"
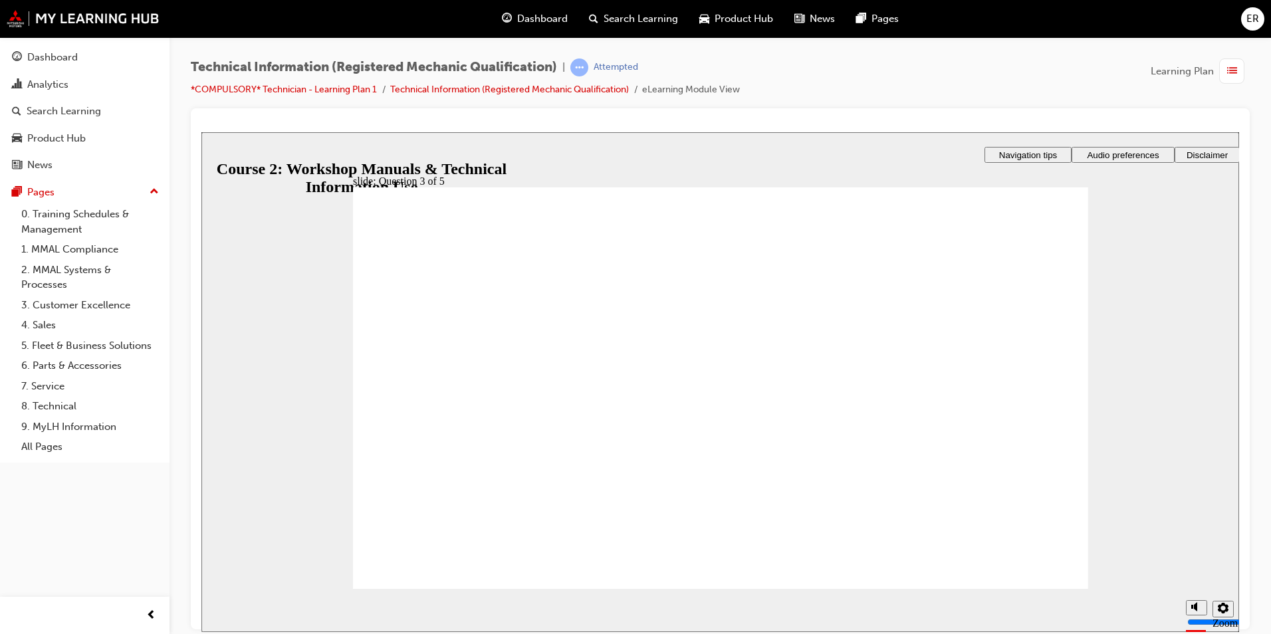
radio input "true"
drag, startPoint x: 798, startPoint y: 372, endPoint x: 713, endPoint y: 383, distance: 85.8
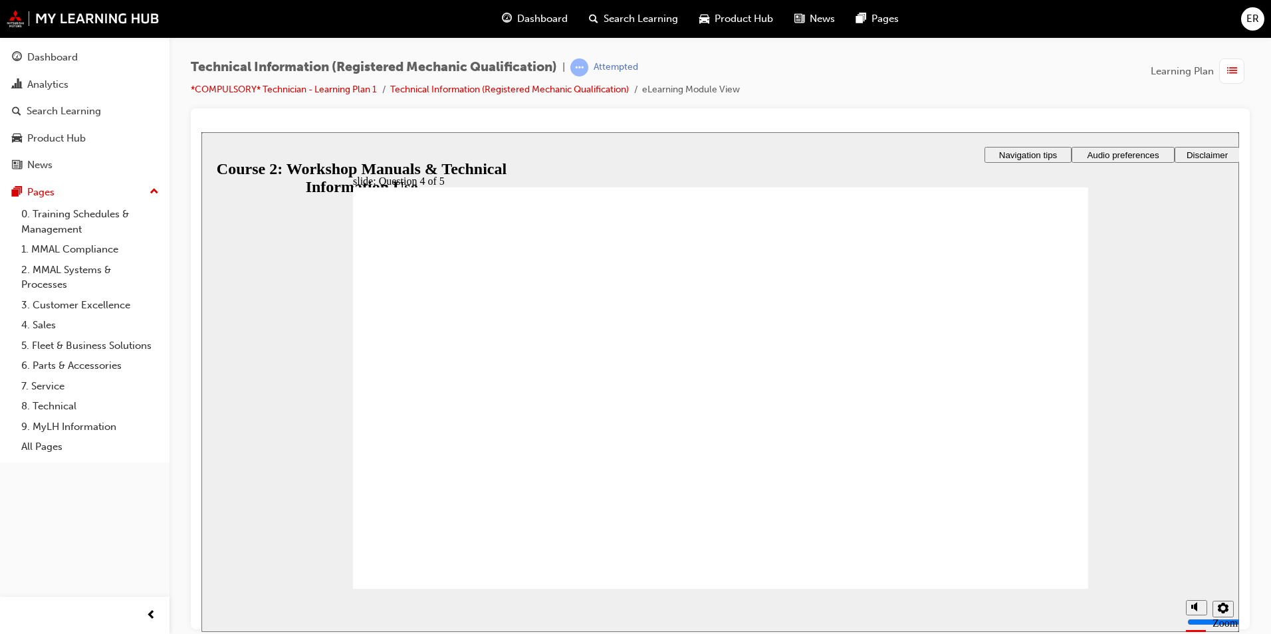
drag, startPoint x: 801, startPoint y: 339, endPoint x: 711, endPoint y: 432, distance: 128.8
drag, startPoint x: 903, startPoint y: 332, endPoint x: 800, endPoint y: 470, distance: 172.5
drag, startPoint x: 843, startPoint y: 474, endPoint x: 834, endPoint y: 410, distance: 64.5
drag, startPoint x: 816, startPoint y: 334, endPoint x: 761, endPoint y: 334, distance: 55.9
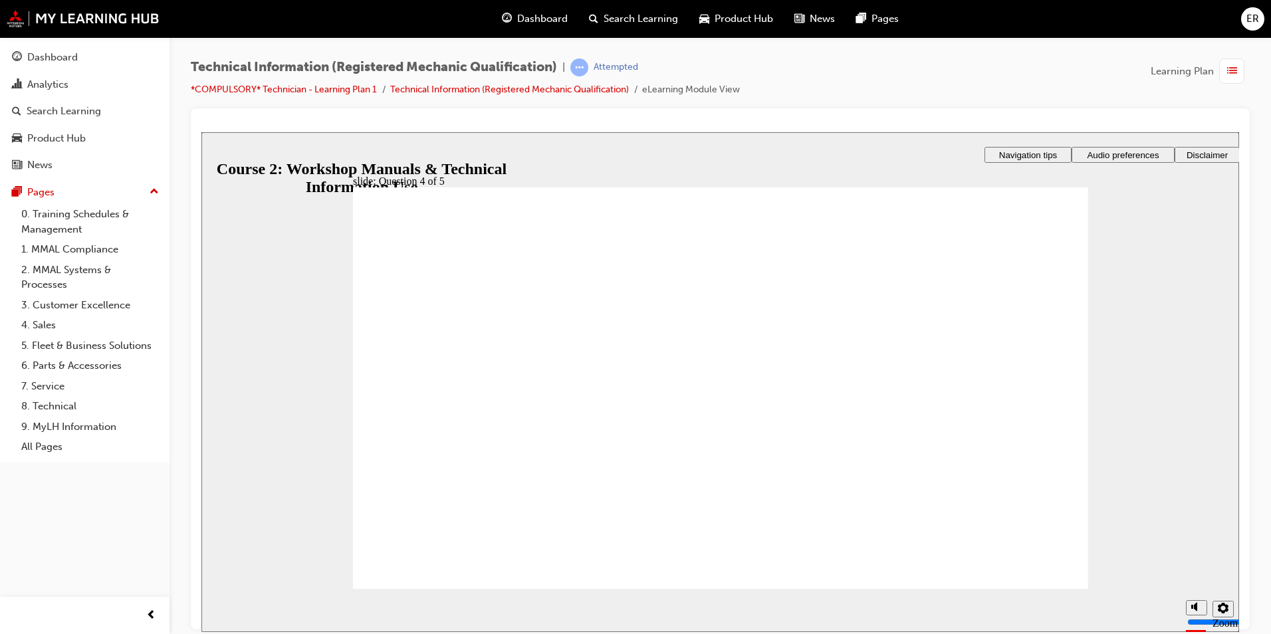
radio input "true"
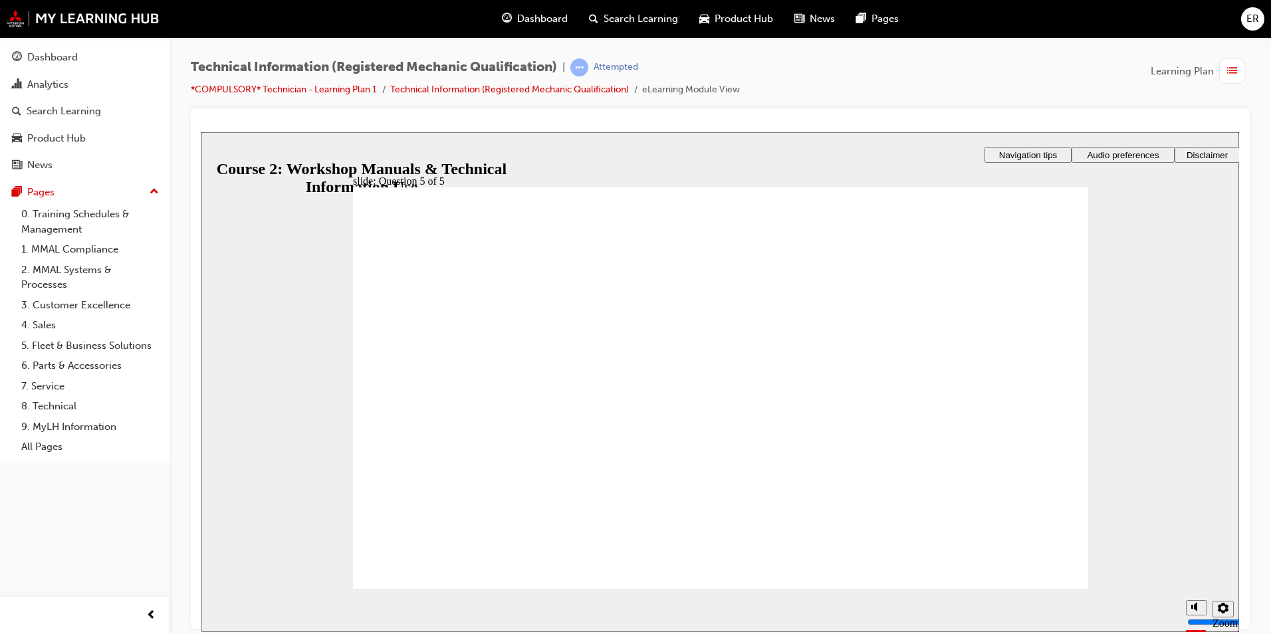
radio input "true"
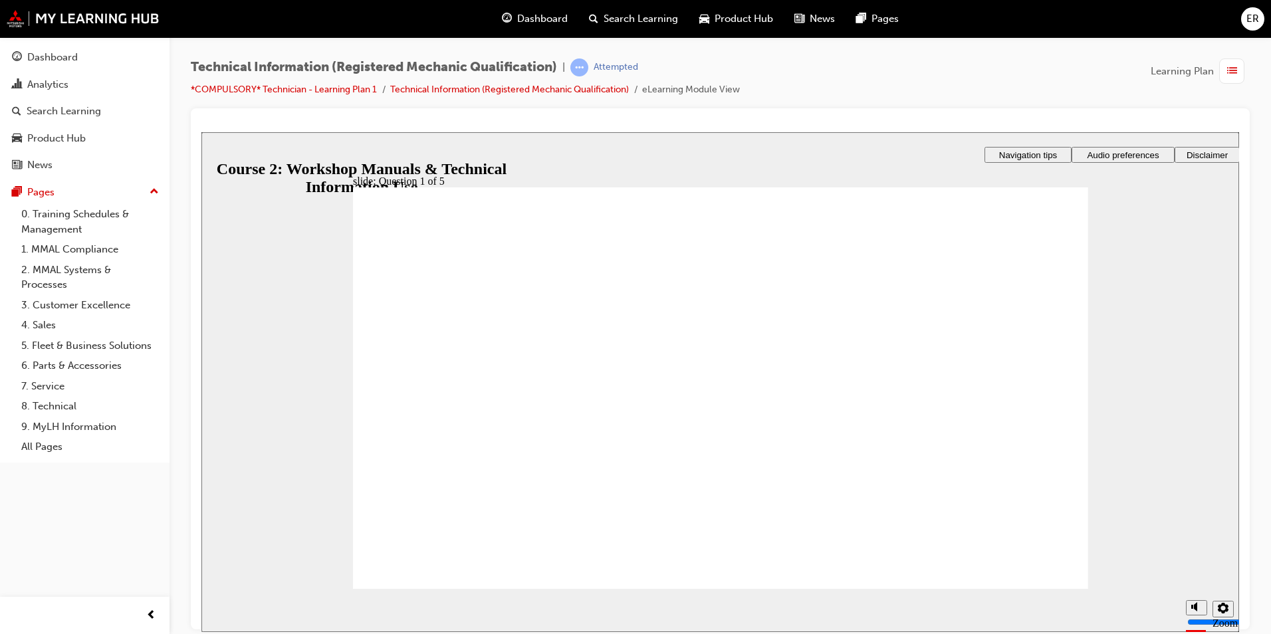
radio input "true"
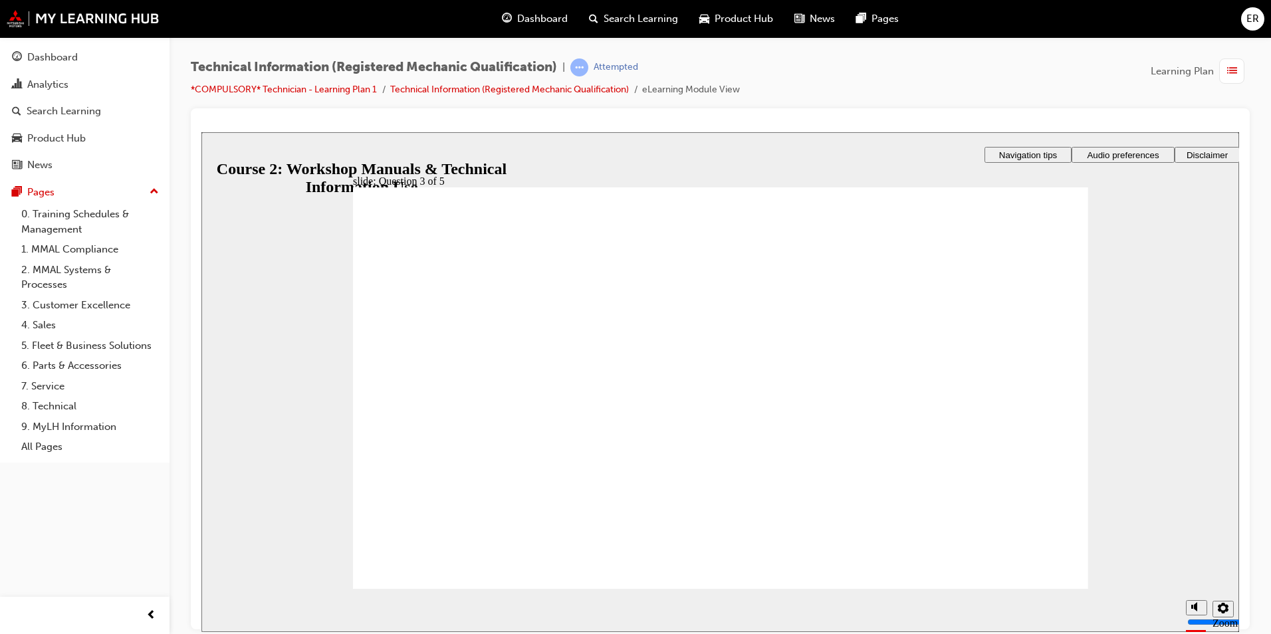
radio input "true"
drag, startPoint x: 789, startPoint y: 422, endPoint x: 657, endPoint y: 382, distance: 137.6
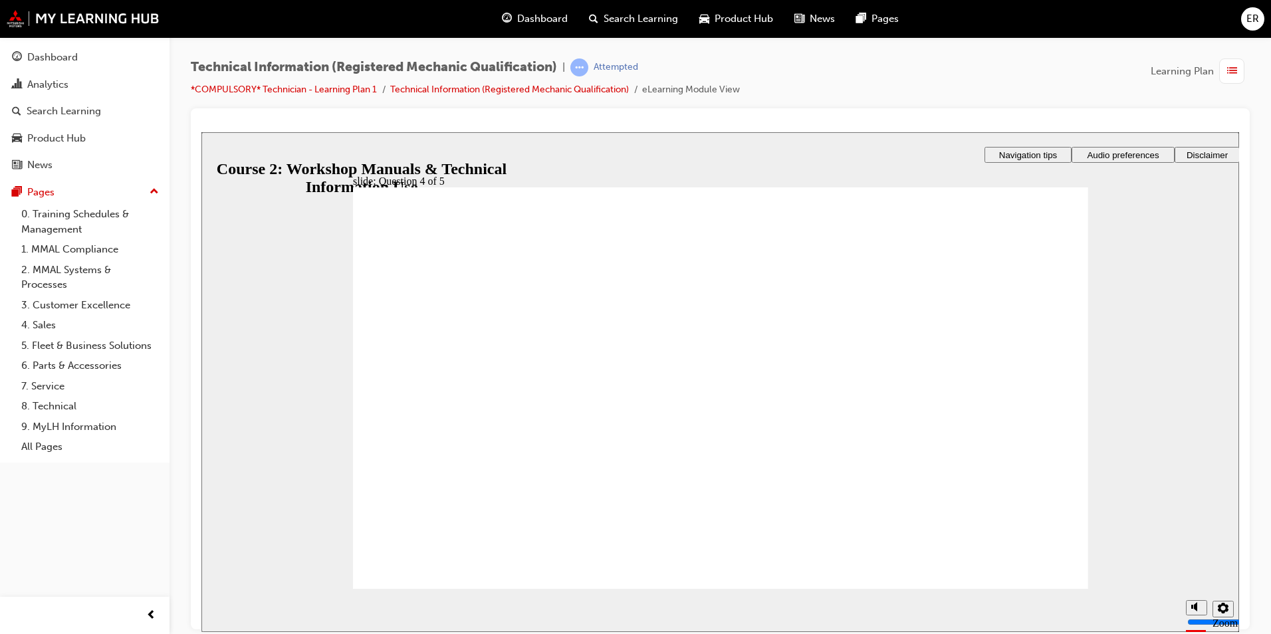
drag, startPoint x: 827, startPoint y: 334, endPoint x: 739, endPoint y: 428, distance: 127.9
drag, startPoint x: 822, startPoint y: 461, endPoint x: 792, endPoint y: 421, distance: 50.3
drag, startPoint x: 820, startPoint y: 473, endPoint x: 769, endPoint y: 342, distance: 139.8
drag, startPoint x: 787, startPoint y: 476, endPoint x: 777, endPoint y: 476, distance: 10.0
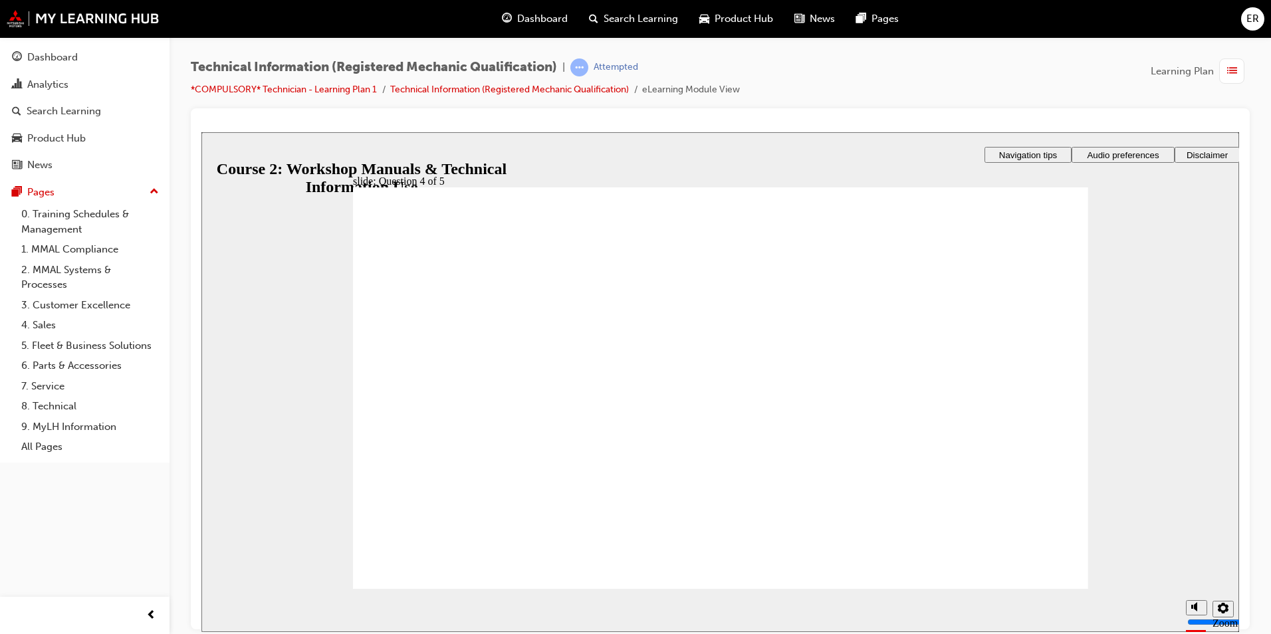
radio input "true"
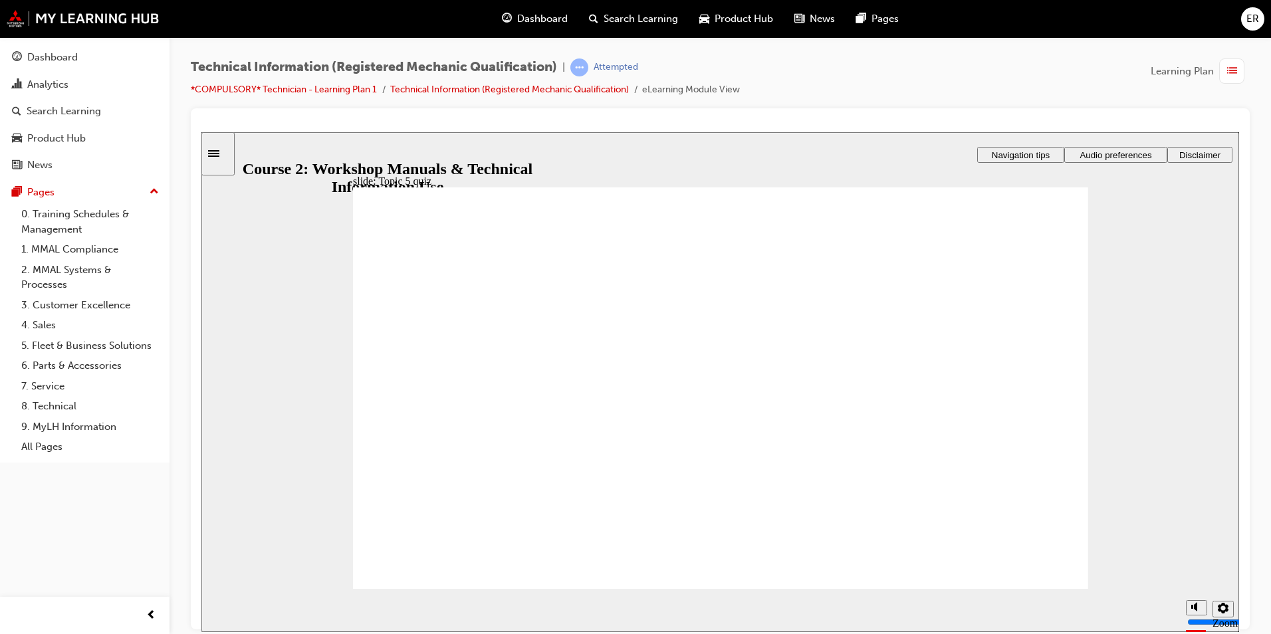
radio input "true"
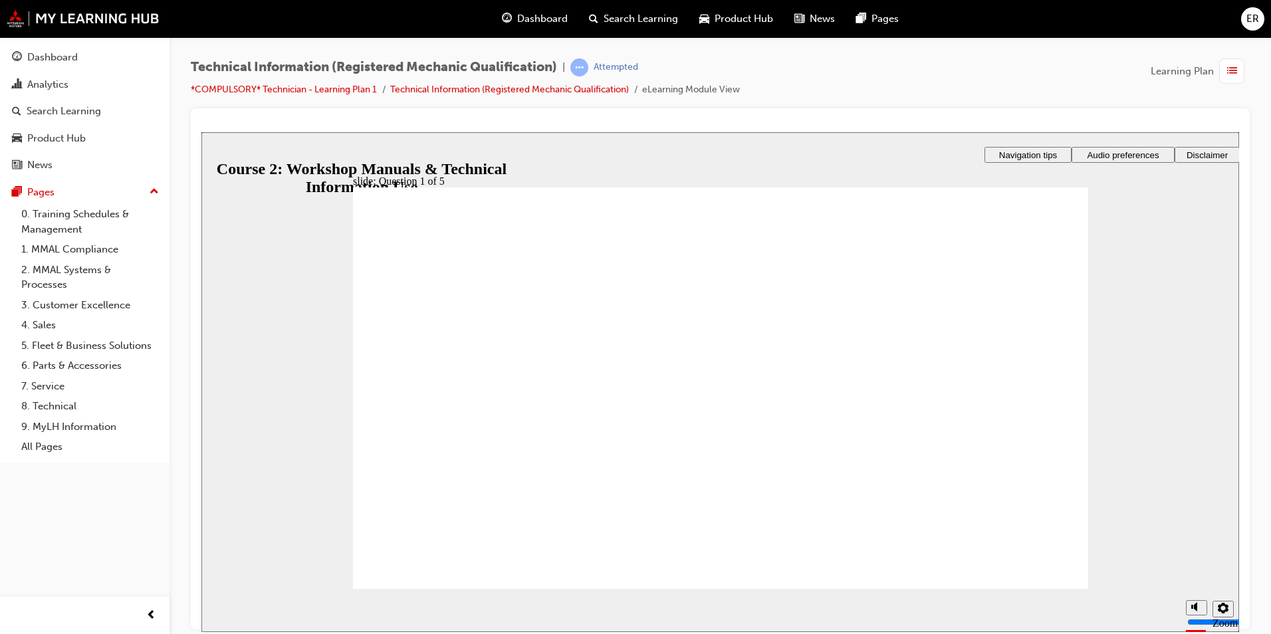
radio input "true"
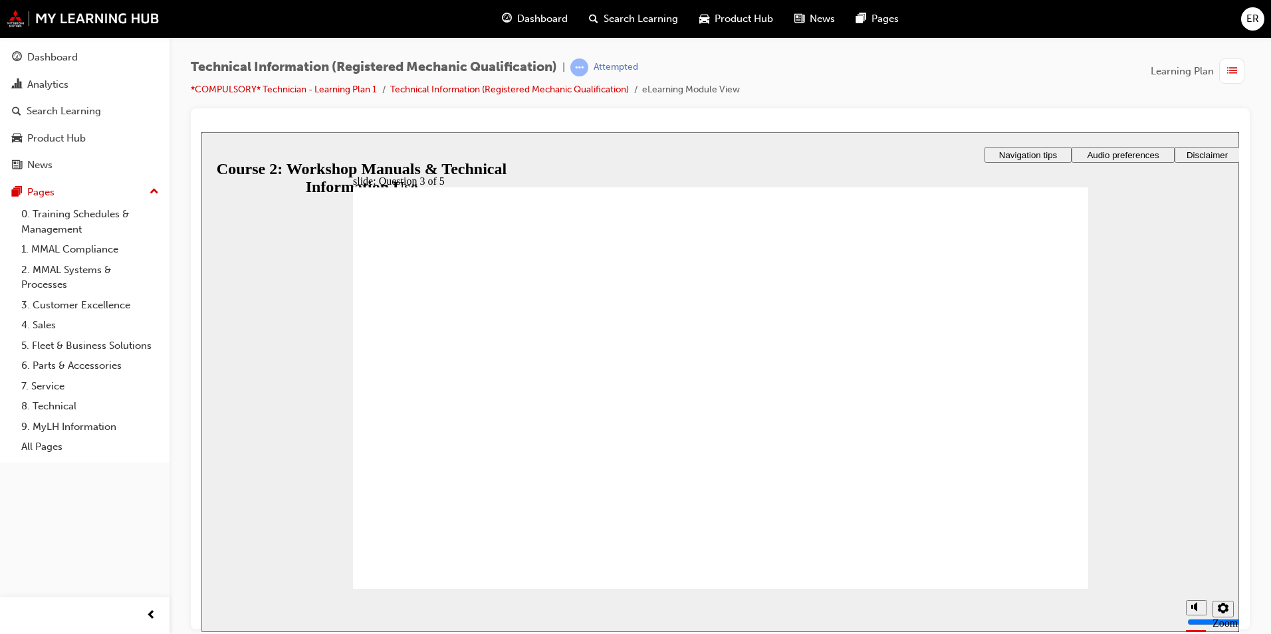
checkbox input "true"
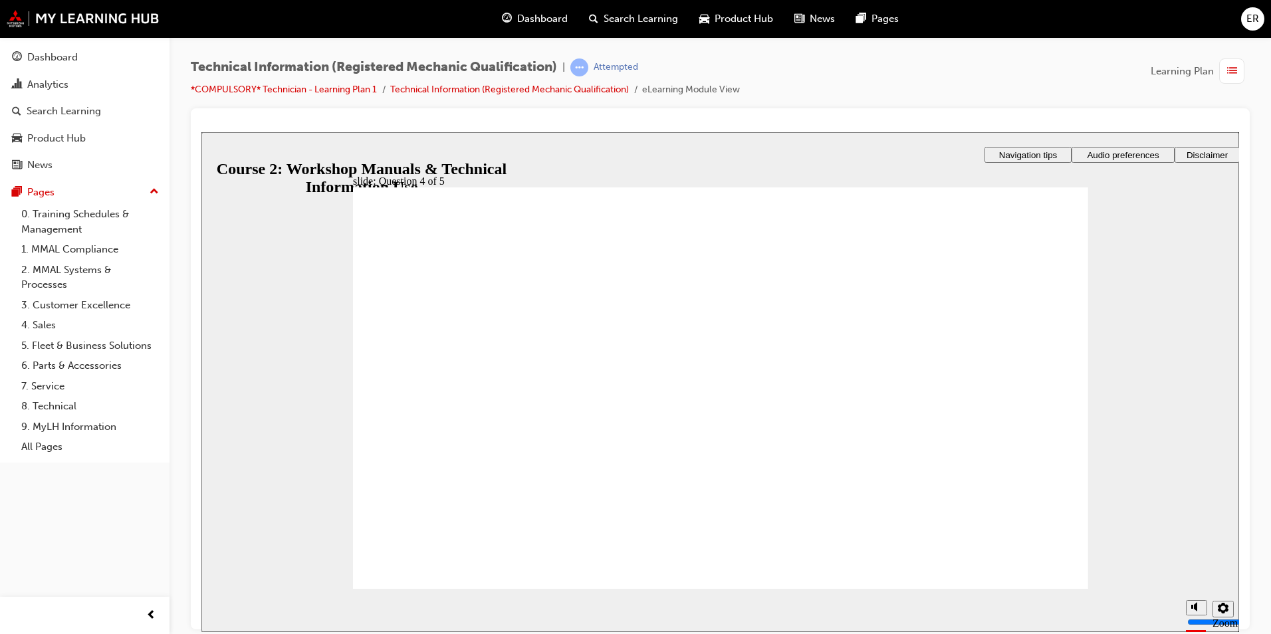
radio input "true"
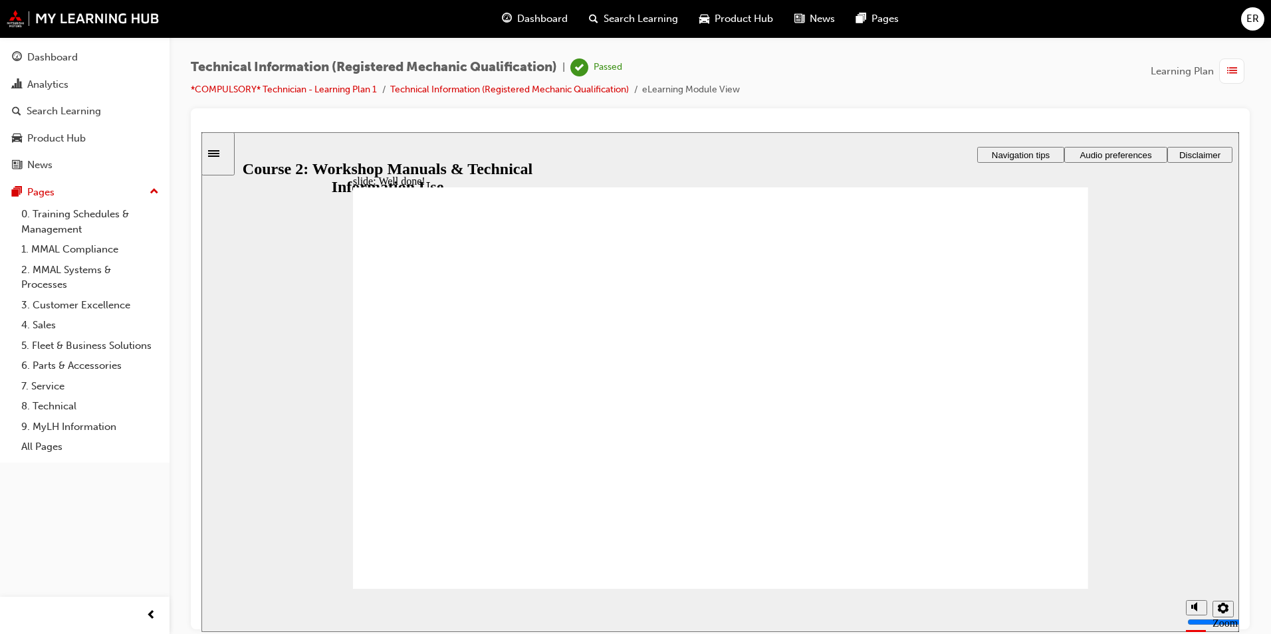
drag, startPoint x: 858, startPoint y: 418, endPoint x: 967, endPoint y: 453, distance: 114.6
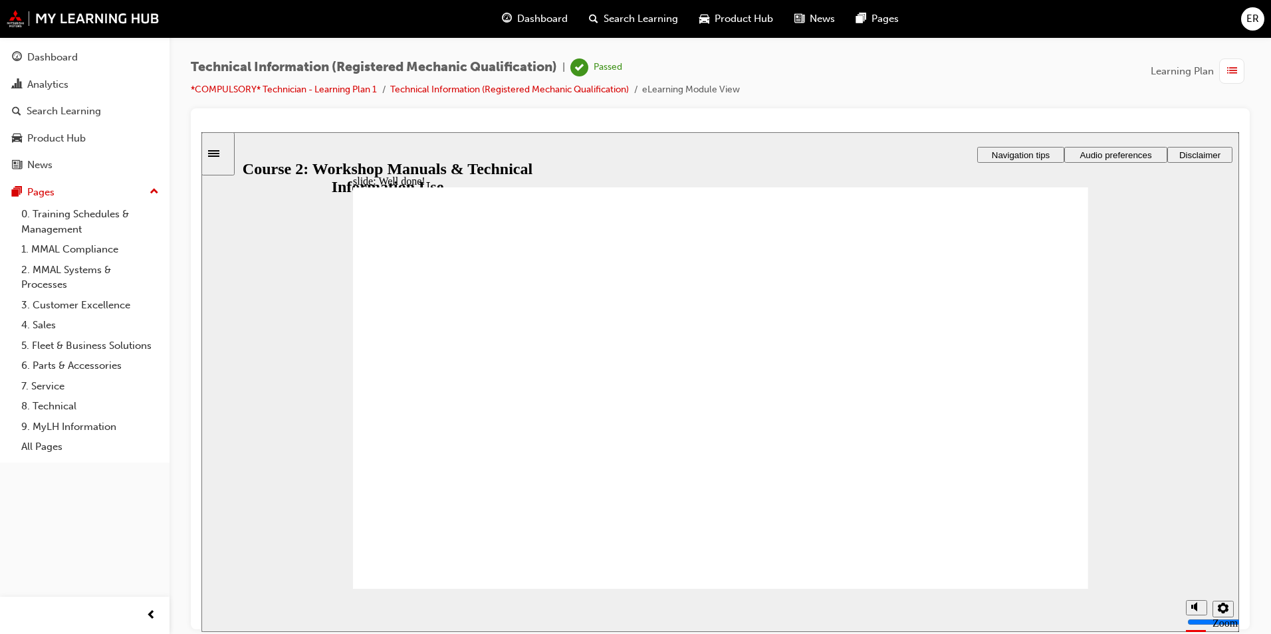
click at [1029, 566] on span "Rectangle 1 Rectangle 3 Well done! Click your new certificate to see the summar…" at bounding box center [720, 394] width 735 height 414
click at [531, 19] on span "Dashboard" at bounding box center [542, 18] width 51 height 15
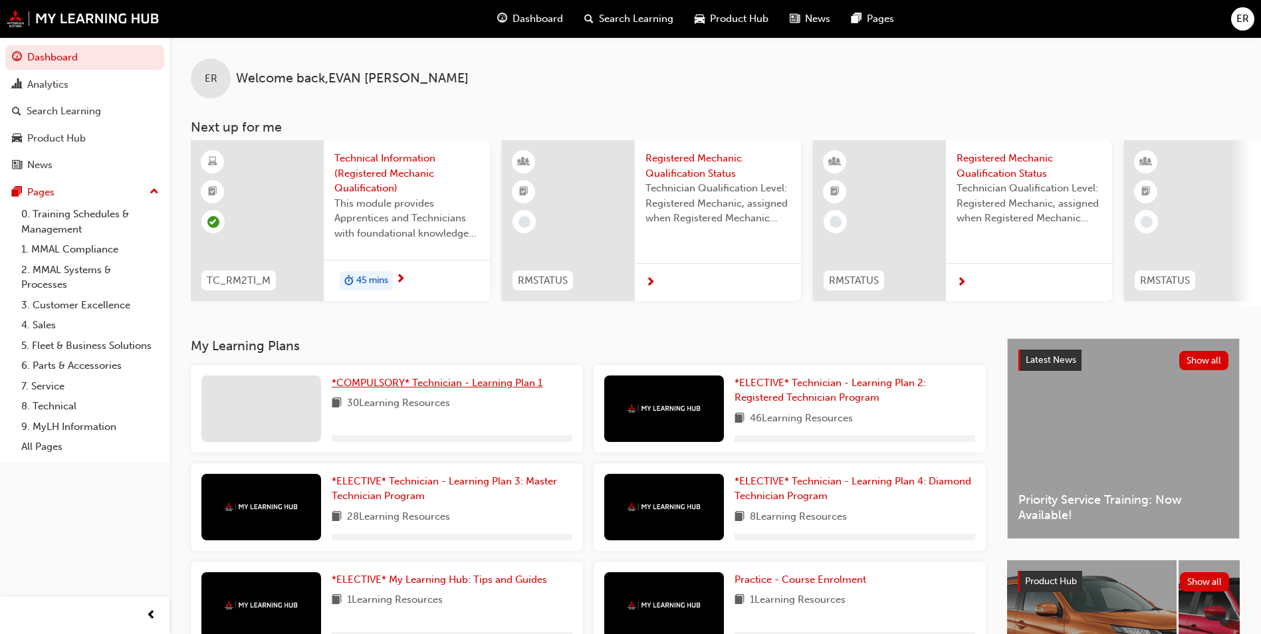
click at [462, 389] on span "*COMPULSORY* Technician - Learning Plan 1" at bounding box center [437, 383] width 211 height 12
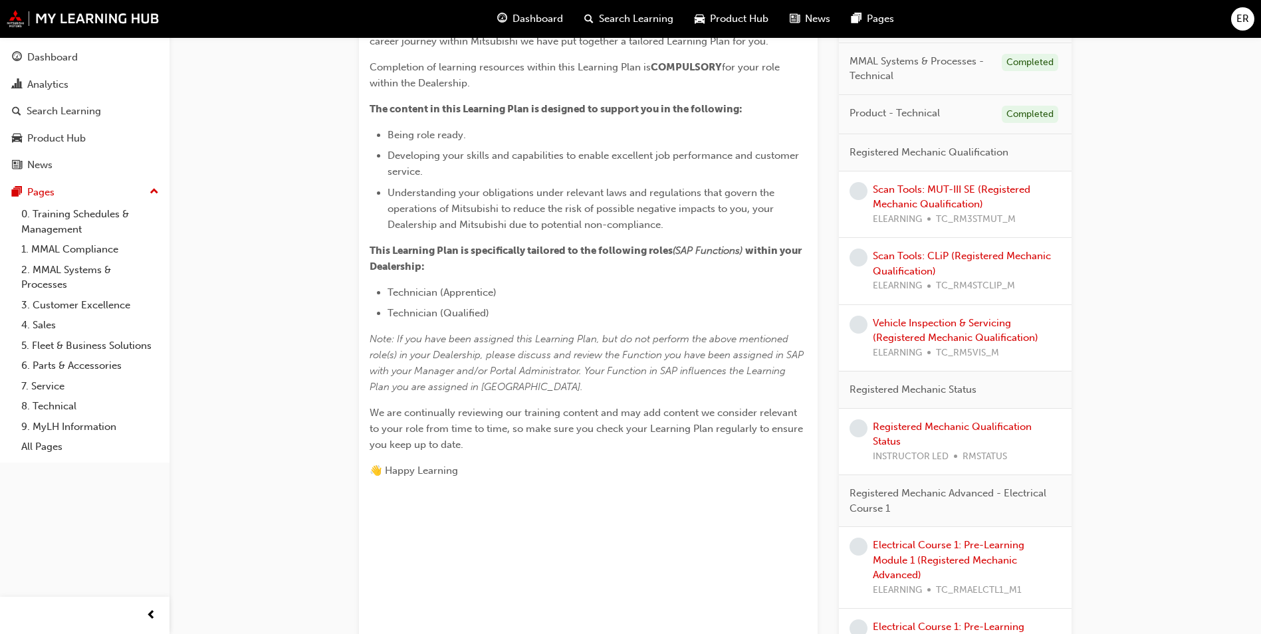
scroll to position [266, 0]
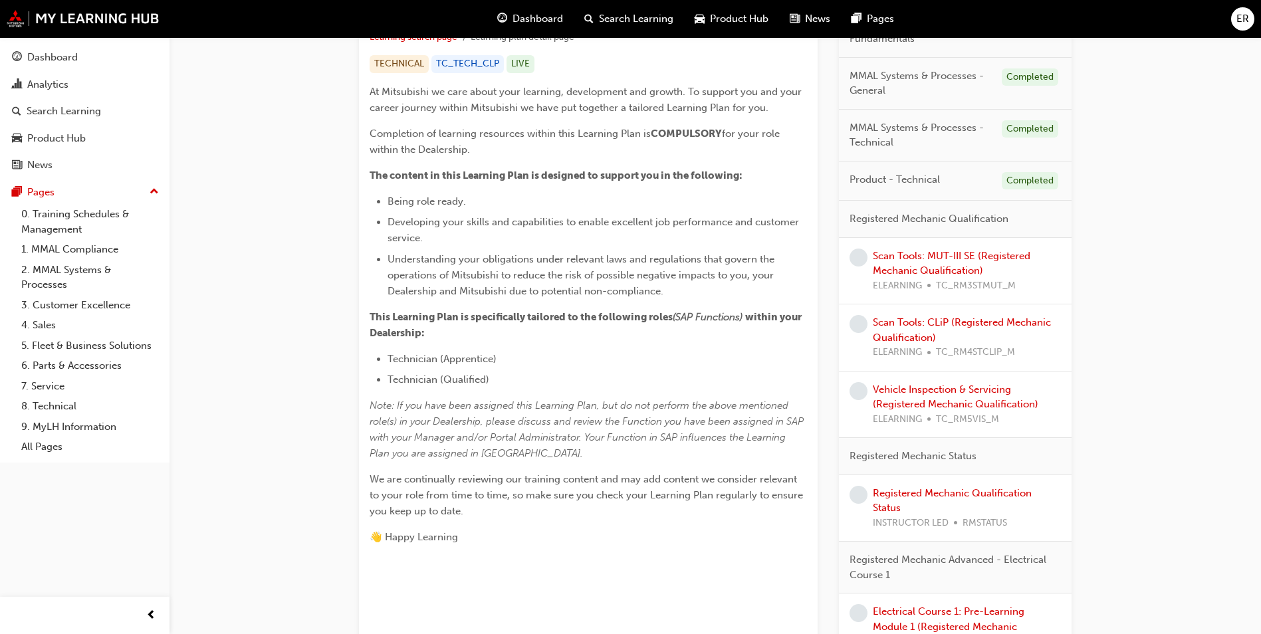
click at [941, 277] on div "Scan Tools: MUT-III SE (Registered Mechanic Qualification) ELEARNING TC_RM3STMU…" at bounding box center [967, 271] width 188 height 45
click at [941, 272] on link "Scan Tools: MUT-III SE (Registered Mechanic Qualification)" at bounding box center [952, 263] width 158 height 27
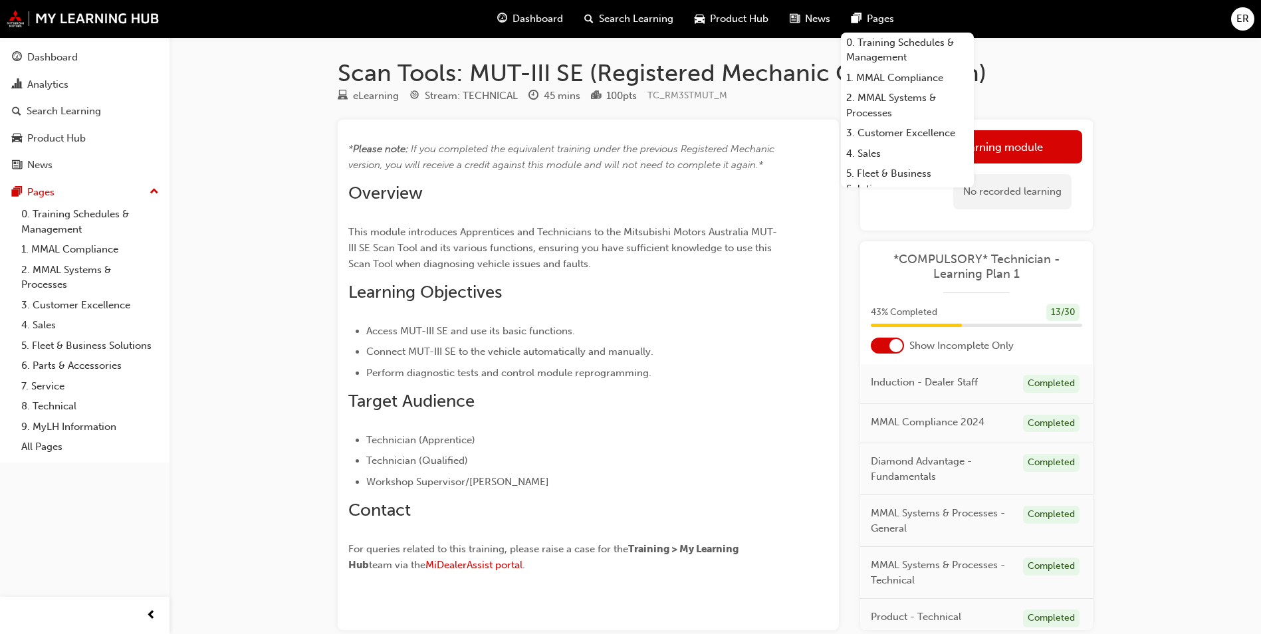
click at [769, 210] on div "* Please note: ​ If you completed the equivalent training under the previous Re…" at bounding box center [564, 359] width 432 height 436
